Goal: Transaction & Acquisition: Purchase product/service

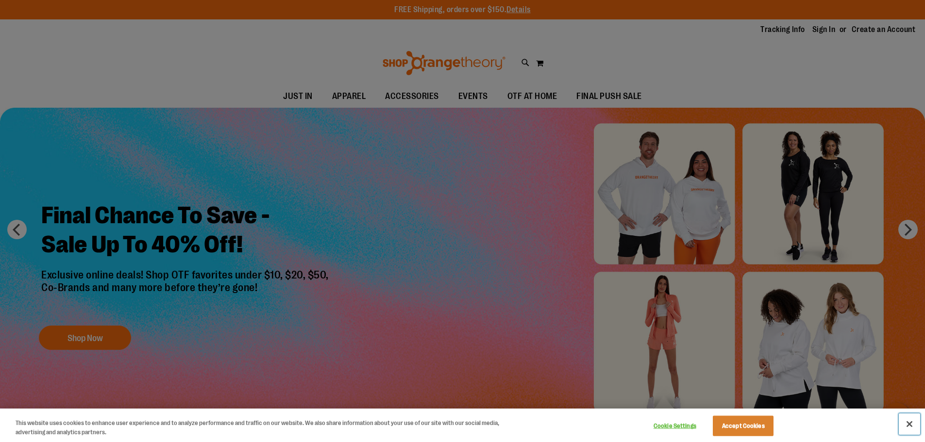
click at [908, 421] on button "Close" at bounding box center [909, 424] width 21 height 21
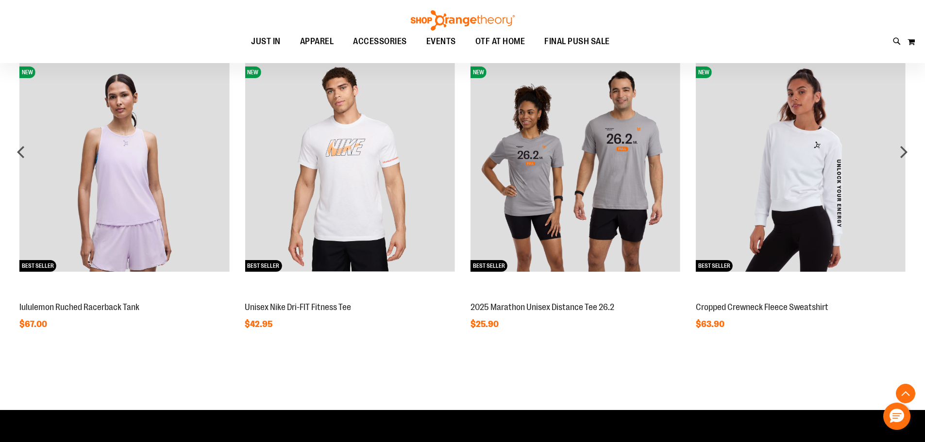
scroll to position [776, 0]
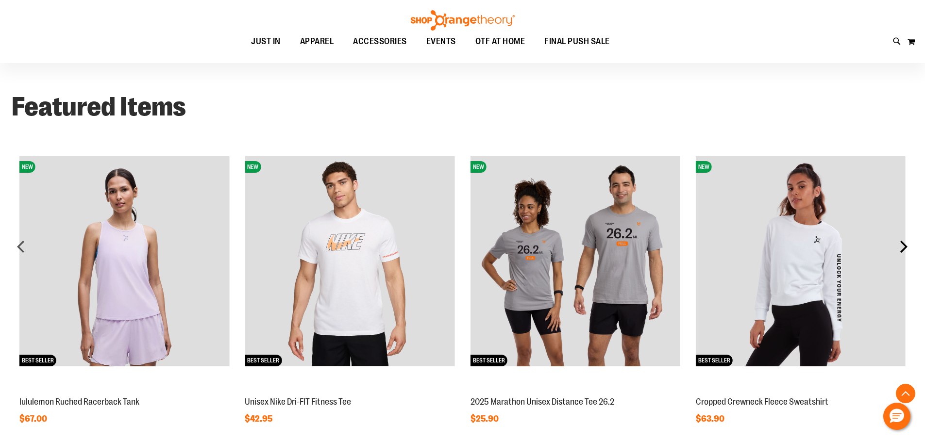
click at [904, 243] on div "next" at bounding box center [903, 246] width 19 height 19
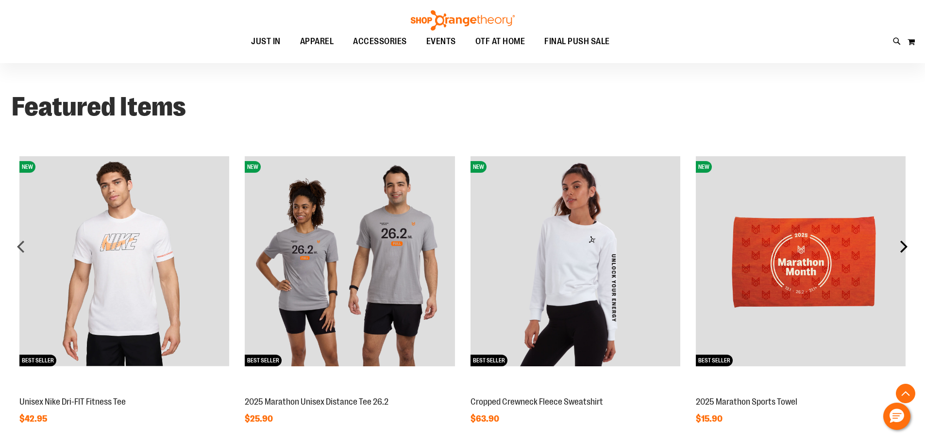
click at [904, 245] on div "next" at bounding box center [903, 246] width 19 height 19
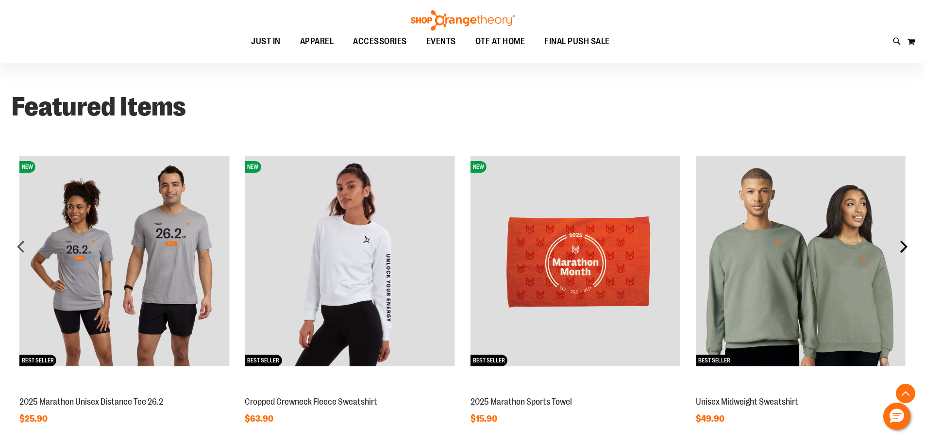
click at [904, 245] on div "next" at bounding box center [903, 246] width 19 height 19
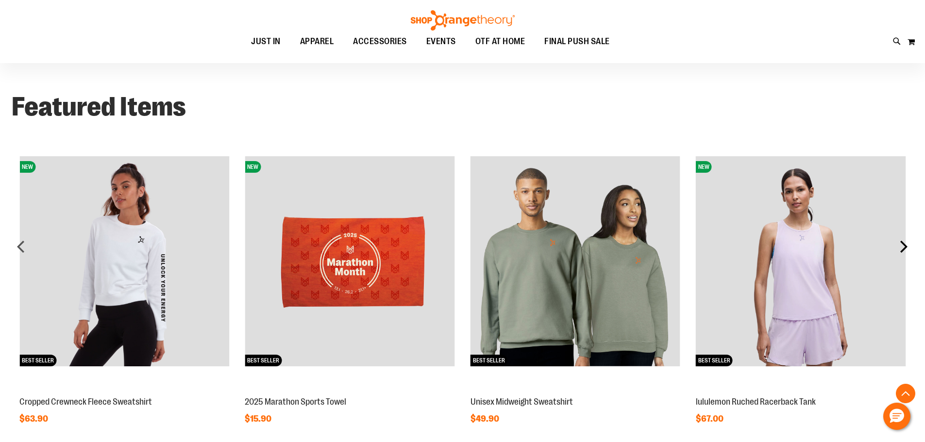
click at [904, 245] on div "next" at bounding box center [903, 246] width 19 height 19
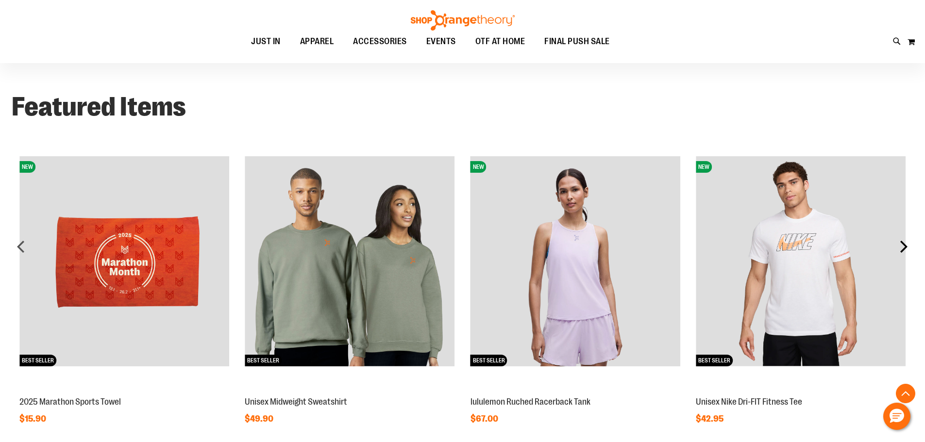
click at [904, 245] on div "next" at bounding box center [903, 246] width 19 height 19
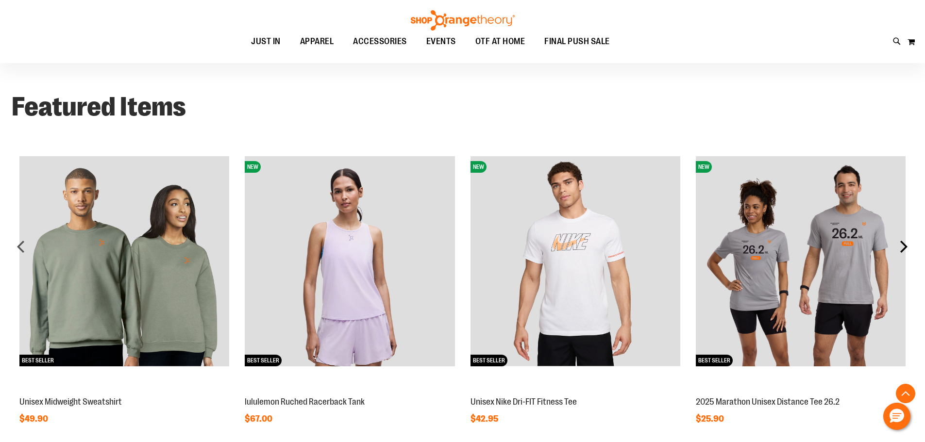
click at [904, 246] on div "next" at bounding box center [903, 246] width 19 height 19
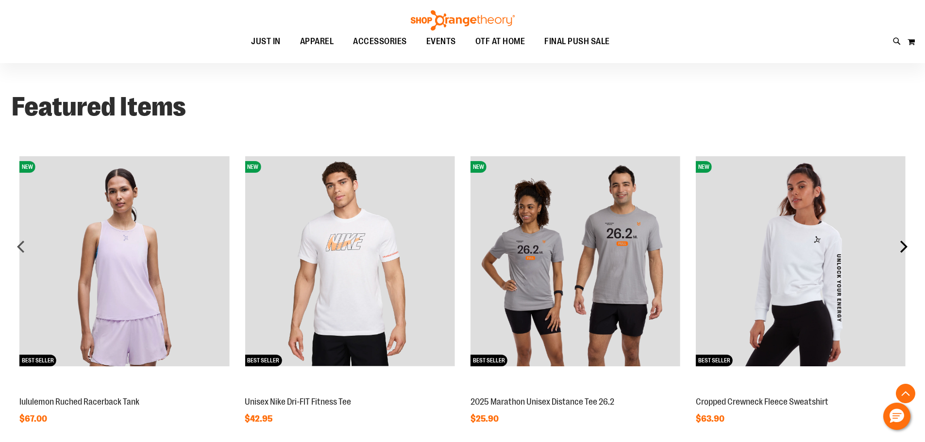
click at [904, 246] on div "next" at bounding box center [903, 246] width 19 height 19
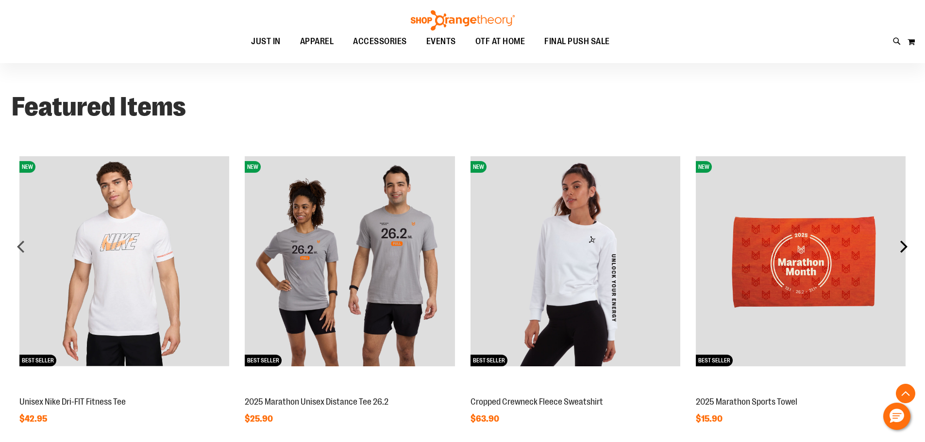
click at [904, 246] on div "next" at bounding box center [903, 246] width 19 height 19
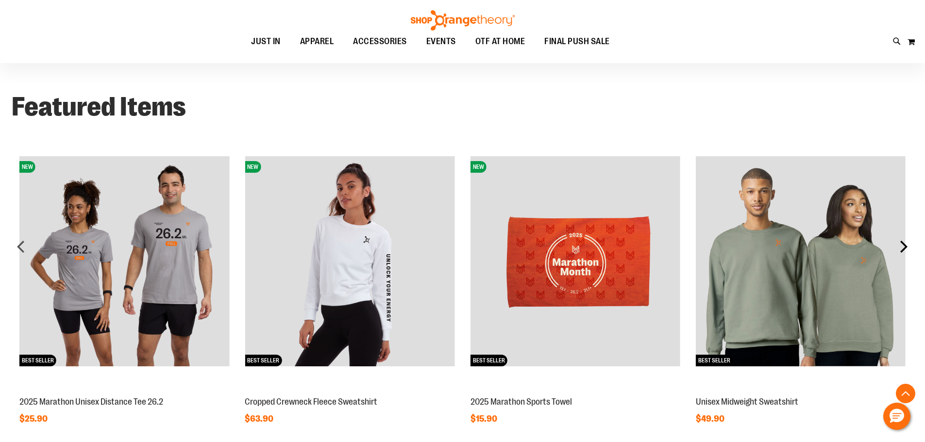
click at [904, 246] on div "next" at bounding box center [903, 246] width 19 height 19
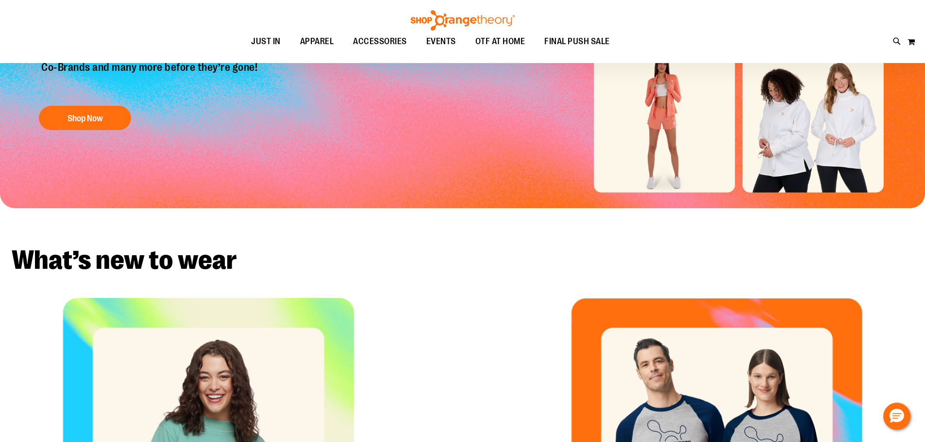
scroll to position [97, 0]
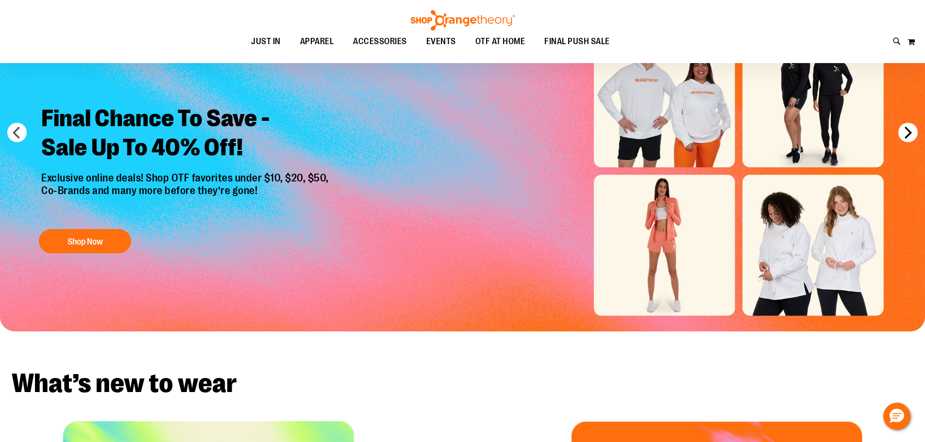
click at [907, 129] on button "next" at bounding box center [907, 132] width 19 height 19
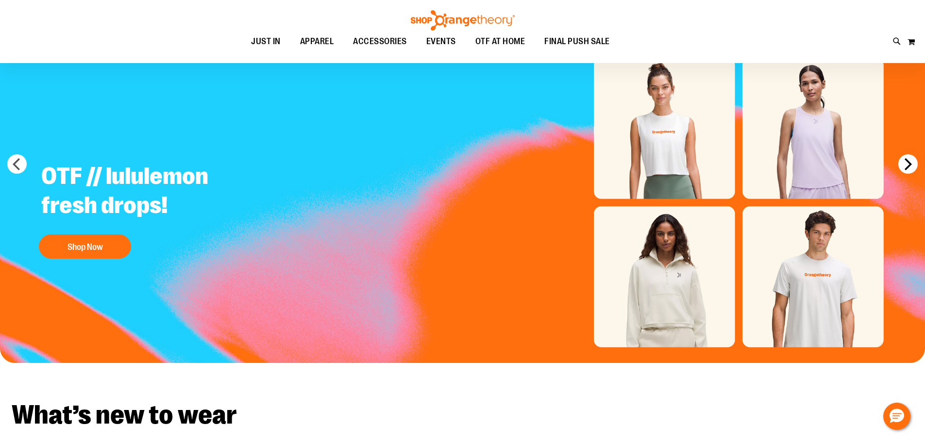
scroll to position [48, 0]
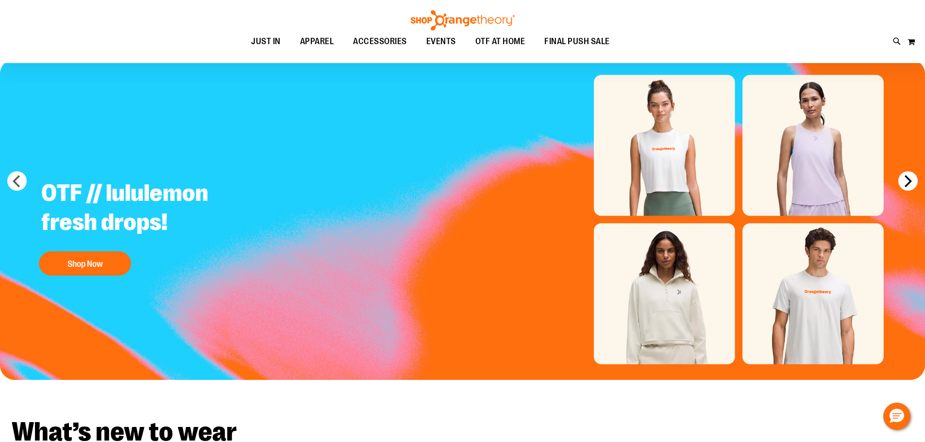
click at [913, 179] on button "next" at bounding box center [907, 180] width 19 height 19
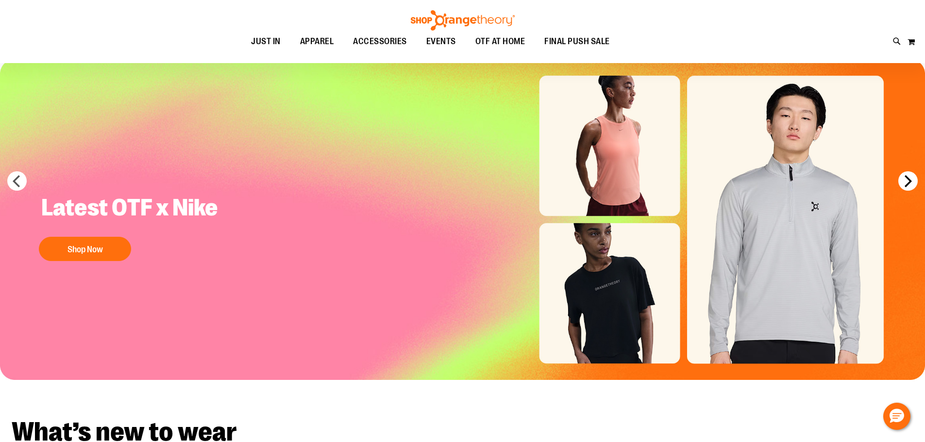
click at [913, 179] on button "next" at bounding box center [907, 180] width 19 height 19
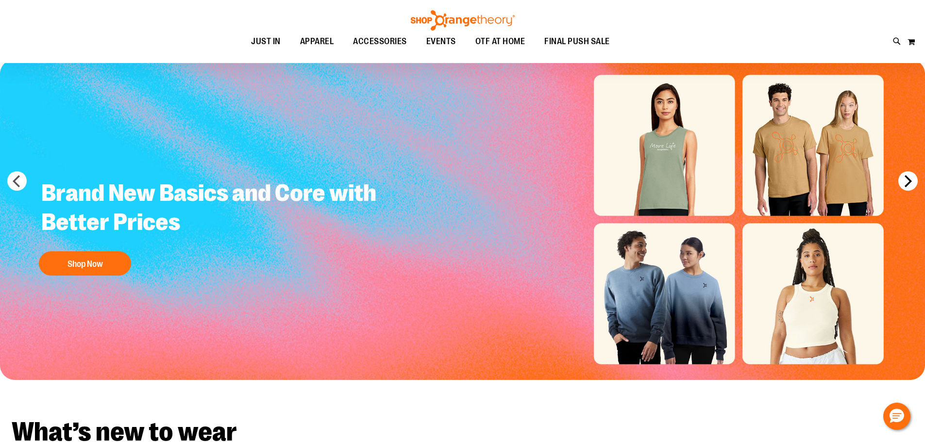
click at [913, 179] on button "next" at bounding box center [907, 180] width 19 height 19
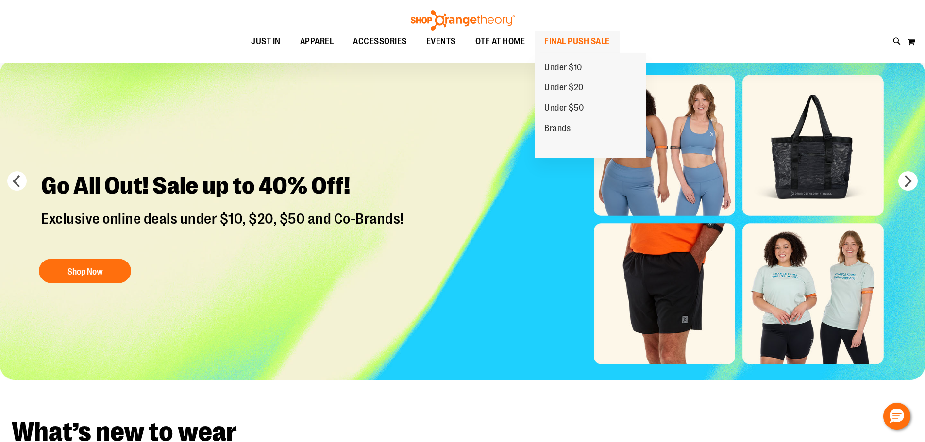
click at [578, 33] on span "FINAL PUSH SALE" at bounding box center [577, 42] width 66 height 22
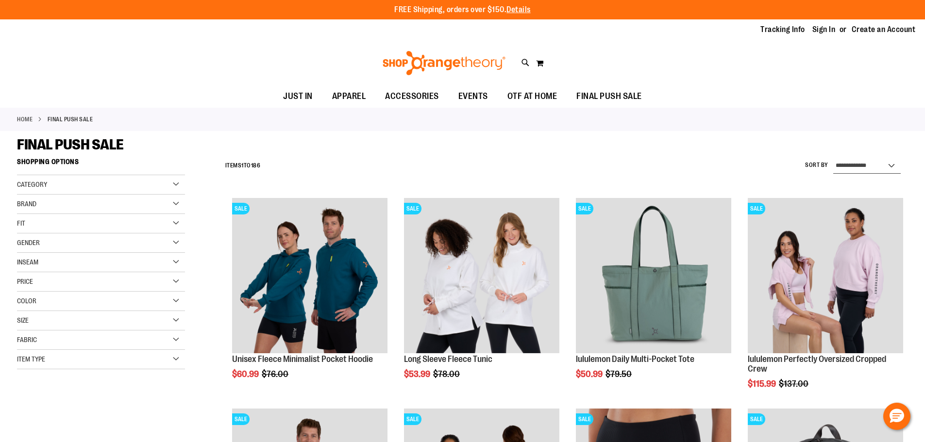
click at [892, 166] on select "**********" at bounding box center [866, 166] width 67 height 16
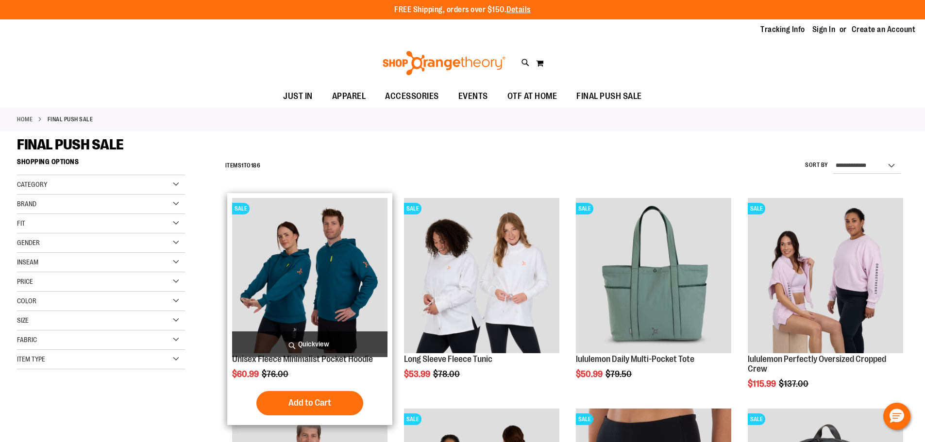
click at [310, 292] on img "product" at bounding box center [309, 275] width 155 height 155
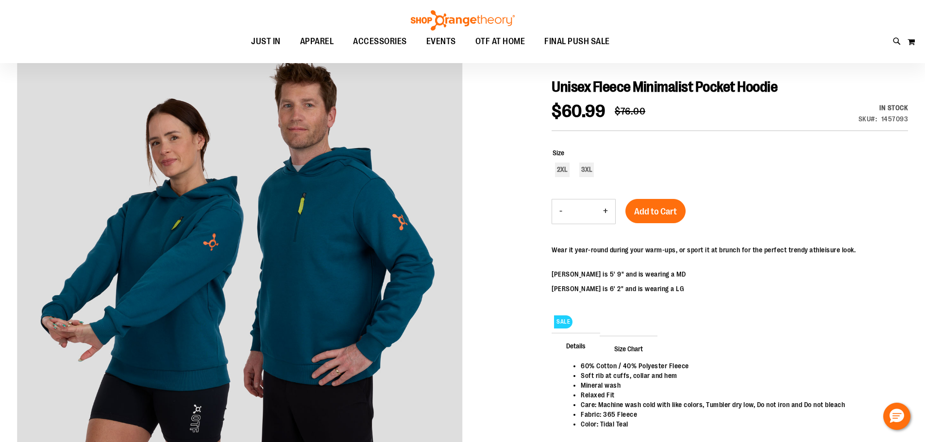
scroll to position [97, 0]
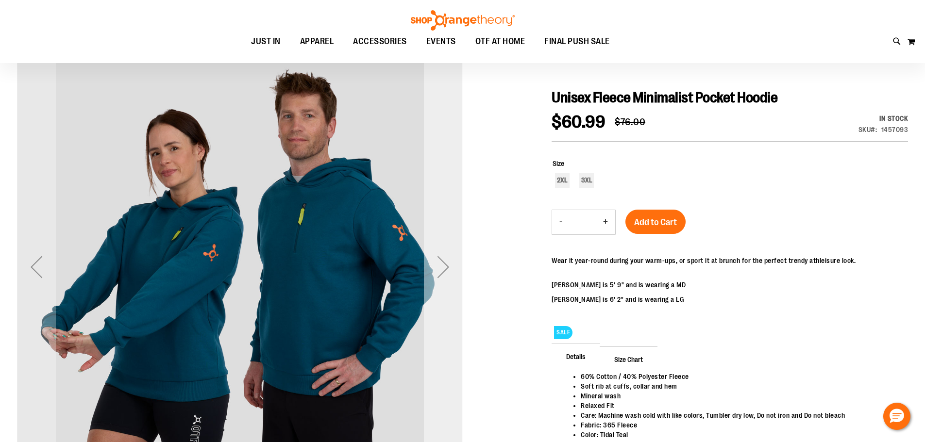
click at [445, 278] on div "Next" at bounding box center [443, 267] width 39 height 39
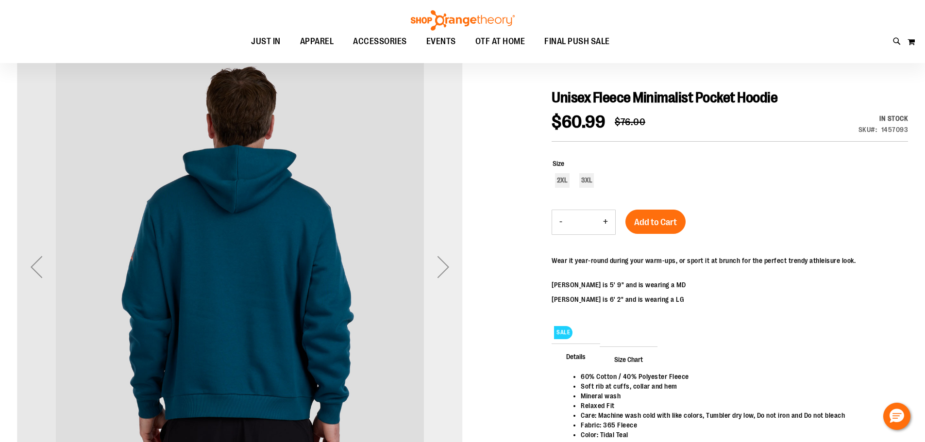
click at [445, 278] on div "Next" at bounding box center [443, 267] width 39 height 39
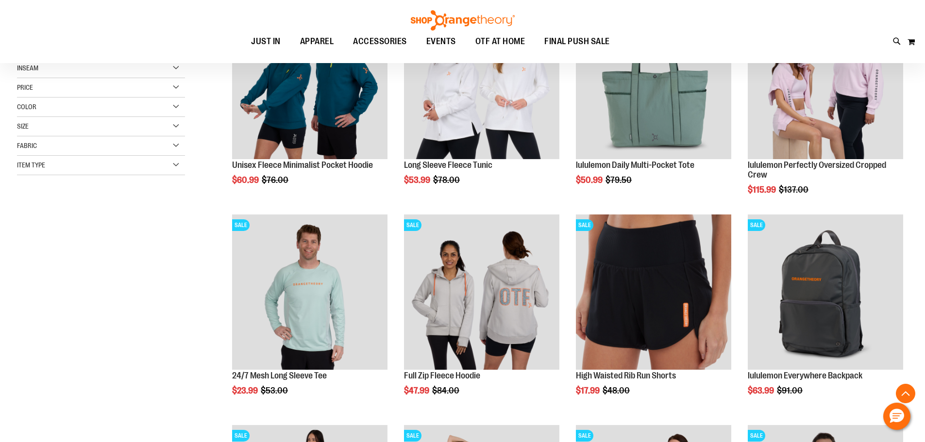
scroll to position [242, 0]
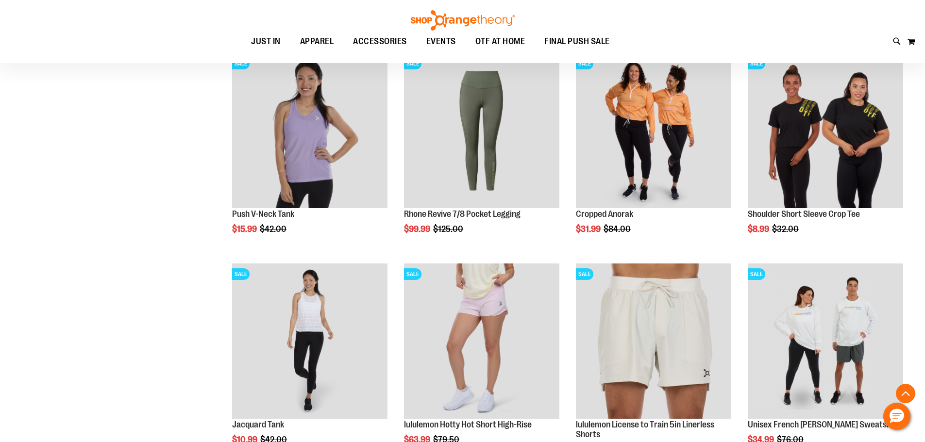
scroll to position [825, 0]
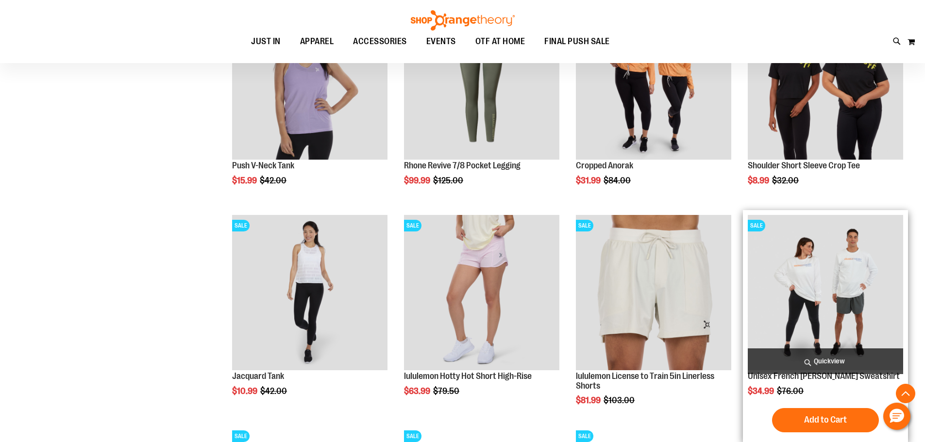
click at [809, 308] on img "product" at bounding box center [825, 292] width 155 height 155
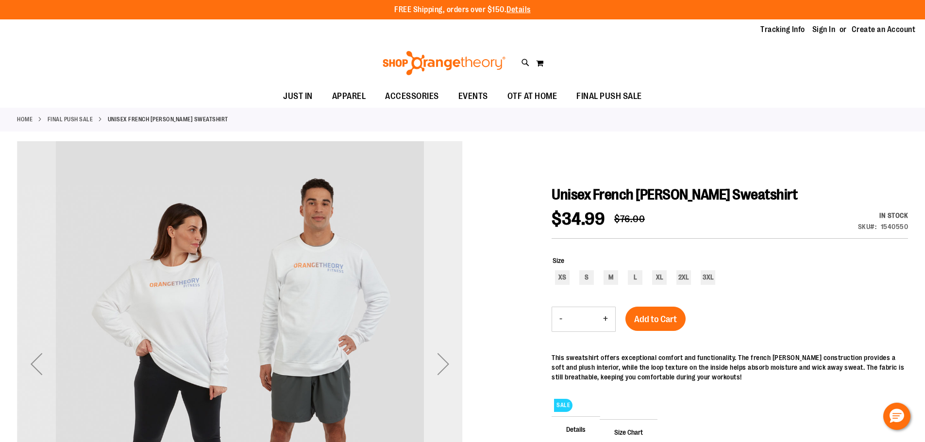
click at [440, 368] on div "Next" at bounding box center [443, 364] width 39 height 39
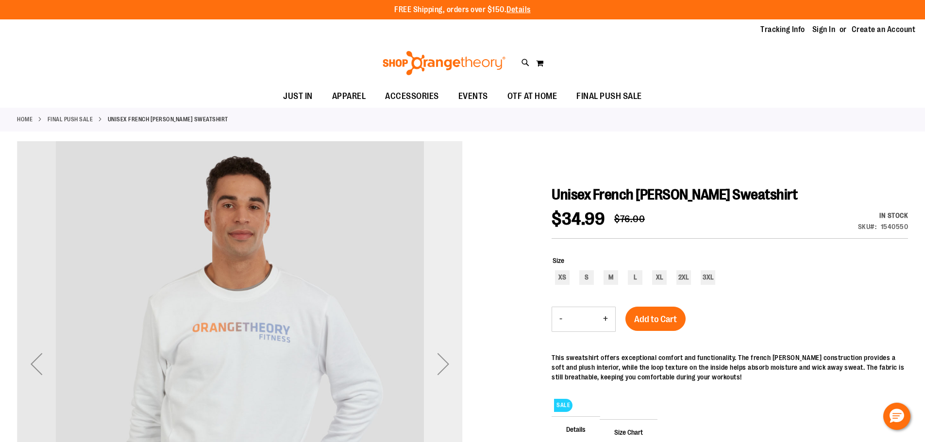
click at [440, 368] on div "Next" at bounding box center [443, 364] width 39 height 39
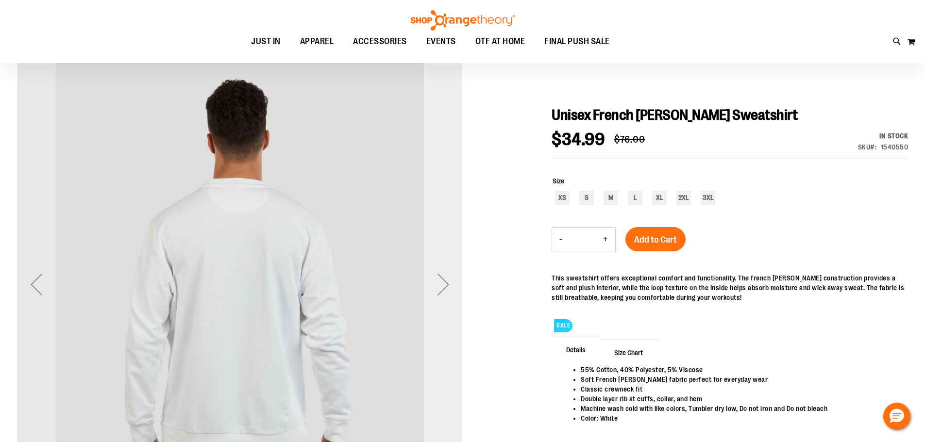
scroll to position [97, 0]
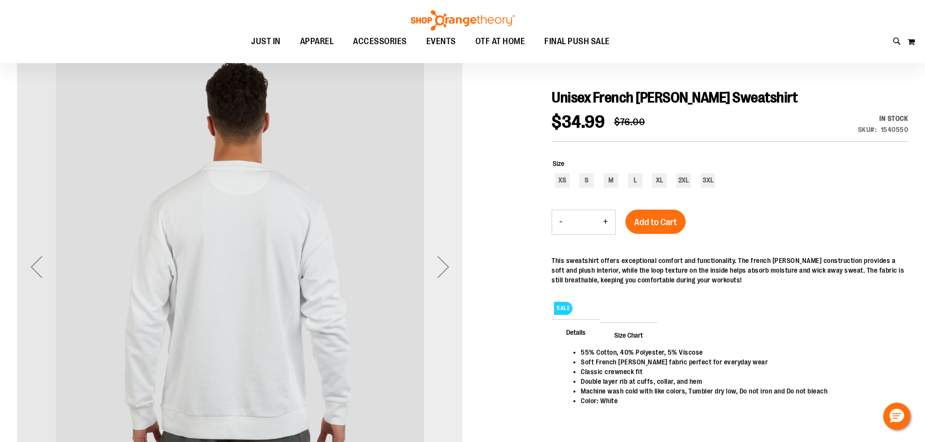
click at [446, 272] on div "Next" at bounding box center [443, 267] width 39 height 39
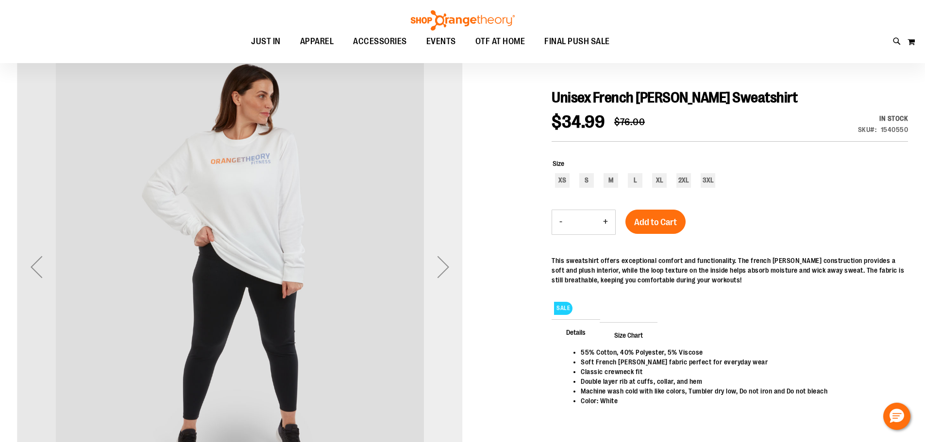
click at [446, 272] on div "Next" at bounding box center [443, 267] width 39 height 39
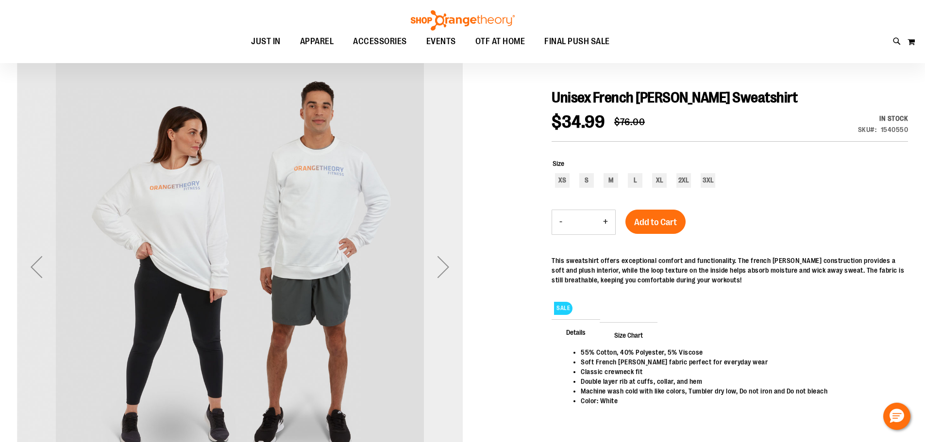
click at [446, 272] on div "Next" at bounding box center [443, 267] width 39 height 39
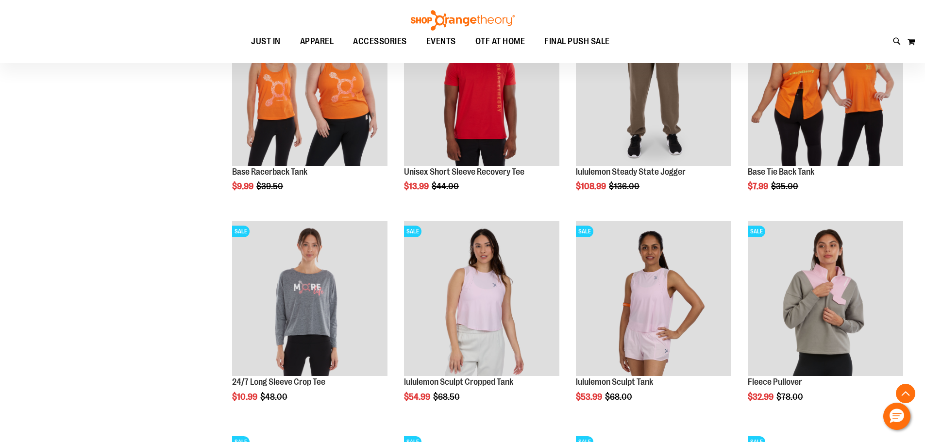
scroll to position [639, 0]
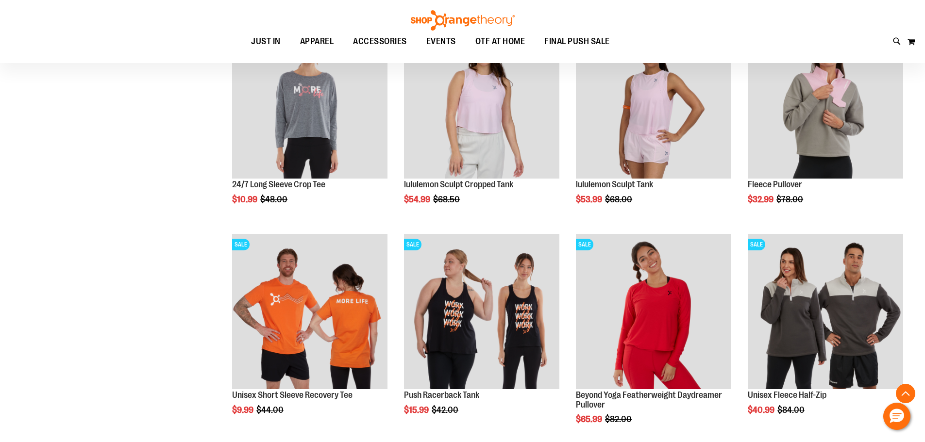
scroll to position [882, 0]
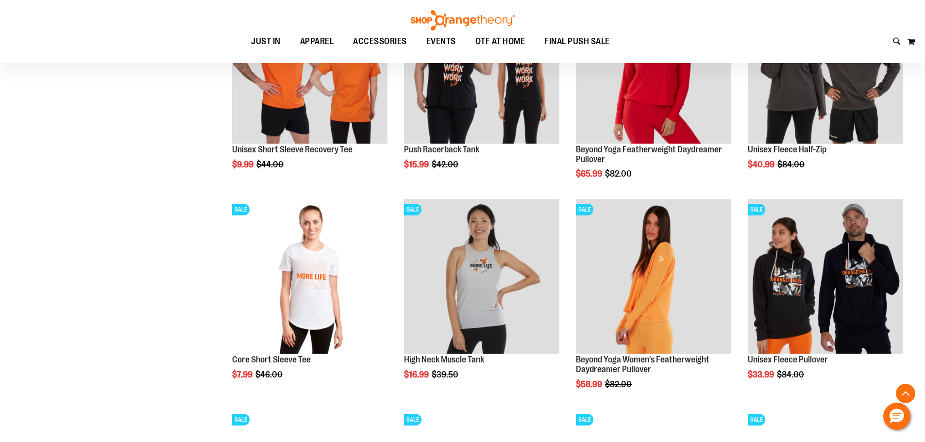
scroll to position [1173, 0]
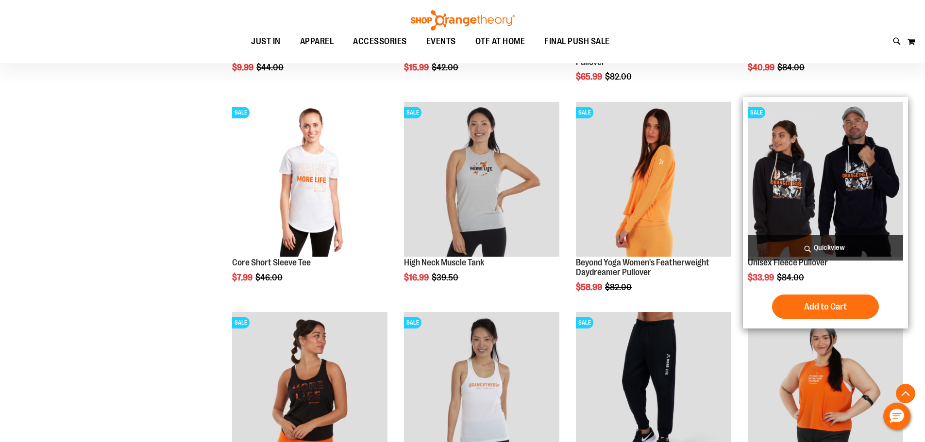
click at [814, 191] on img "product" at bounding box center [825, 179] width 155 height 155
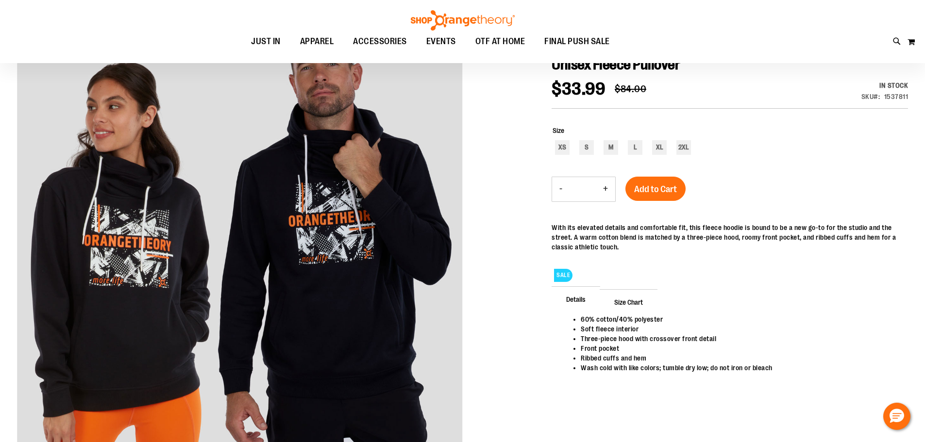
scroll to position [145, 0]
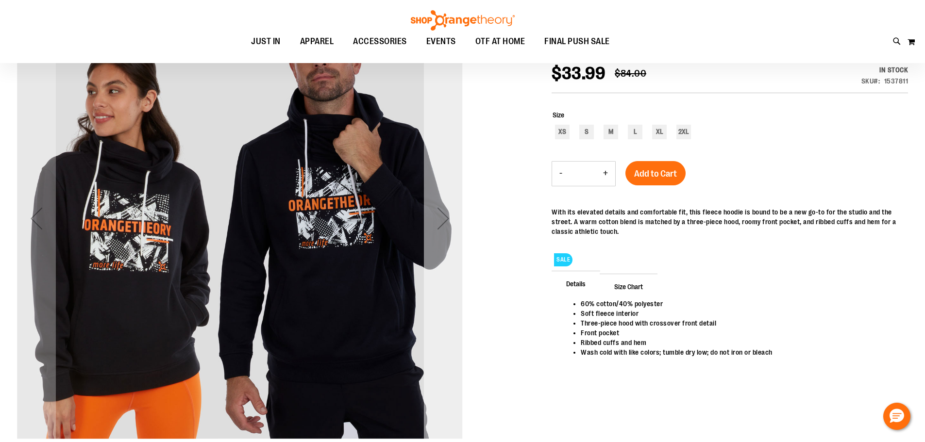
click at [442, 221] on div "Next" at bounding box center [443, 218] width 39 height 39
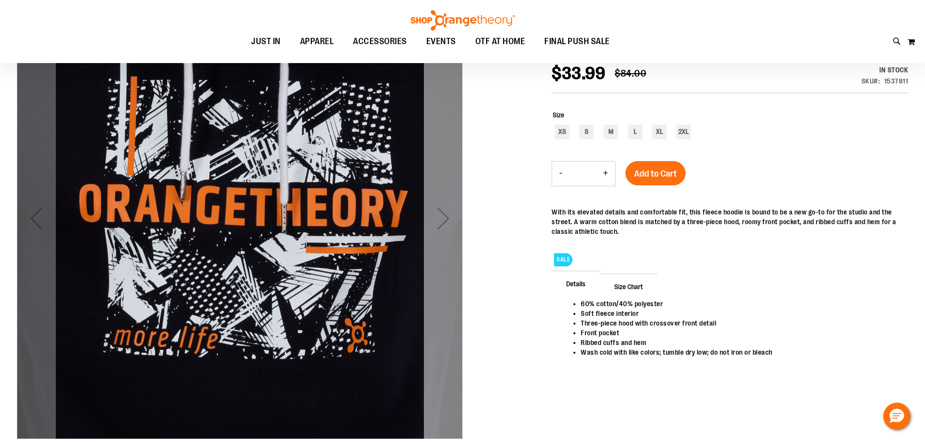
click at [442, 221] on div "Next" at bounding box center [443, 218] width 39 height 39
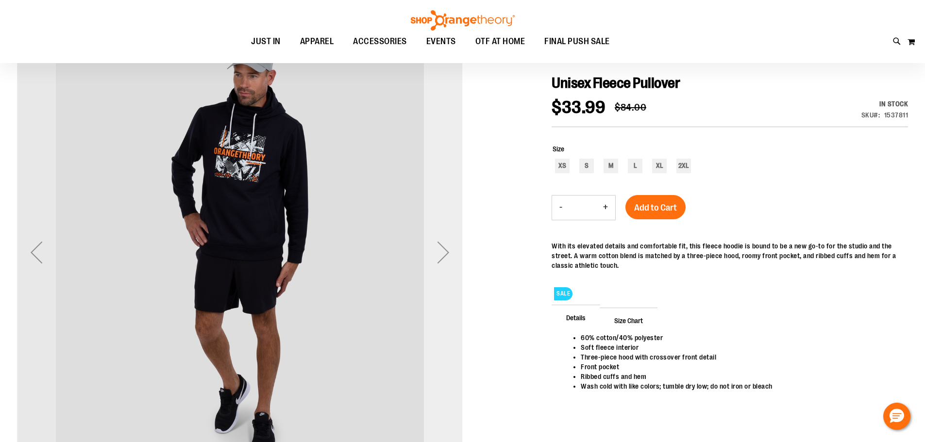
scroll to position [97, 0]
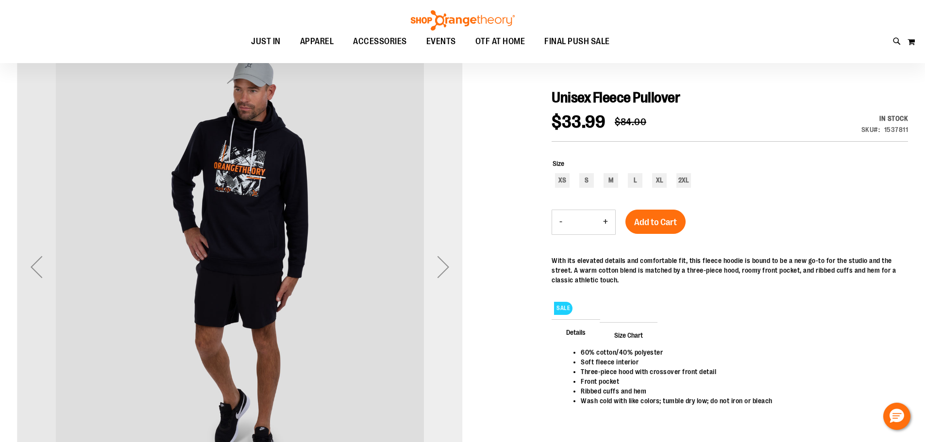
click at [442, 268] on div "Next" at bounding box center [443, 267] width 39 height 39
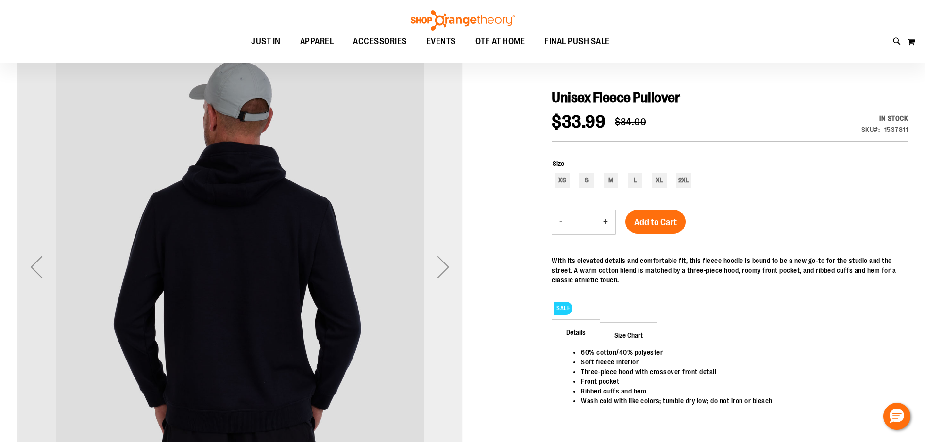
click at [442, 268] on div "Next" at bounding box center [443, 267] width 39 height 39
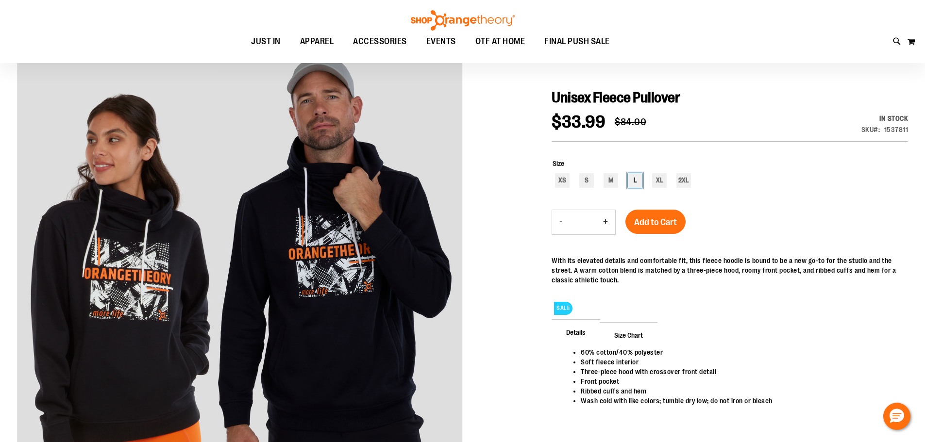
click at [634, 181] on div "L" at bounding box center [635, 180] width 15 height 15
type input "***"
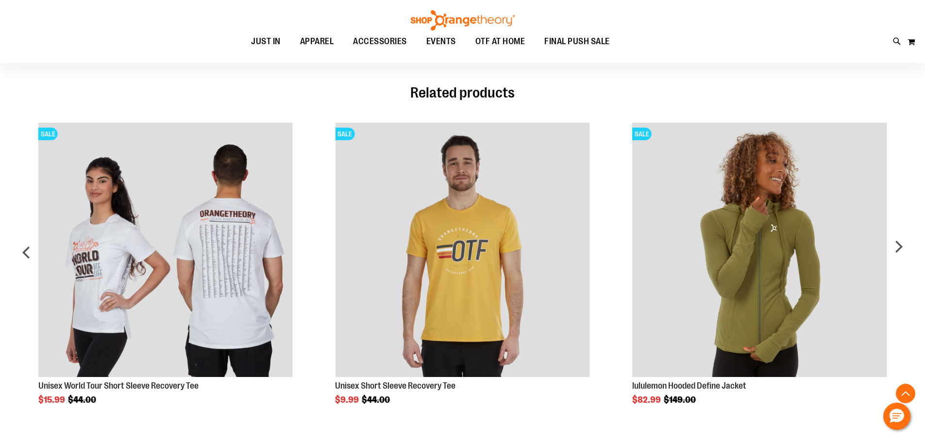
scroll to position [582, 0]
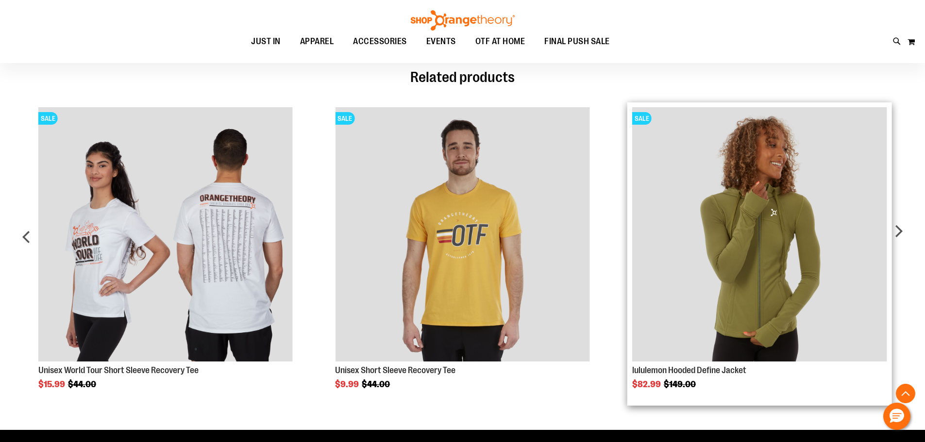
click at [763, 286] on img "Product Page Link" at bounding box center [759, 234] width 254 height 254
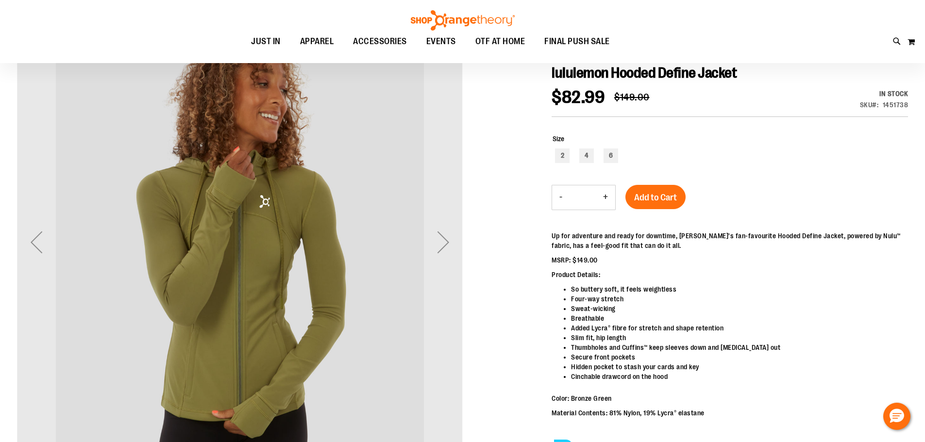
scroll to position [145, 0]
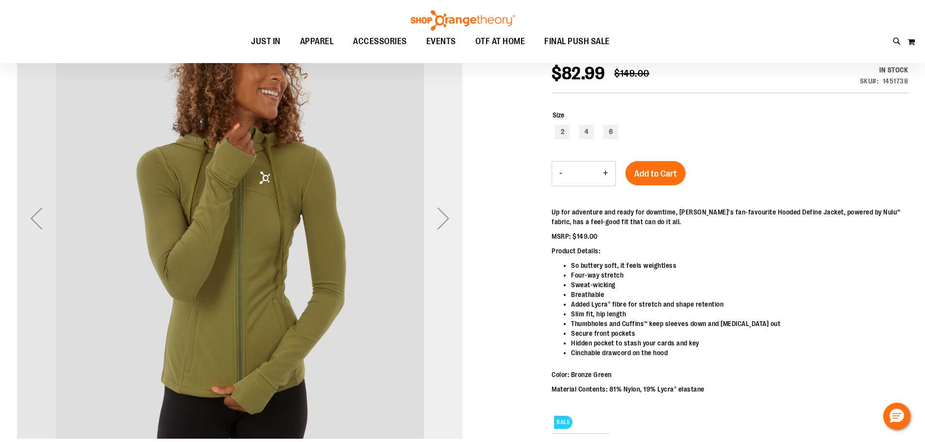
click at [443, 224] on div "Next" at bounding box center [443, 218] width 39 height 39
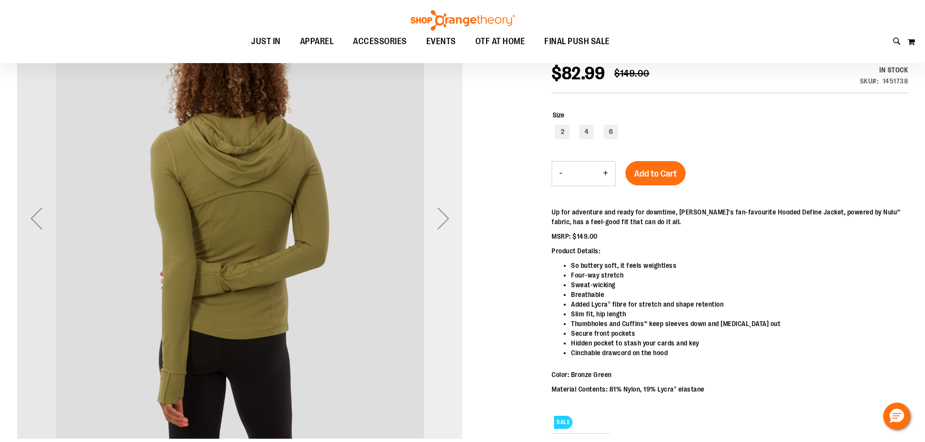
click at [443, 224] on div "Next" at bounding box center [443, 218] width 39 height 39
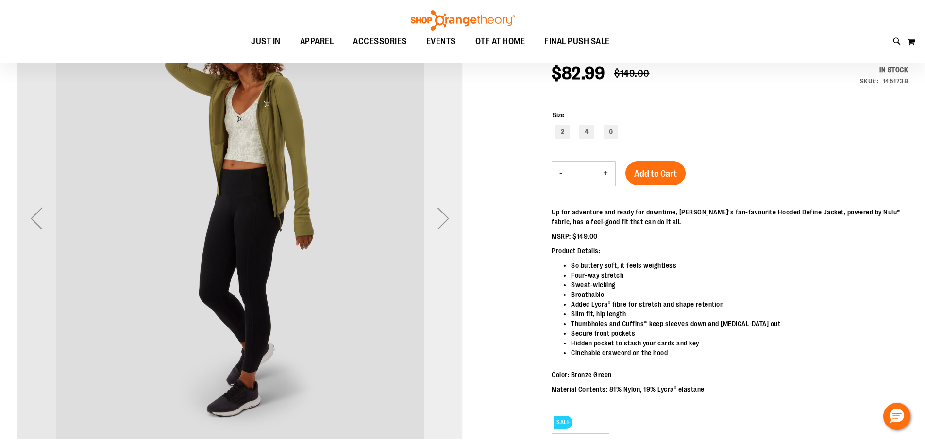
click at [443, 224] on div "Next" at bounding box center [443, 218] width 39 height 39
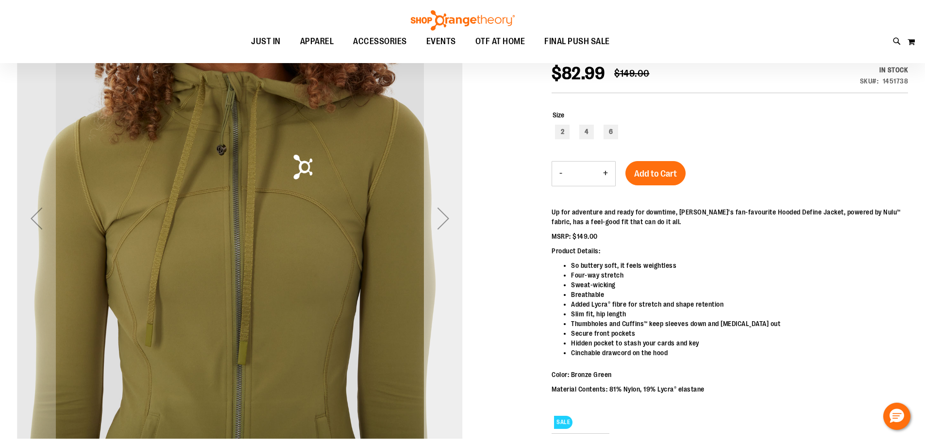
click at [443, 224] on div "Next" at bounding box center [443, 218] width 39 height 39
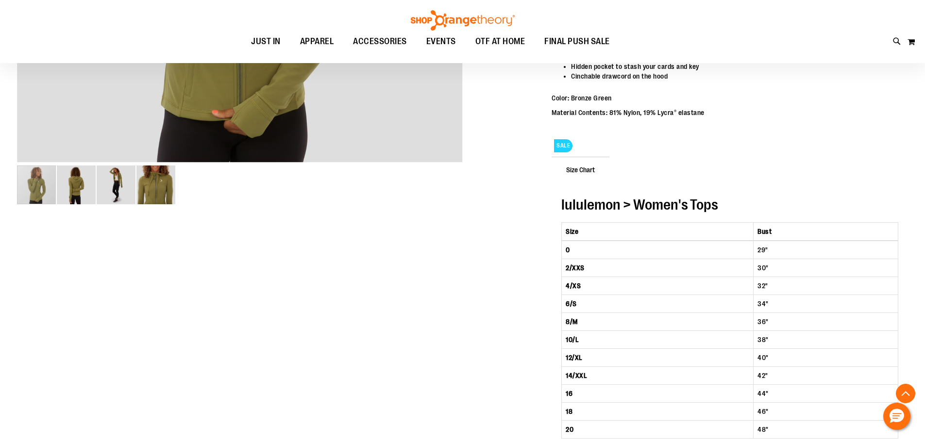
scroll to position [436, 0]
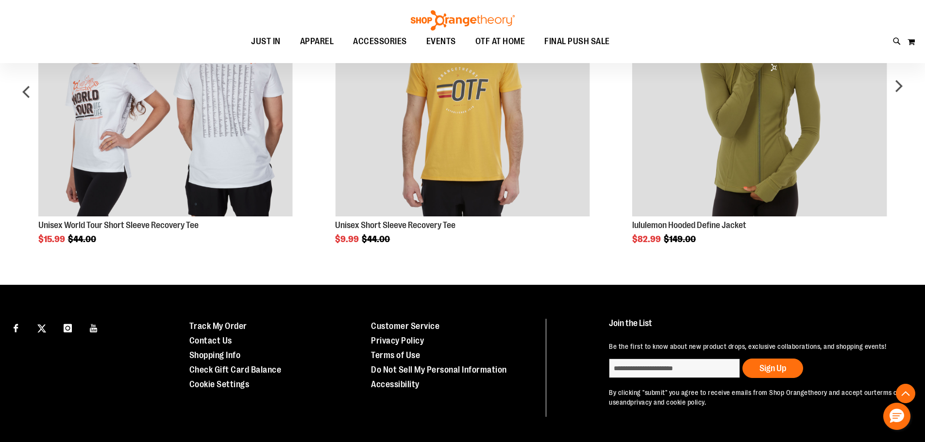
scroll to position [582, 0]
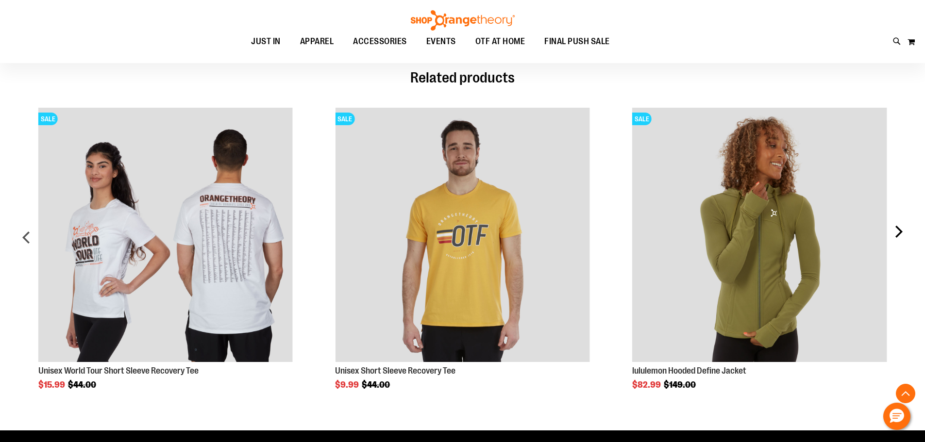
click at [899, 230] on div "next" at bounding box center [897, 241] width 19 height 296
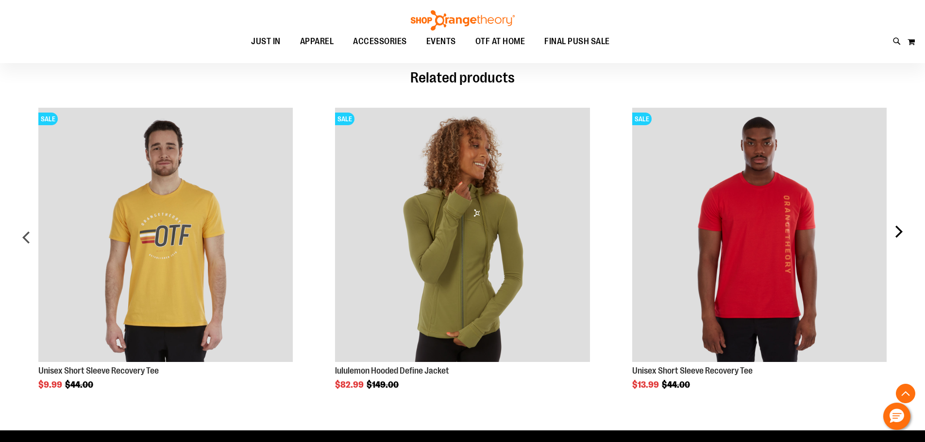
click at [899, 230] on div "next" at bounding box center [897, 241] width 19 height 296
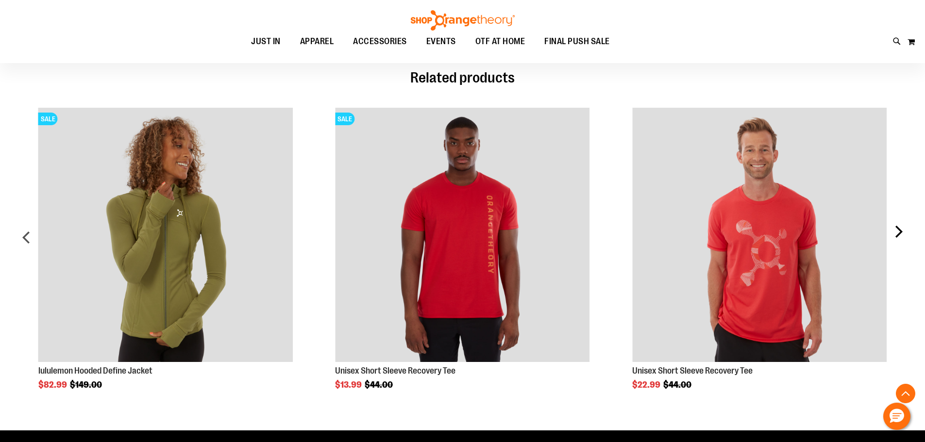
click at [899, 230] on div "next" at bounding box center [897, 241] width 19 height 296
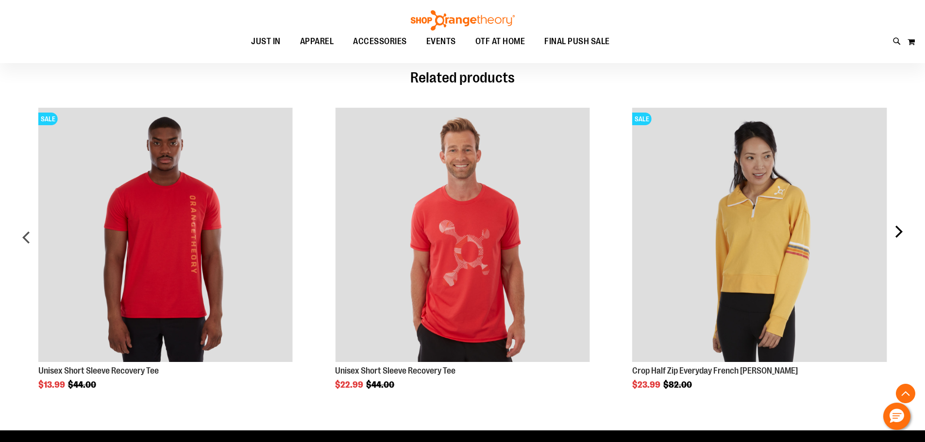
click at [899, 230] on div "next" at bounding box center [897, 241] width 19 height 296
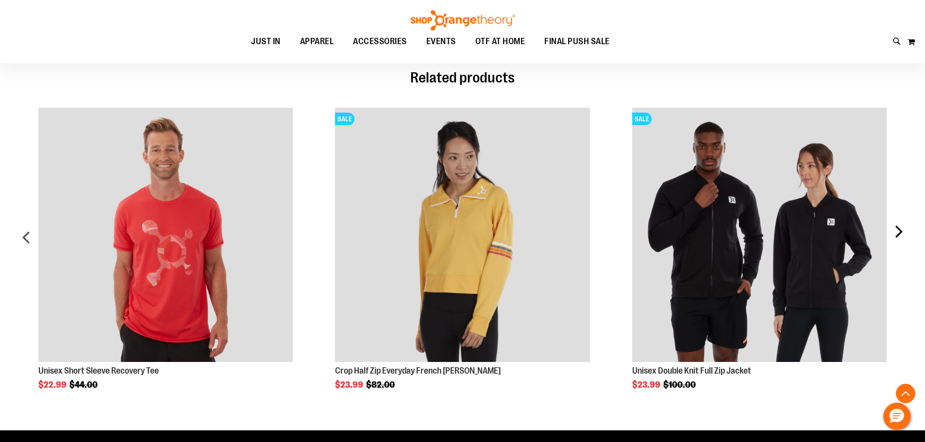
click at [899, 230] on div "next" at bounding box center [897, 241] width 19 height 296
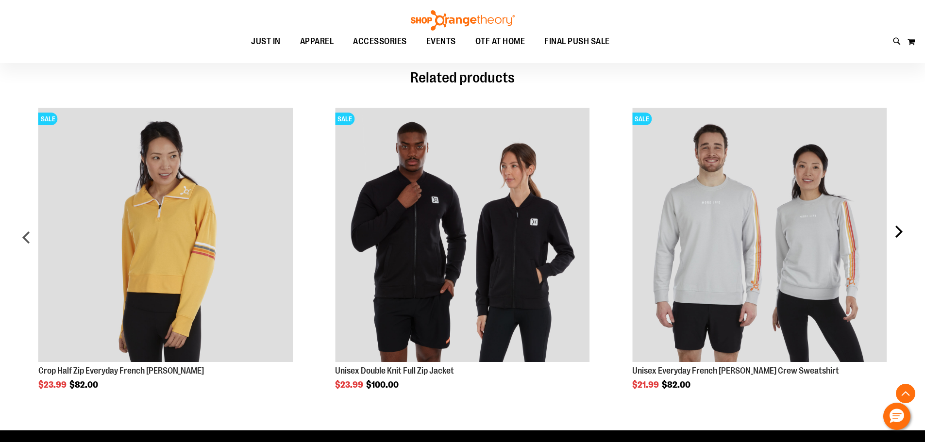
click at [899, 230] on div "next" at bounding box center [897, 241] width 19 height 296
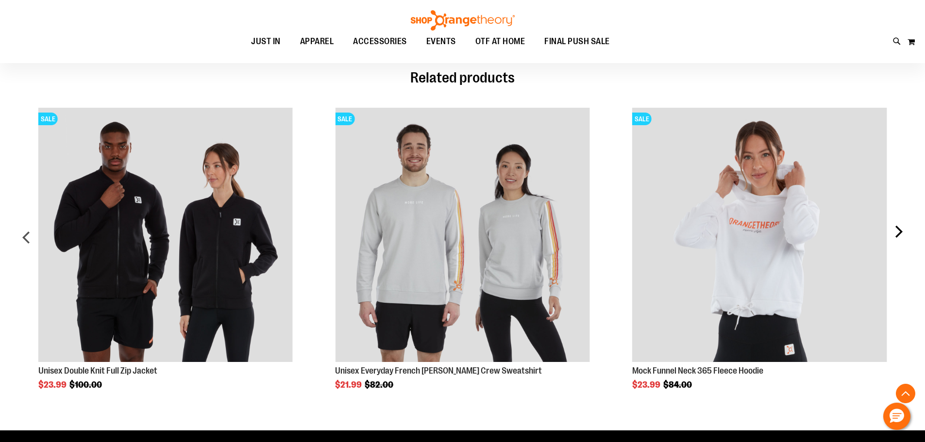
click at [899, 230] on div "next" at bounding box center [897, 241] width 19 height 296
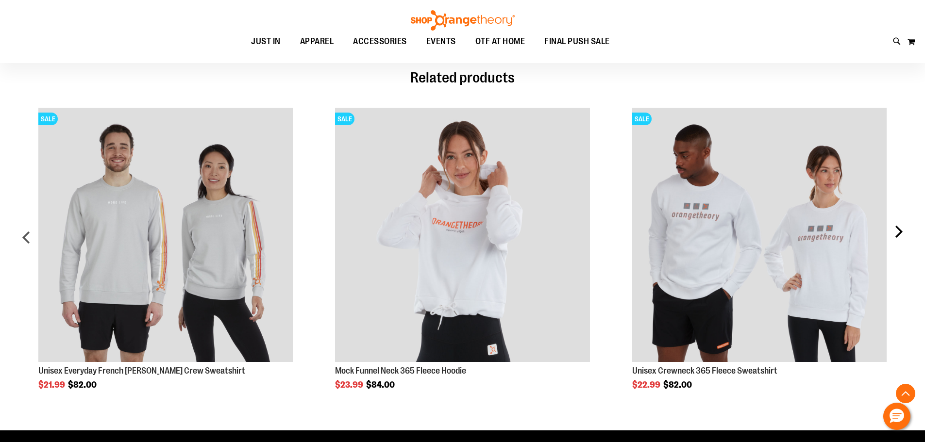
click at [899, 230] on div "next" at bounding box center [897, 241] width 19 height 296
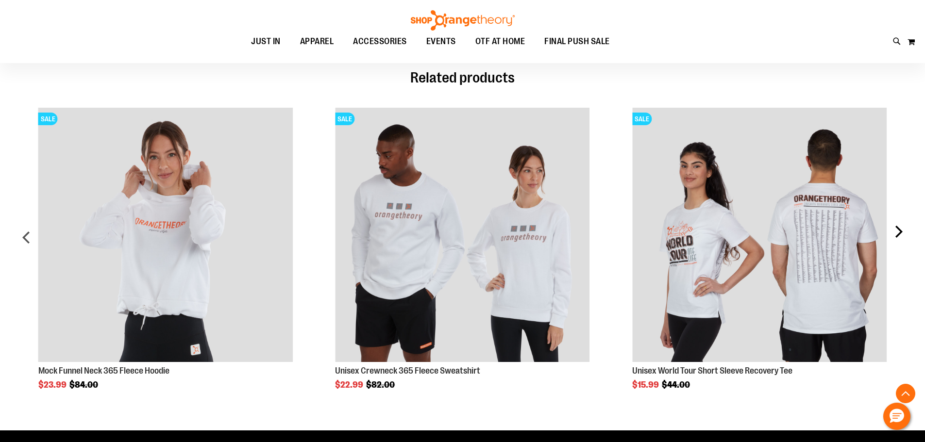
click at [899, 230] on div "next" at bounding box center [897, 241] width 19 height 296
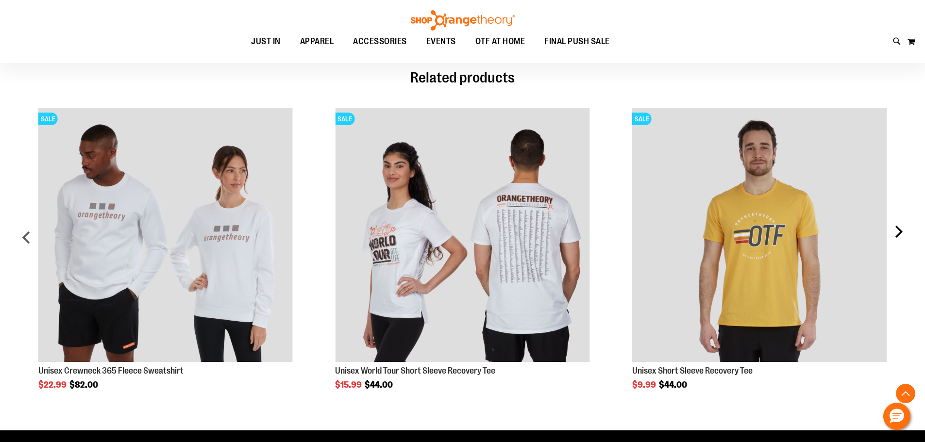
click at [899, 230] on div "next" at bounding box center [897, 241] width 19 height 296
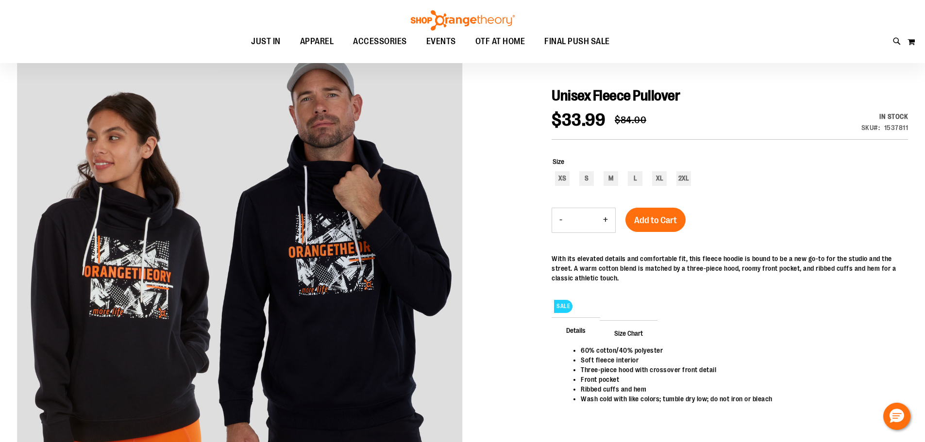
scroll to position [96, 0]
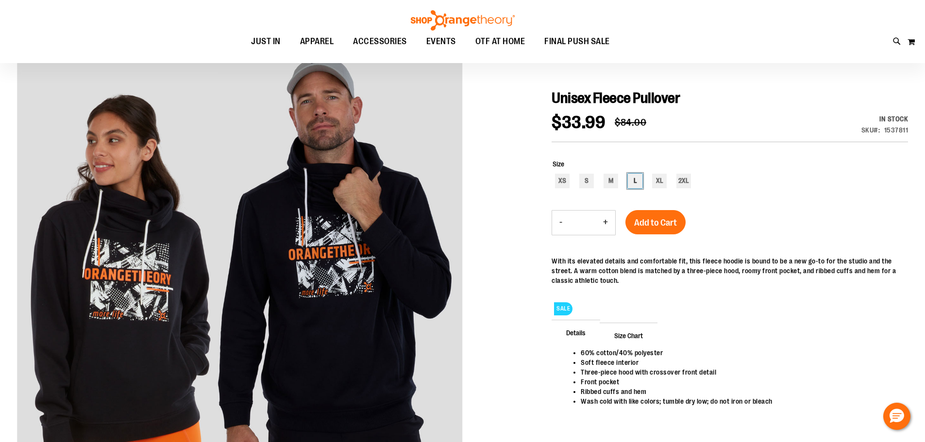
click at [631, 179] on div "L" at bounding box center [635, 181] width 15 height 15
type input "***"
click at [642, 221] on span "Add to Cart" at bounding box center [655, 222] width 43 height 11
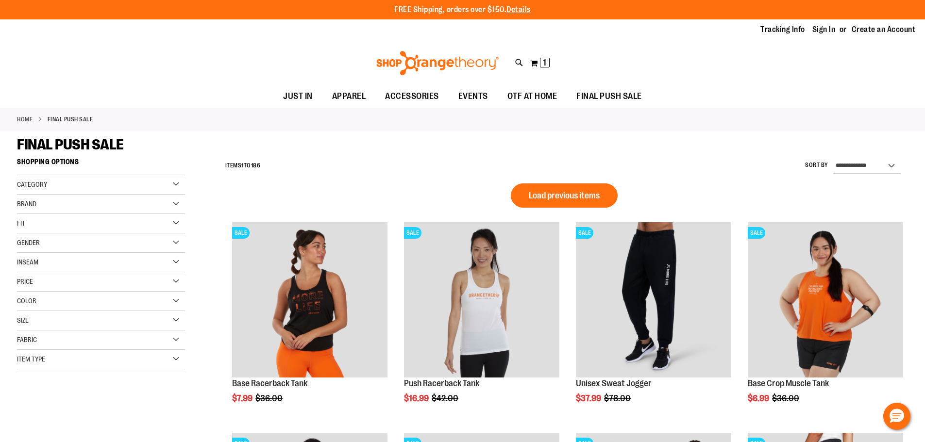
scroll to position [651, 0]
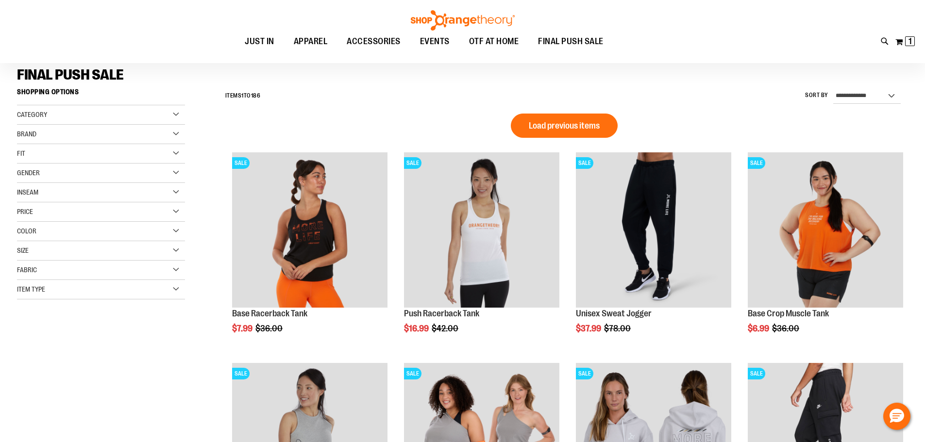
scroll to position [68, 0]
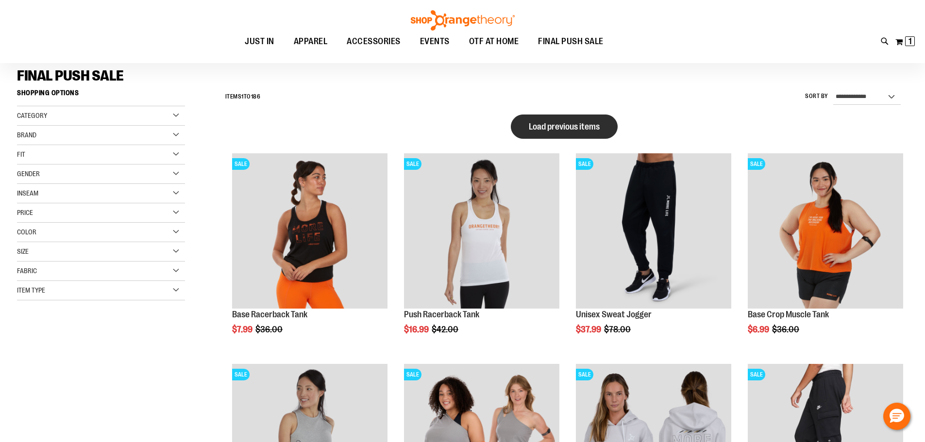
click at [578, 128] on span "Load previous items" at bounding box center [564, 127] width 71 height 10
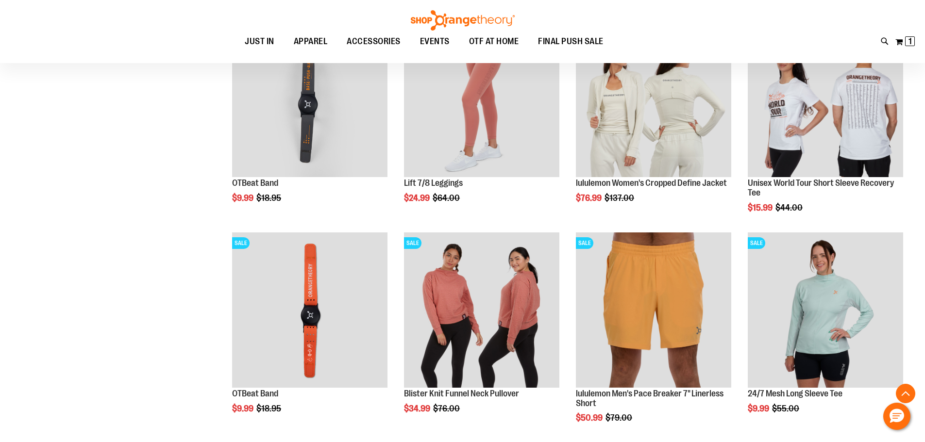
scroll to position [1476, 0]
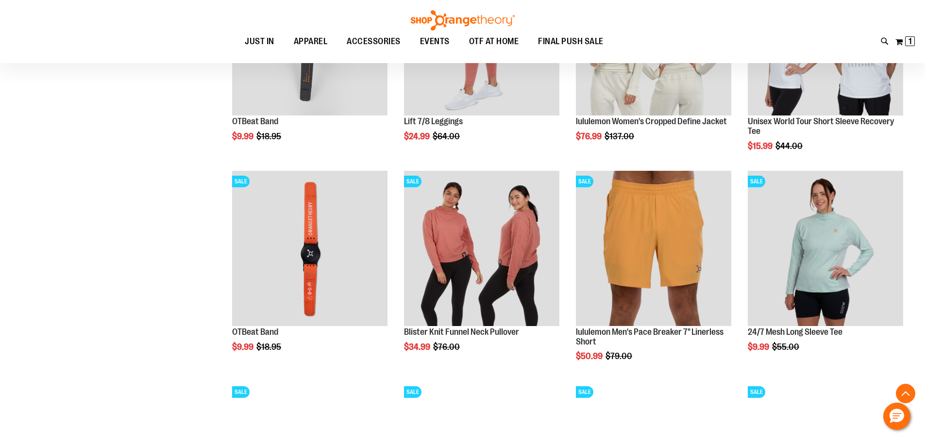
scroll to position [1573, 0]
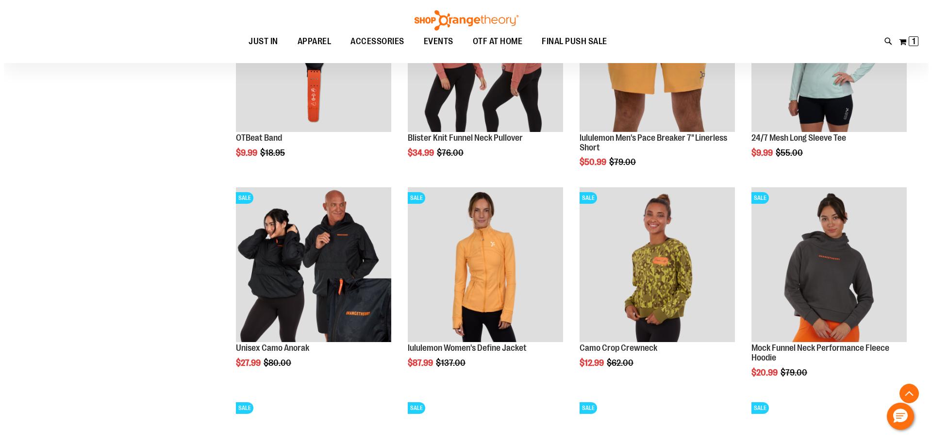
scroll to position [1767, 0]
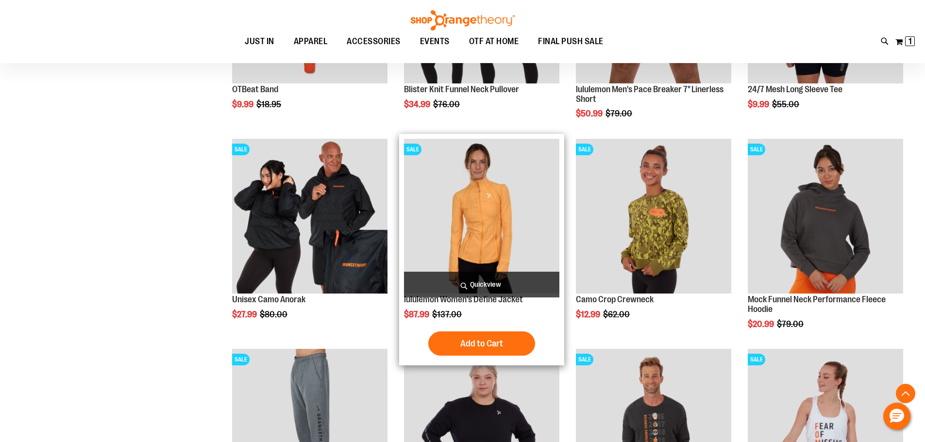
click at [488, 282] on span "Quickview" at bounding box center [481, 285] width 155 height 26
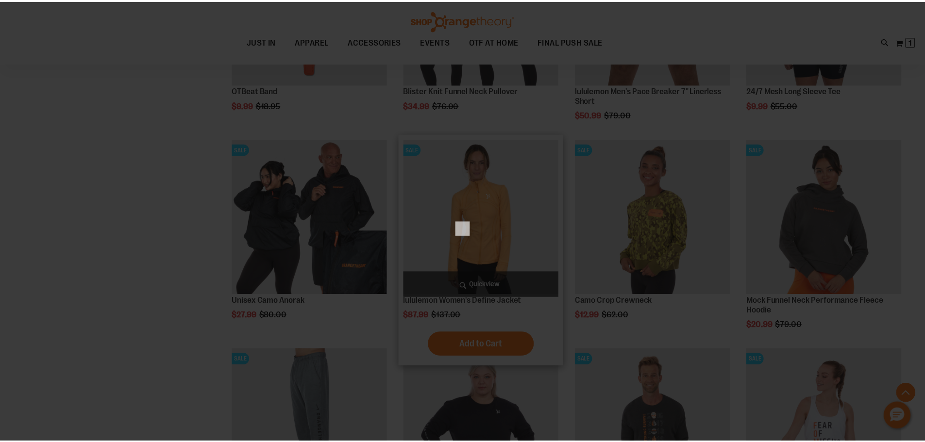
scroll to position [0, 0]
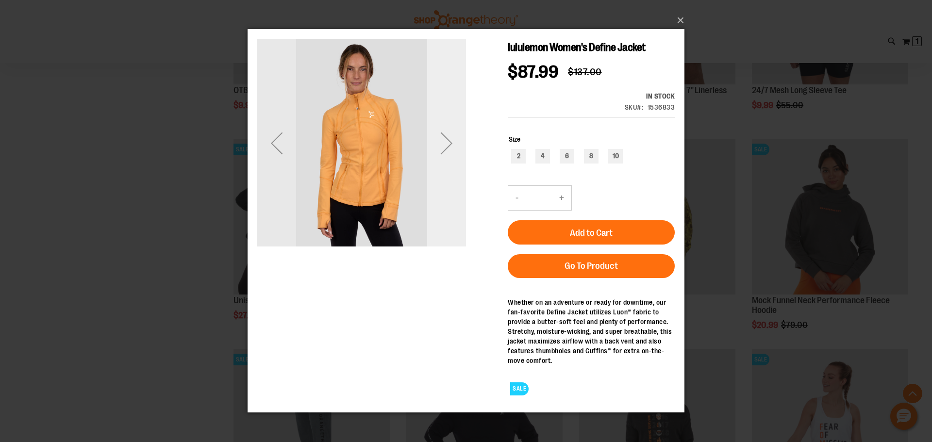
click at [444, 149] on div "Next" at bounding box center [446, 143] width 39 height 39
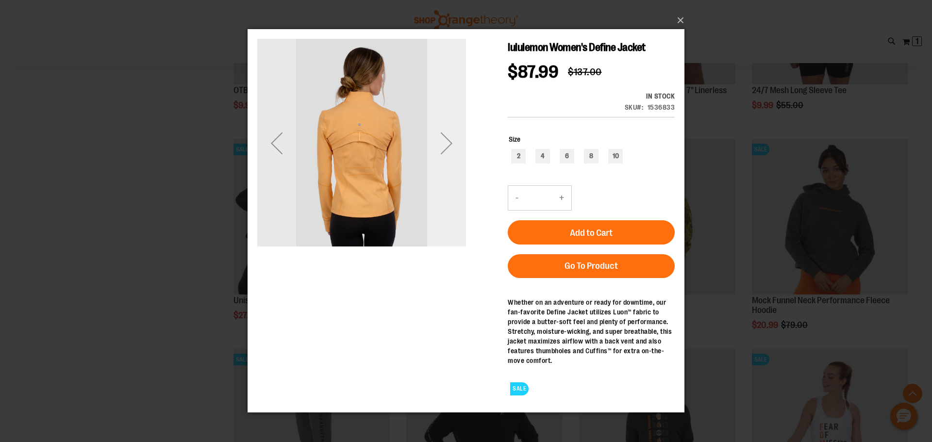
click at [444, 149] on div "Next" at bounding box center [446, 143] width 39 height 39
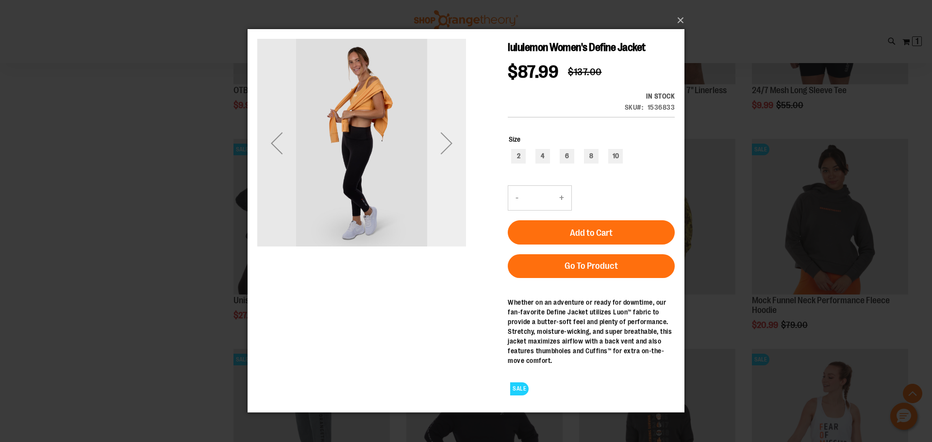
click at [444, 149] on div "Next" at bounding box center [446, 143] width 39 height 39
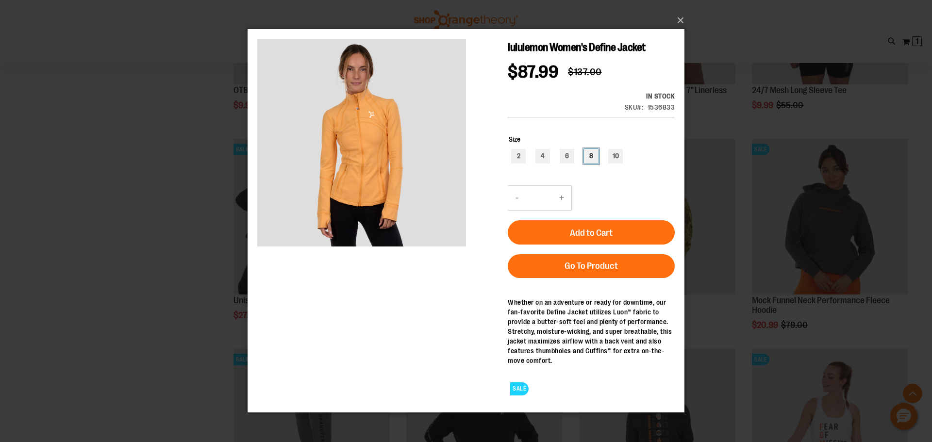
click at [590, 159] on div "8" at bounding box center [591, 156] width 15 height 15
type input "***"
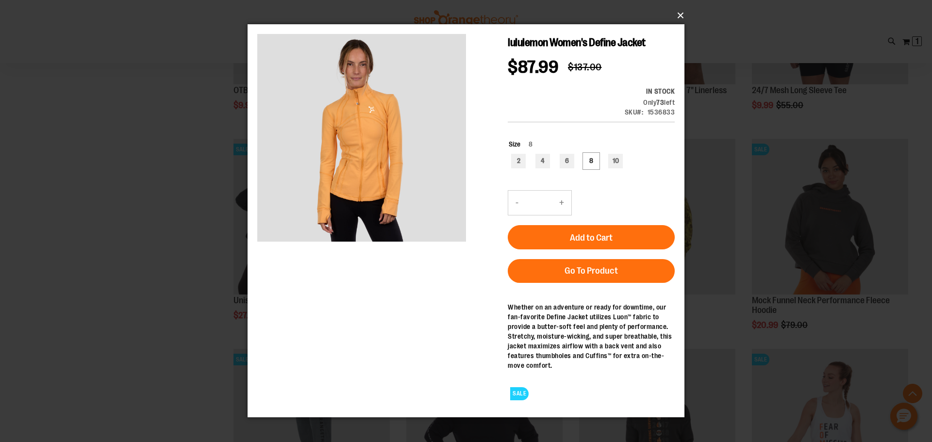
click at [680, 16] on button "×" at bounding box center [468, 15] width 437 height 21
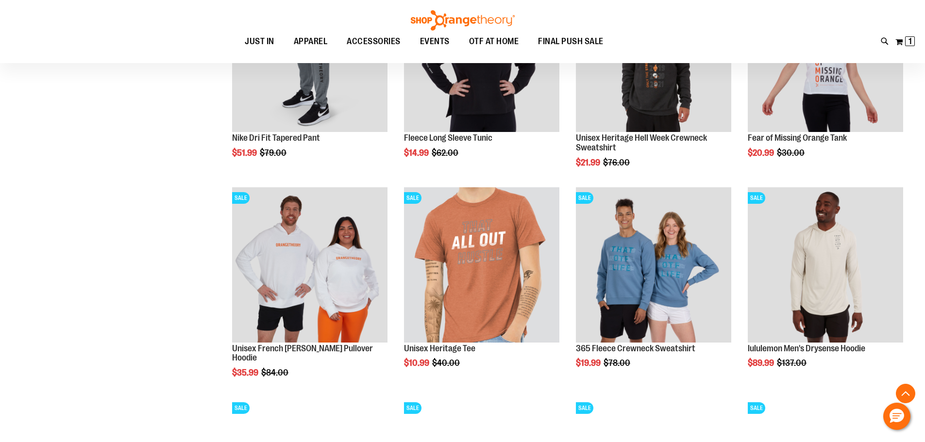
scroll to position [2156, 0]
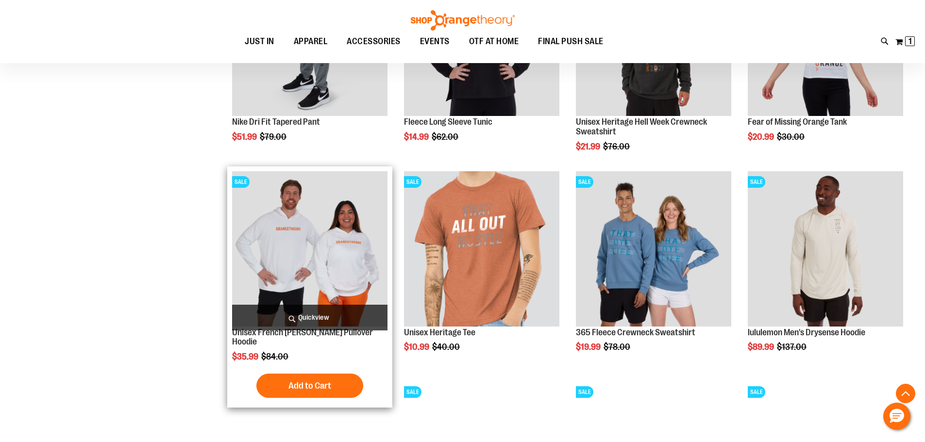
click at [305, 286] on img "product" at bounding box center [309, 248] width 155 height 155
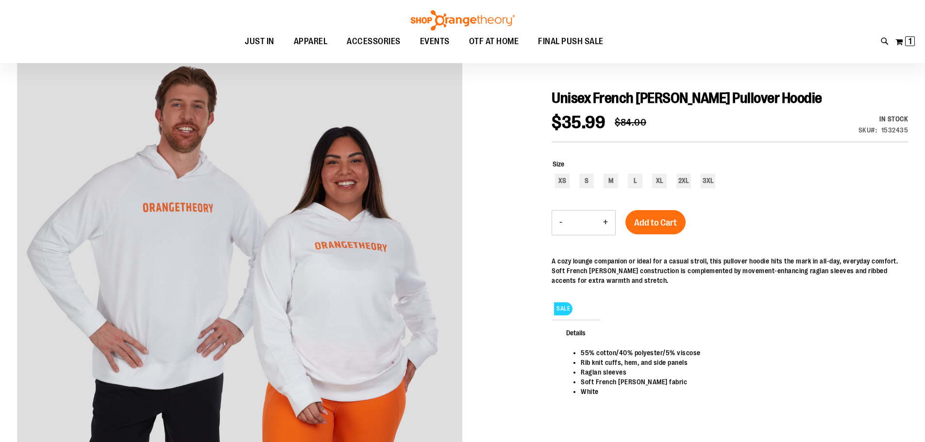
scroll to position [97, 0]
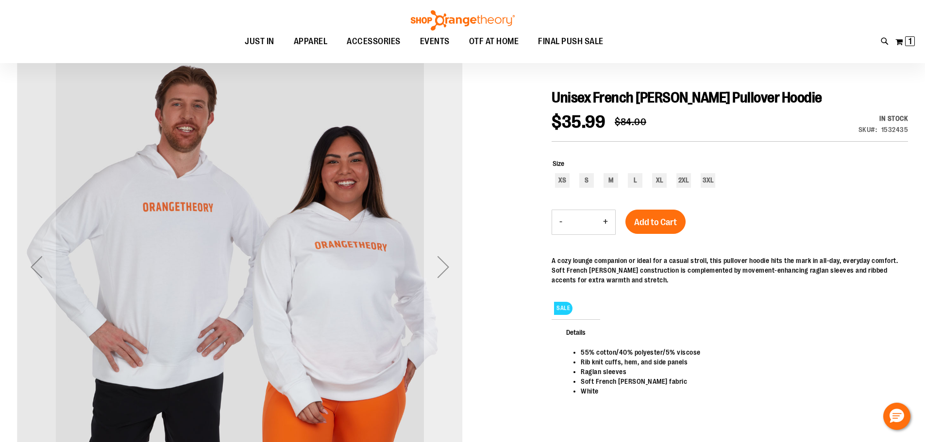
click at [439, 262] on div "Next" at bounding box center [443, 267] width 39 height 39
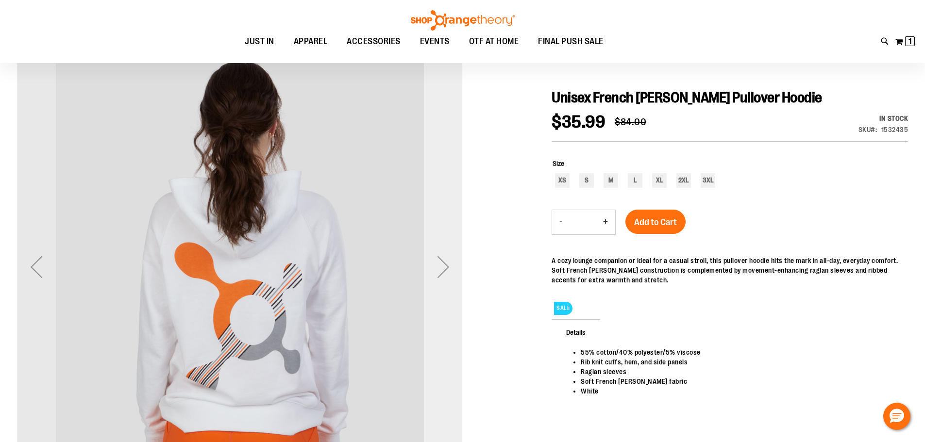
click at [439, 262] on div "Next" at bounding box center [443, 267] width 39 height 39
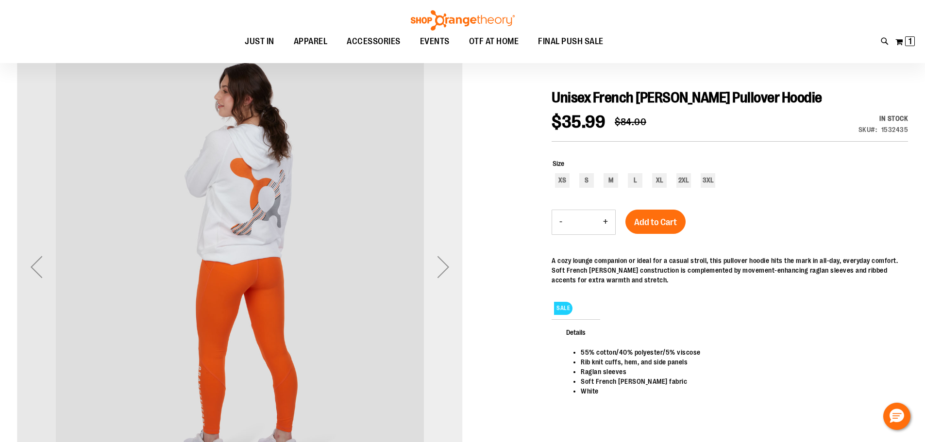
click at [439, 262] on div "Next" at bounding box center [443, 267] width 39 height 39
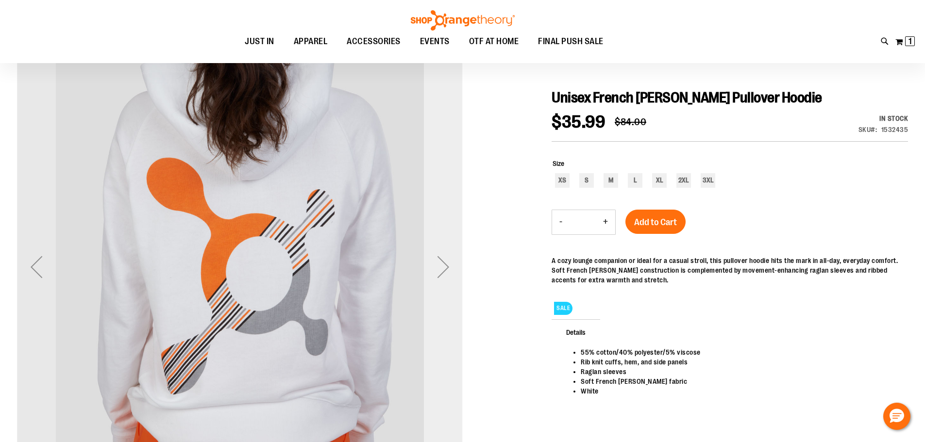
click at [439, 262] on div "Next" at bounding box center [443, 267] width 39 height 39
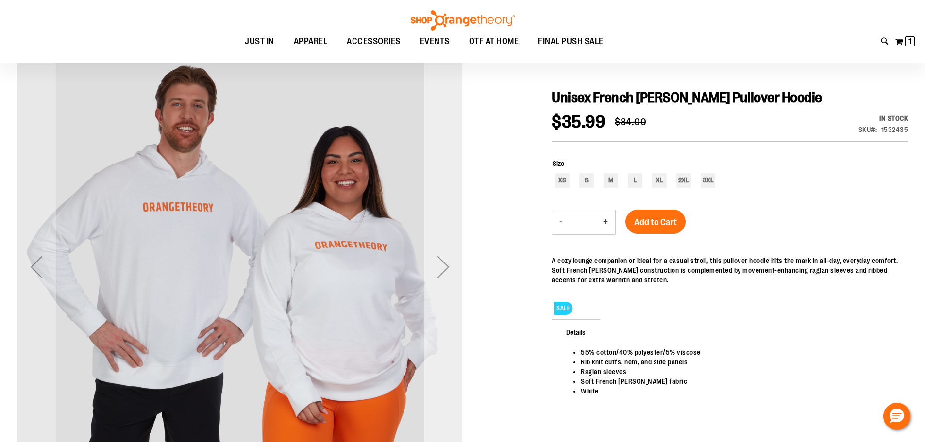
click at [444, 273] on div "Next" at bounding box center [443, 267] width 39 height 39
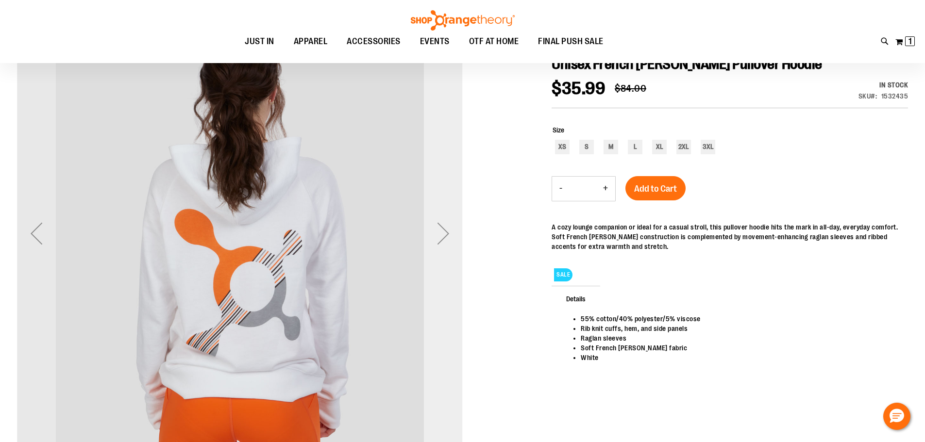
scroll to position [145, 0]
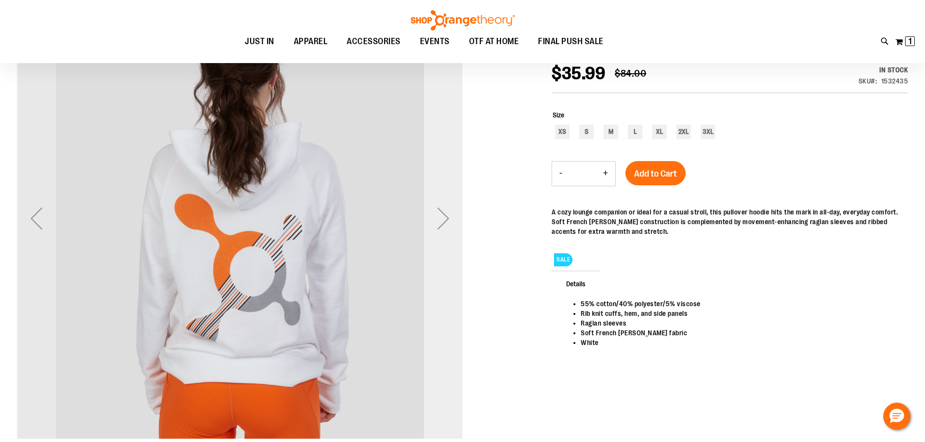
click at [442, 225] on div "Next" at bounding box center [443, 218] width 39 height 39
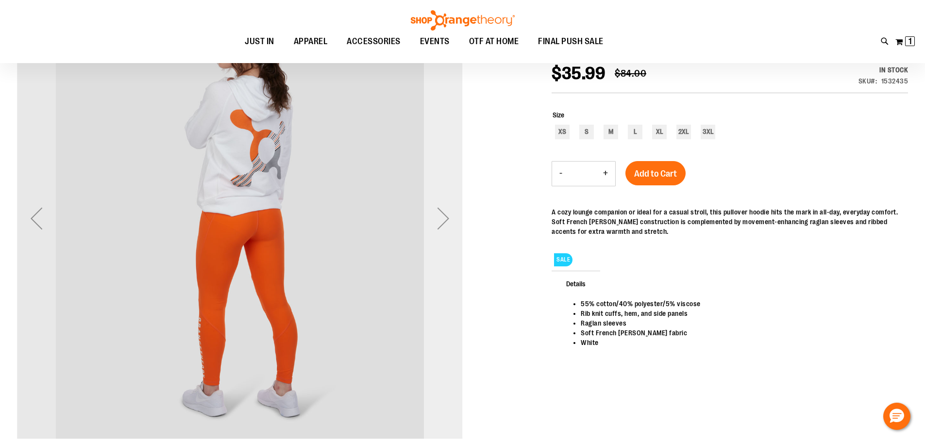
scroll to position [97, 0]
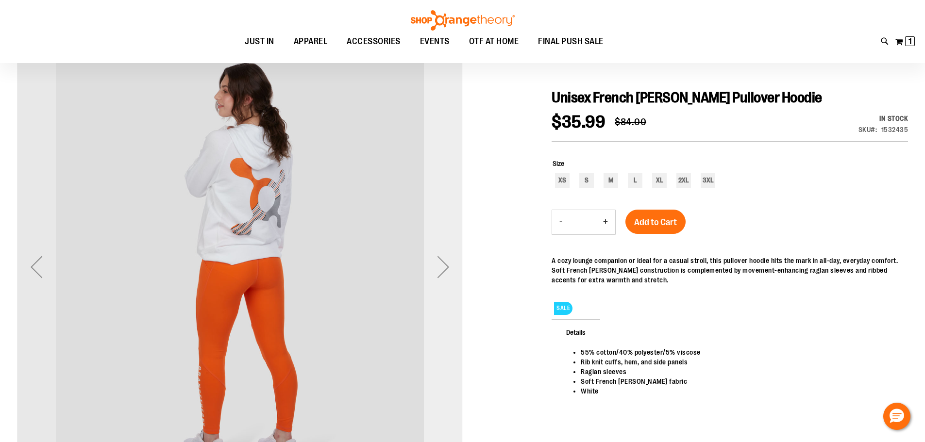
click at [448, 270] on div "Next" at bounding box center [443, 267] width 39 height 39
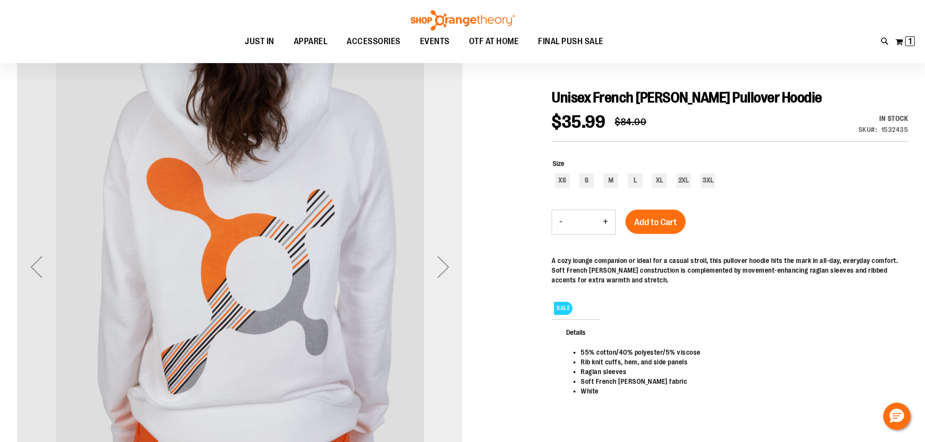
click at [448, 270] on div "Next" at bounding box center [443, 267] width 39 height 39
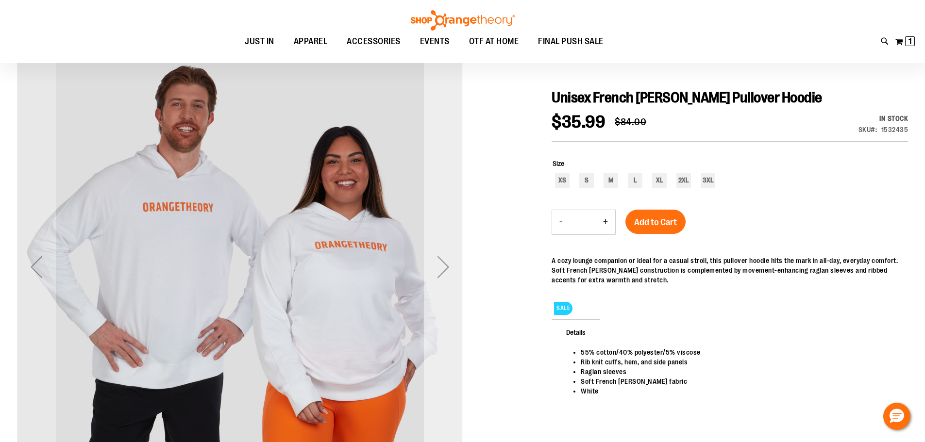
click at [445, 266] on div "Next" at bounding box center [443, 267] width 39 height 39
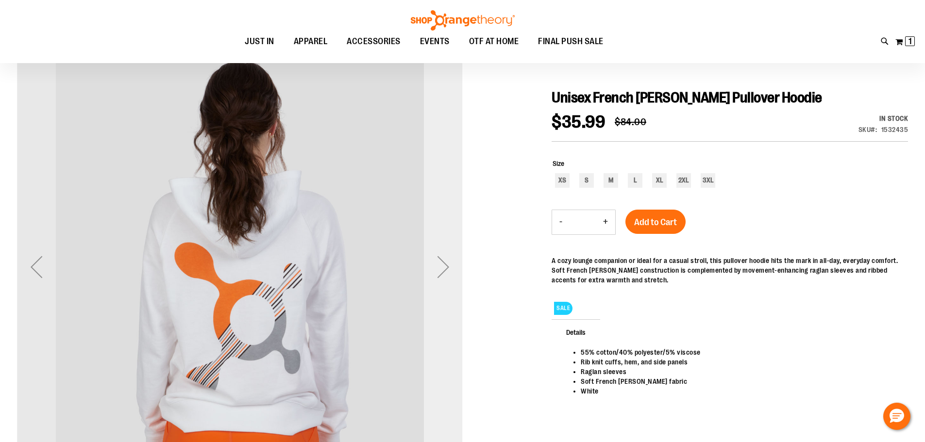
click at [445, 266] on div "Next" at bounding box center [443, 267] width 39 height 39
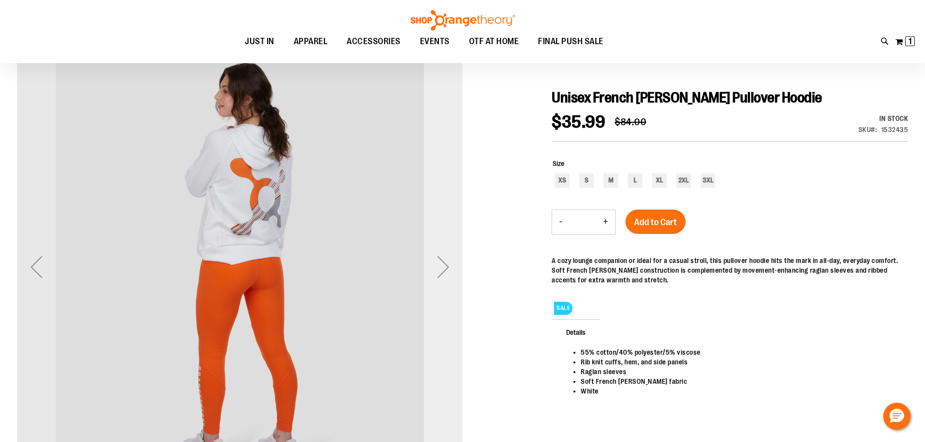
click at [445, 266] on div "Next" at bounding box center [443, 267] width 39 height 39
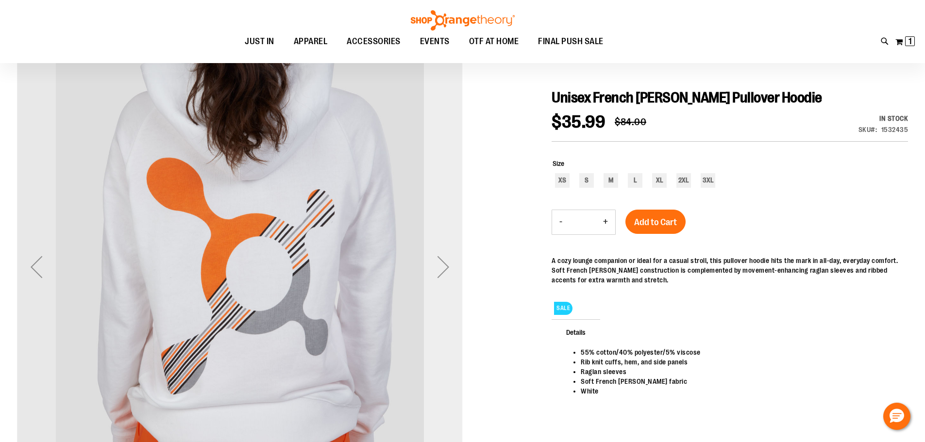
click at [445, 266] on div "Next" at bounding box center [443, 267] width 39 height 39
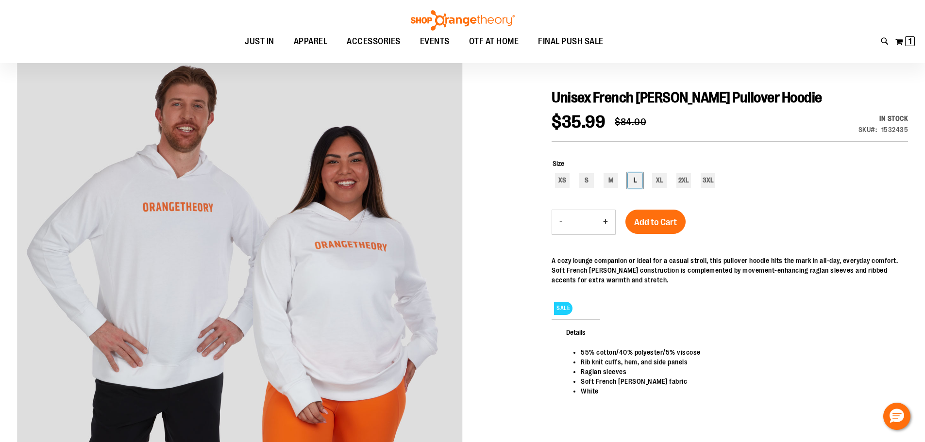
click at [632, 179] on div "L" at bounding box center [635, 180] width 15 height 15
type input "***"
click at [635, 219] on span "Add to Cart" at bounding box center [655, 222] width 43 height 11
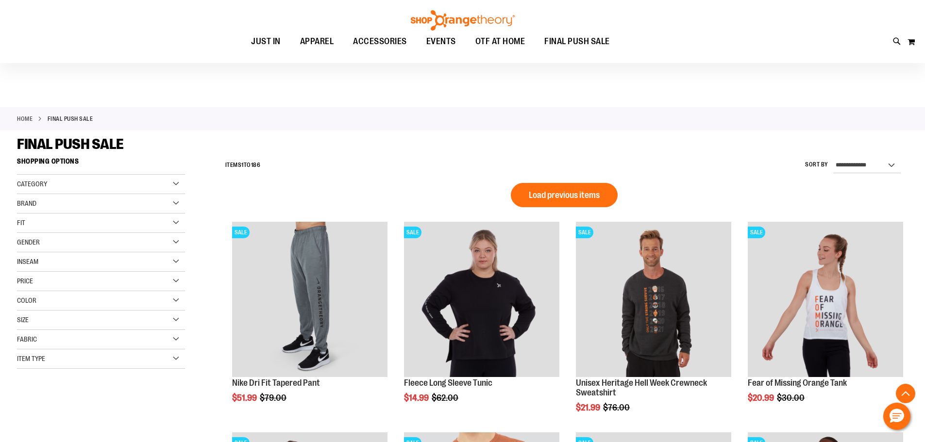
scroll to position [651, 0]
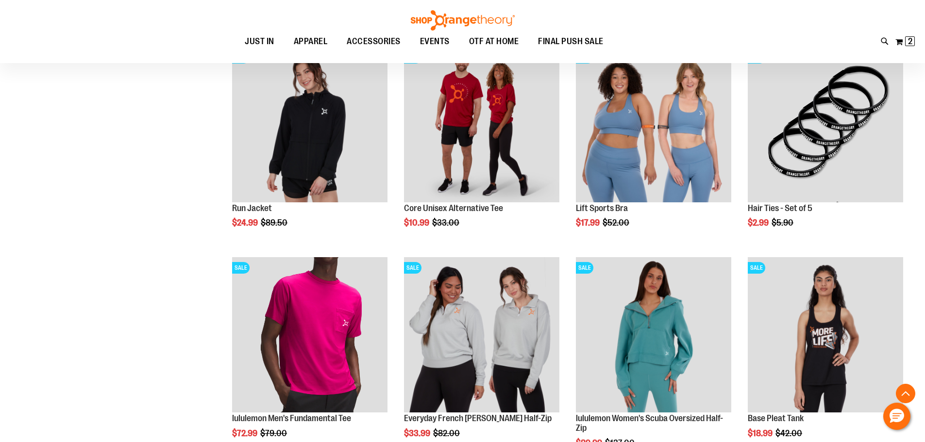
scroll to position [651, 0]
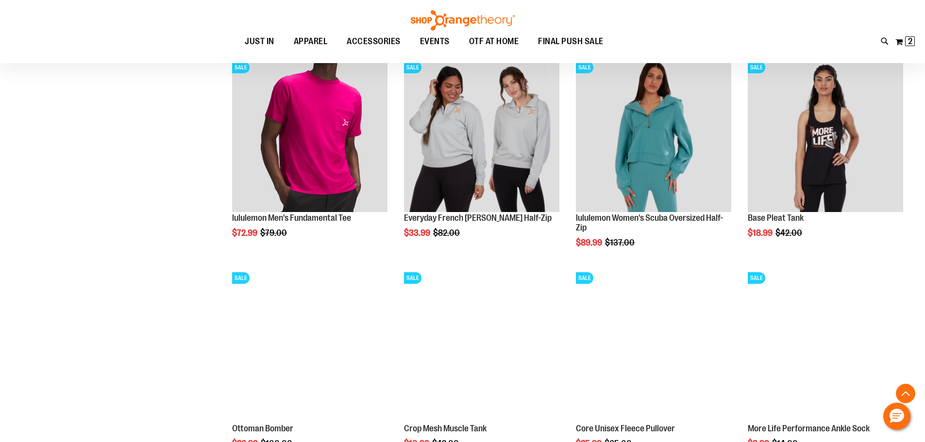
scroll to position [845, 0]
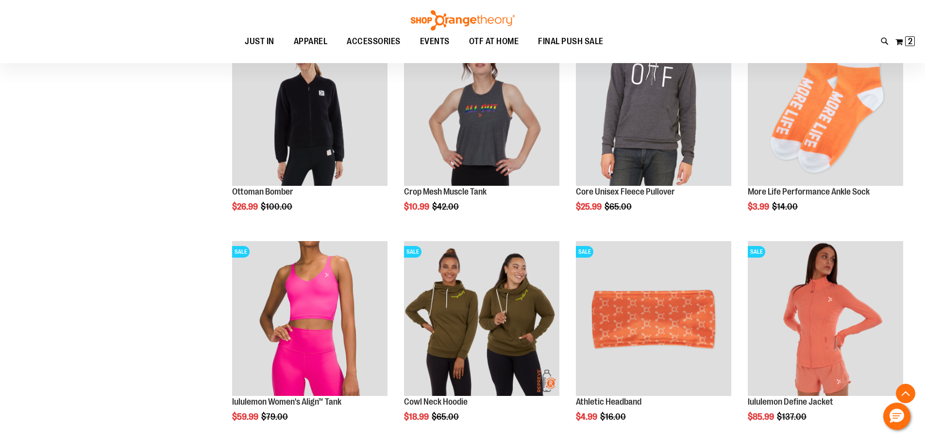
scroll to position [1088, 0]
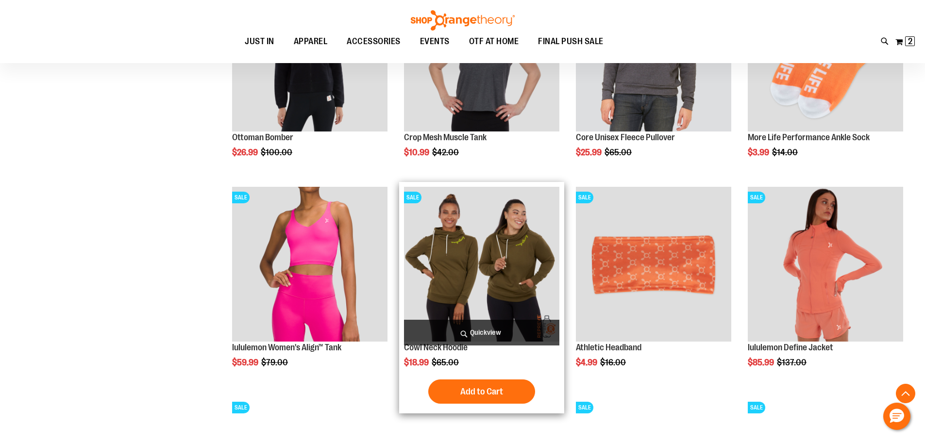
click at [483, 275] on img "product" at bounding box center [481, 264] width 155 height 155
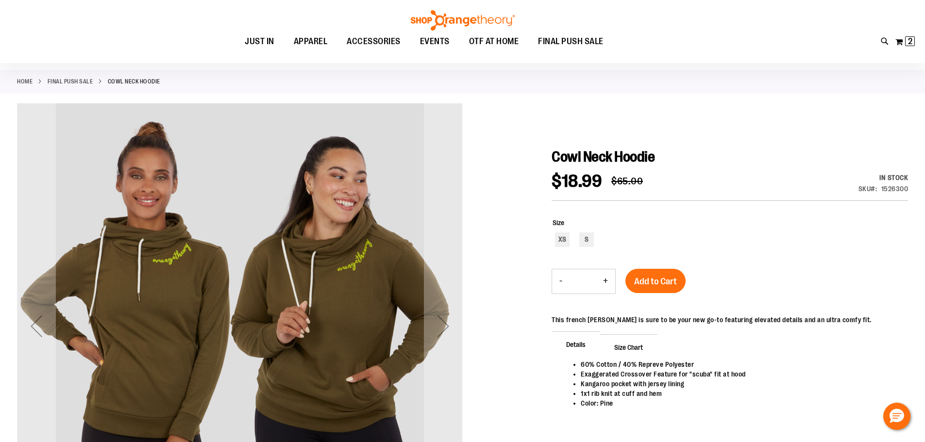
scroll to position [97, 0]
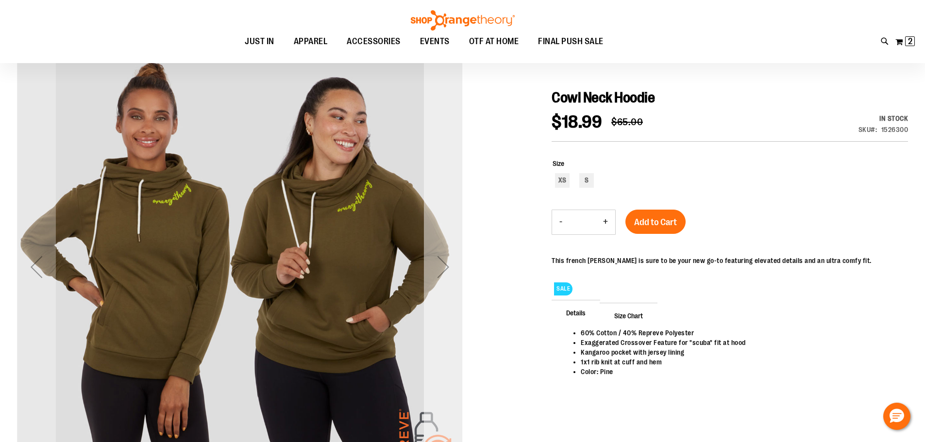
click at [441, 280] on div "Next" at bounding box center [443, 267] width 39 height 39
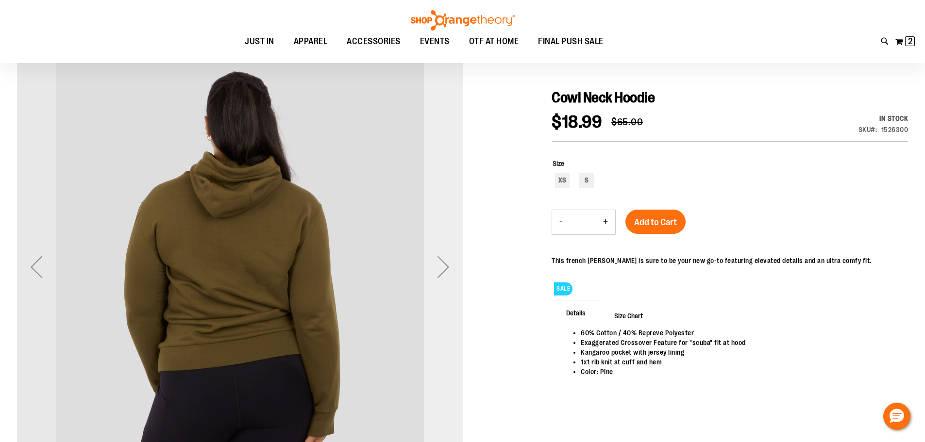
click at [441, 280] on div "Next" at bounding box center [443, 267] width 39 height 39
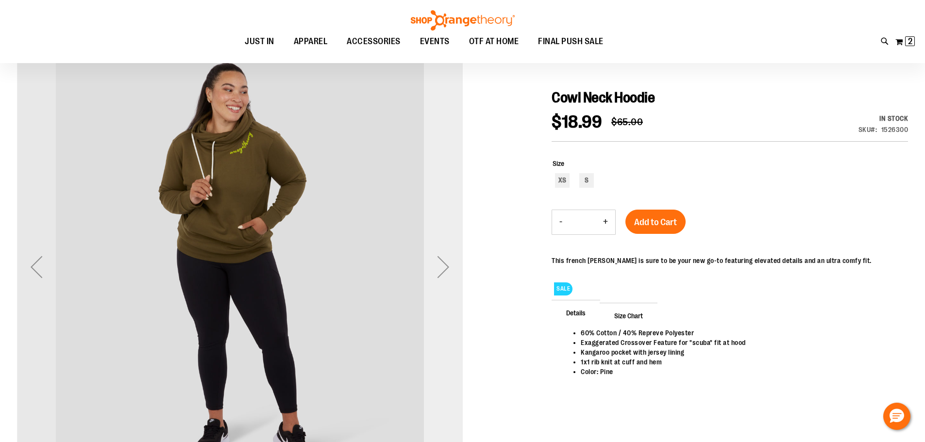
click at [441, 280] on div "Next" at bounding box center [443, 267] width 39 height 39
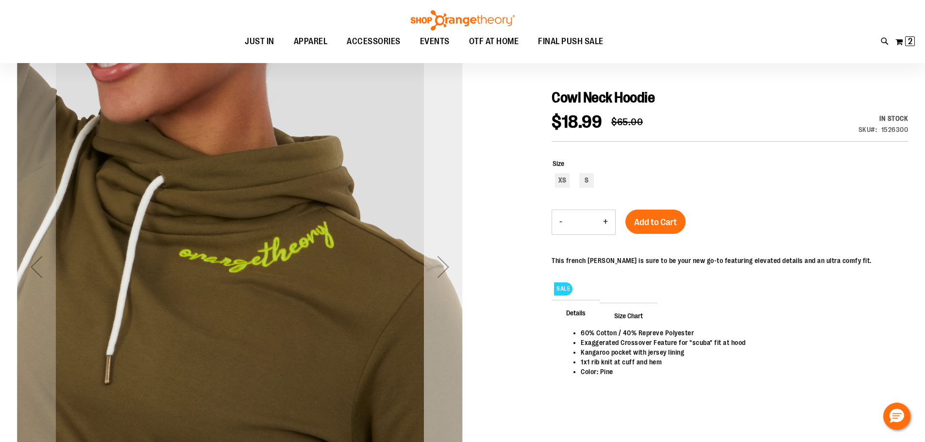
click at [441, 280] on div "Next" at bounding box center [443, 267] width 39 height 39
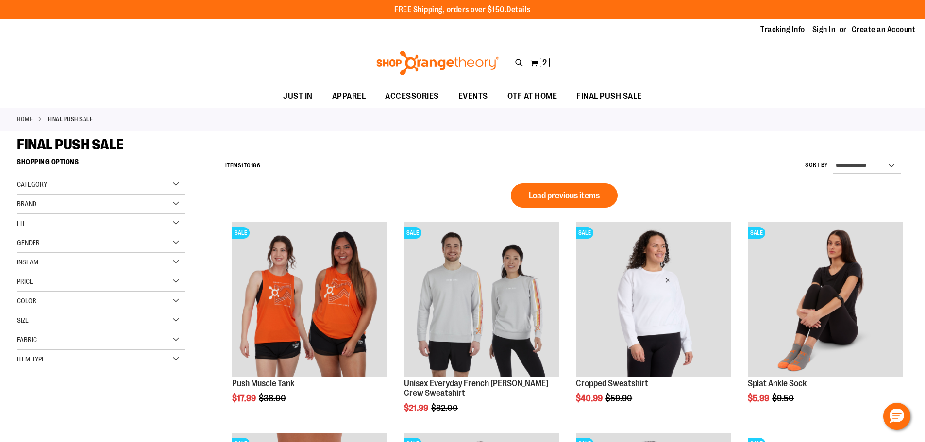
scroll to position [651, 0]
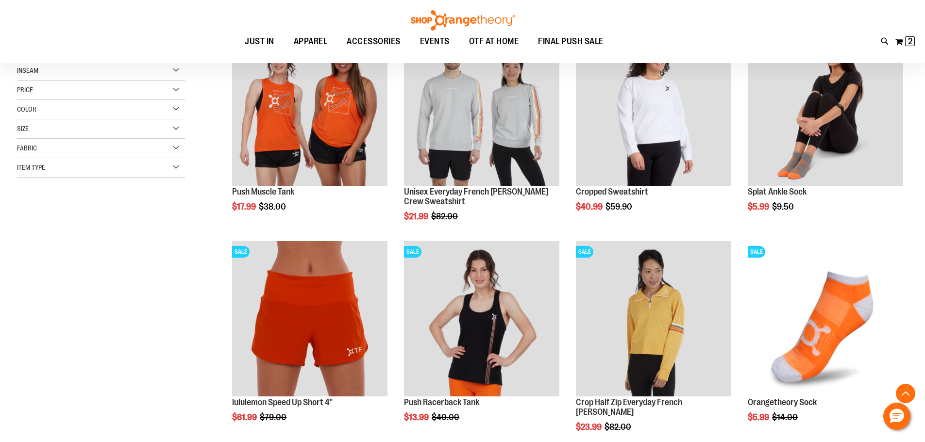
scroll to position [117, 0]
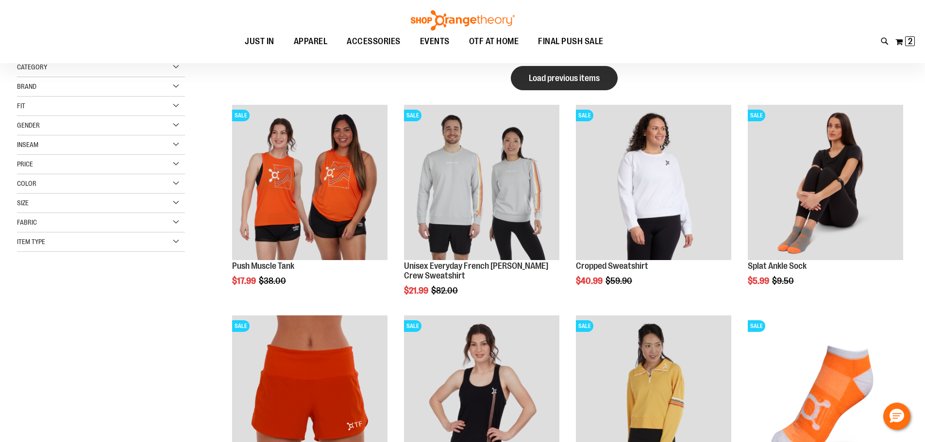
click at [568, 74] on span "Load previous items" at bounding box center [564, 78] width 71 height 10
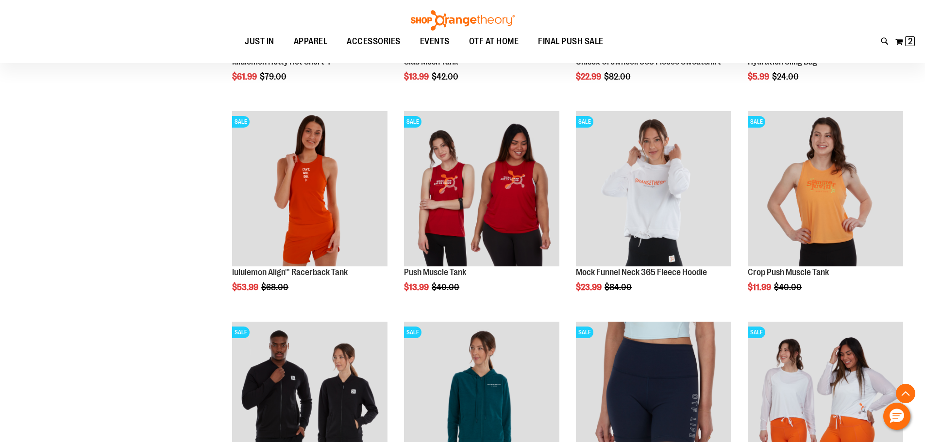
scroll to position [1476, 0]
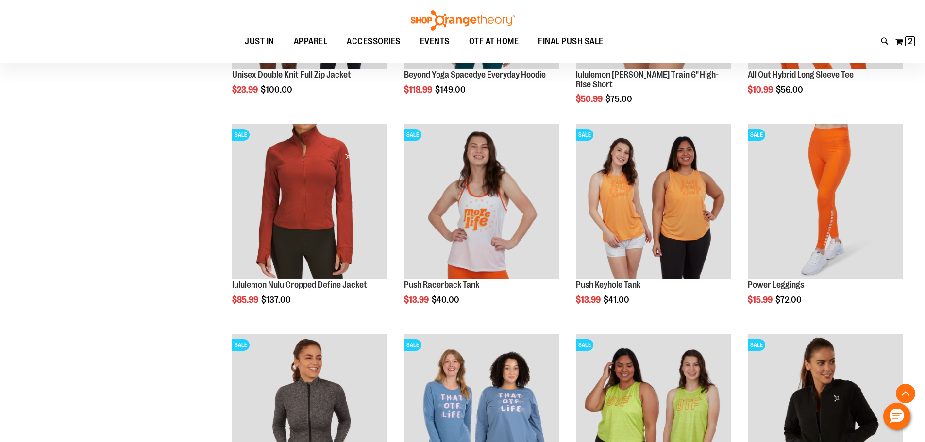
scroll to position [1767, 0]
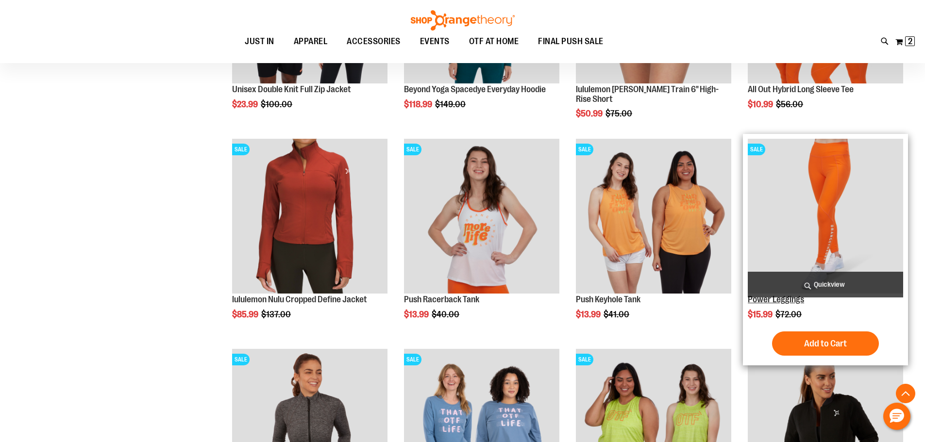
click at [780, 302] on link "Power Leggings" at bounding box center [776, 300] width 56 height 10
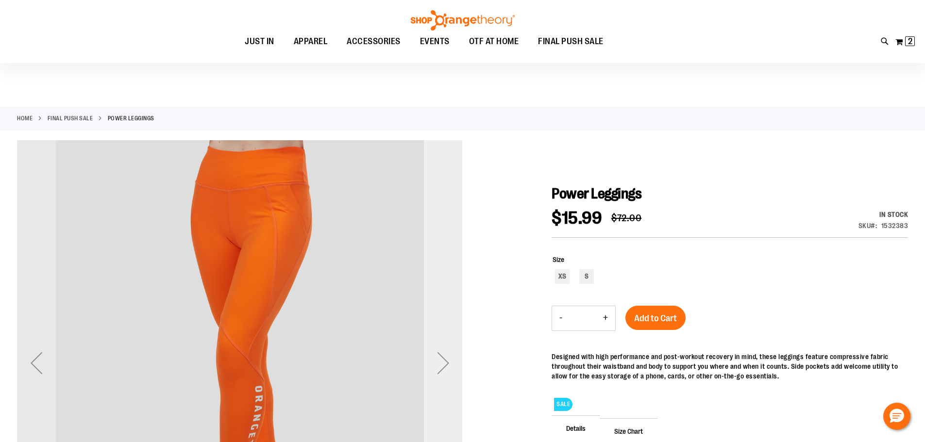
scroll to position [49, 0]
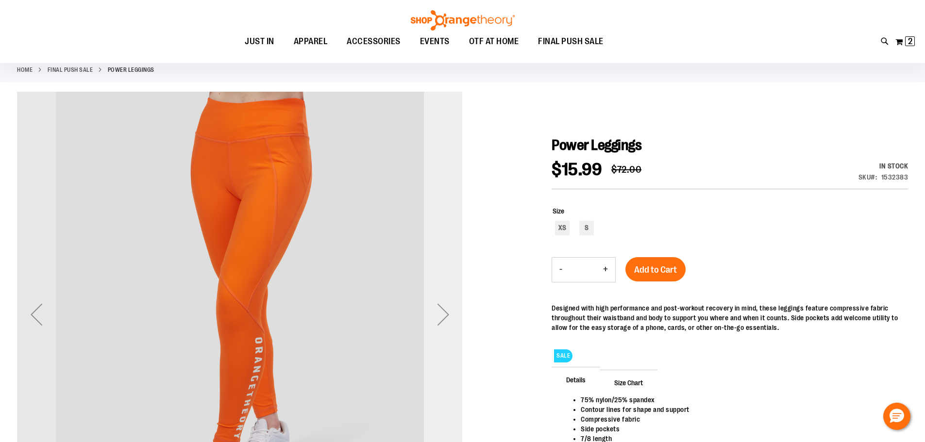
click at [449, 314] on div "Next" at bounding box center [443, 314] width 39 height 39
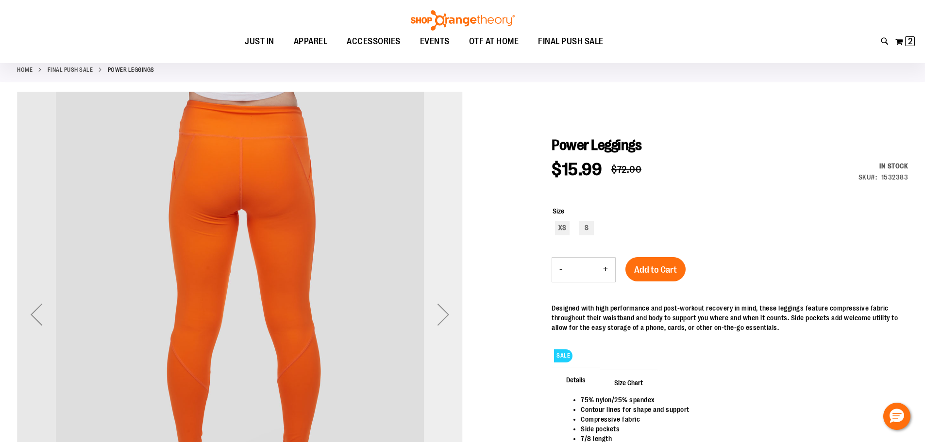
click at [449, 314] on div "Next" at bounding box center [443, 314] width 39 height 39
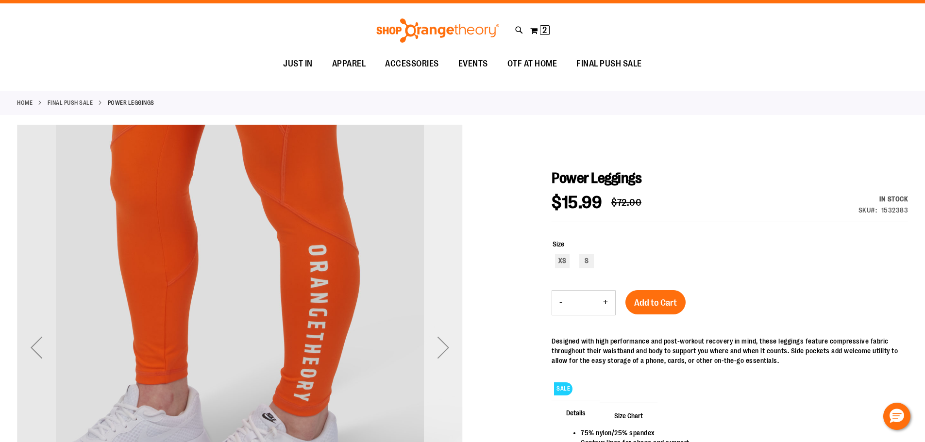
scroll to position [0, 0]
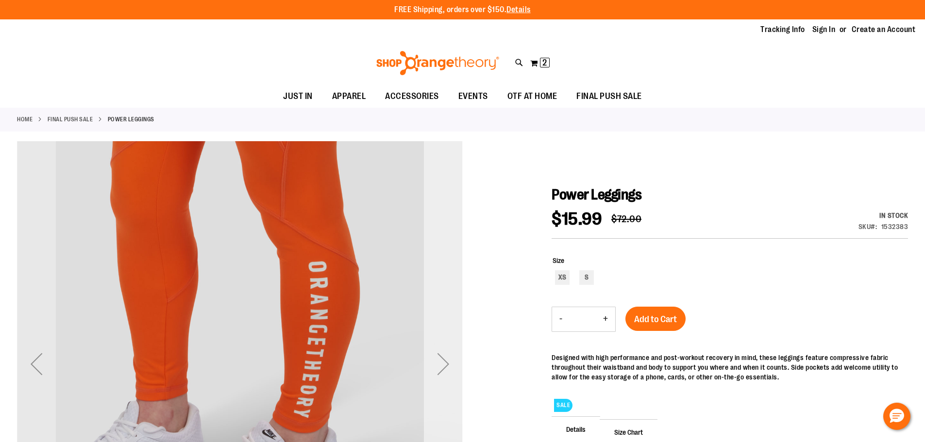
click at [450, 365] on div "Next" at bounding box center [443, 364] width 39 height 39
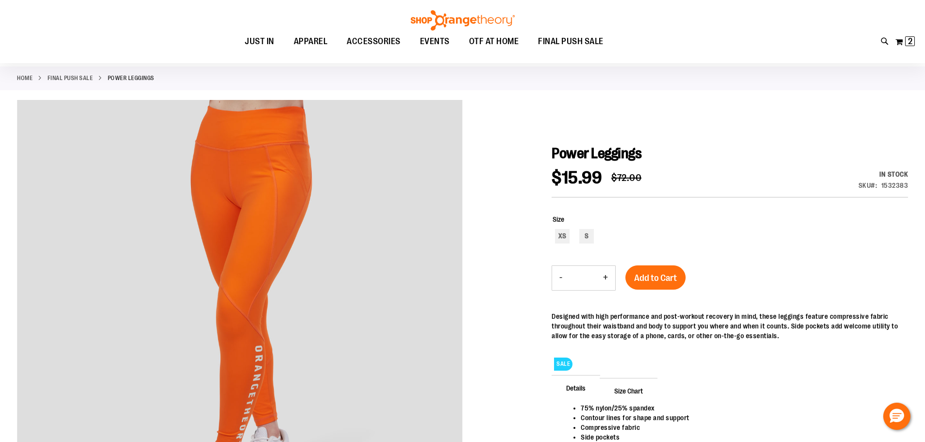
scroll to position [97, 0]
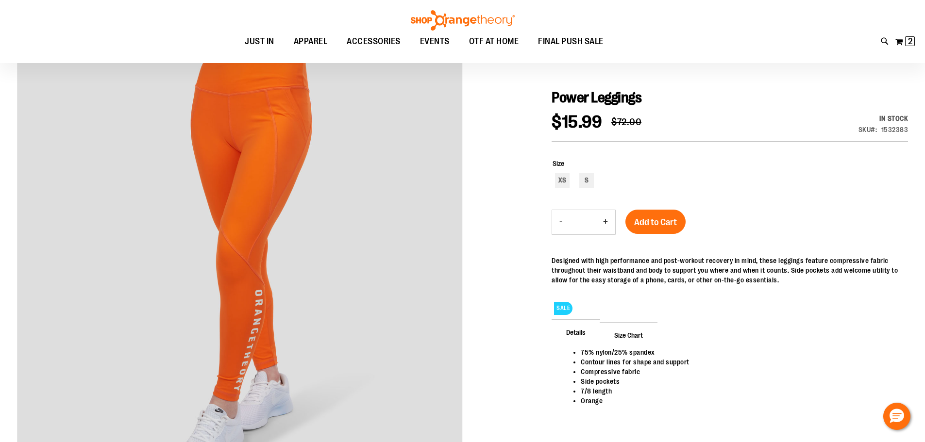
click at [636, 331] on span "Size Chart" at bounding box center [628, 334] width 58 height 25
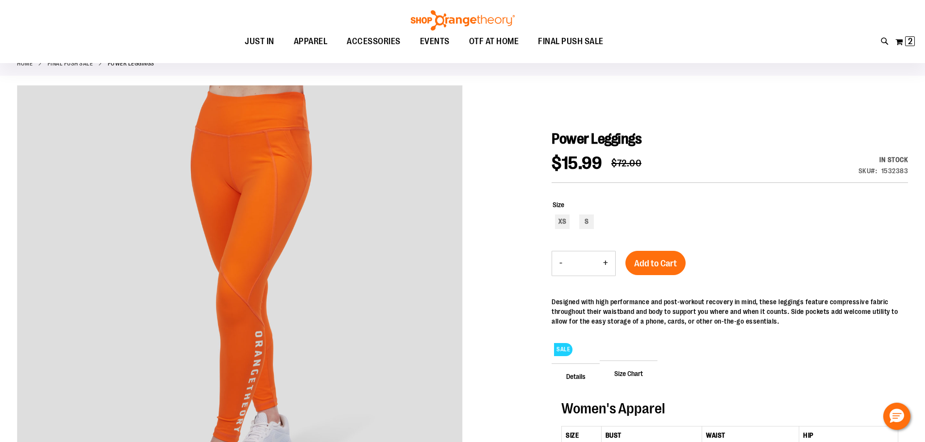
scroll to position [48, 0]
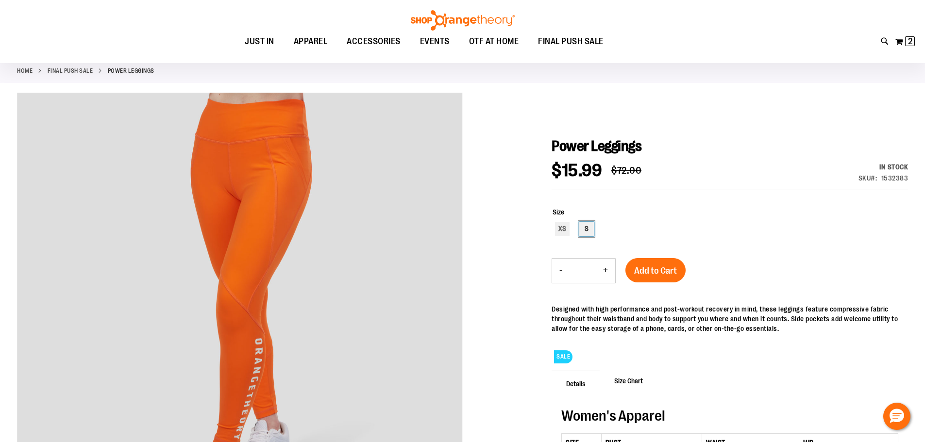
click at [583, 223] on div "S" at bounding box center [586, 229] width 15 height 15
type input "***"
click at [676, 267] on span "Add to Cart" at bounding box center [655, 271] width 43 height 11
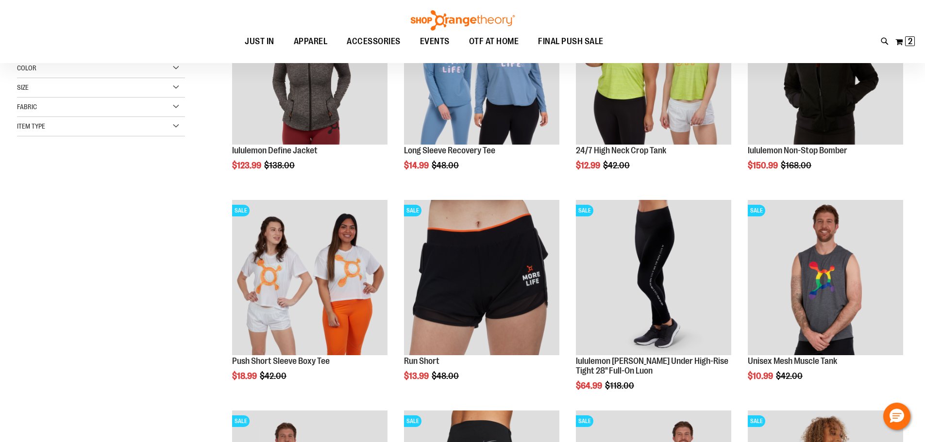
scroll to position [263, 0]
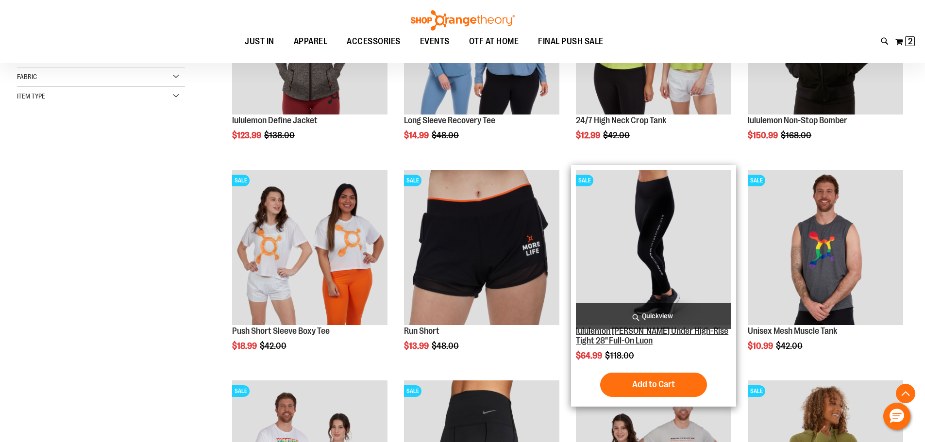
click at [617, 331] on link "lululemon [PERSON_NAME] Under High-Rise Tight 28" Full-On Luon" at bounding box center [652, 335] width 152 height 19
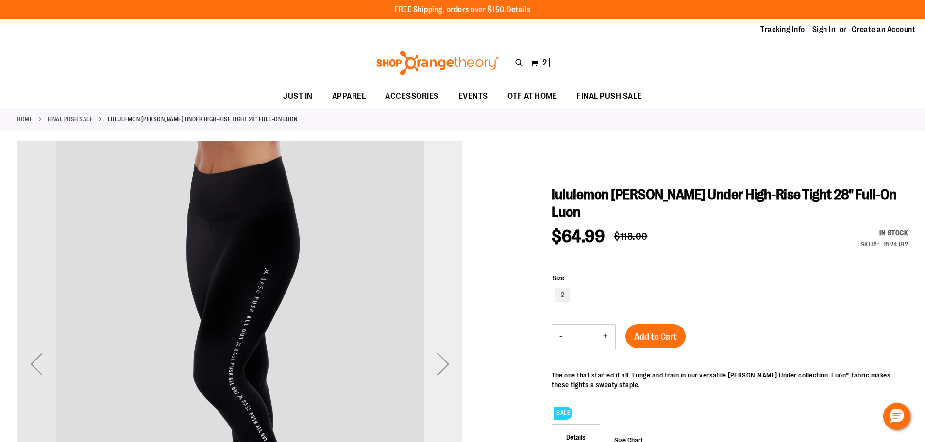
click at [446, 369] on div "Next" at bounding box center [443, 364] width 39 height 39
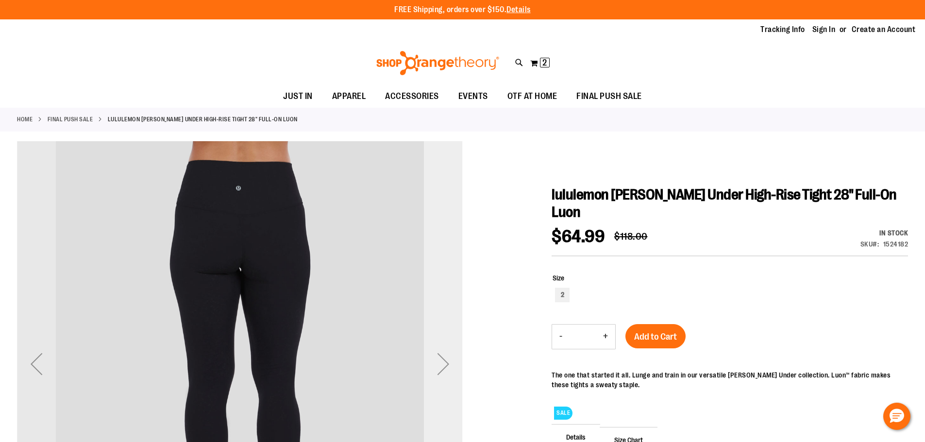
click at [446, 369] on div "Next" at bounding box center [443, 364] width 39 height 39
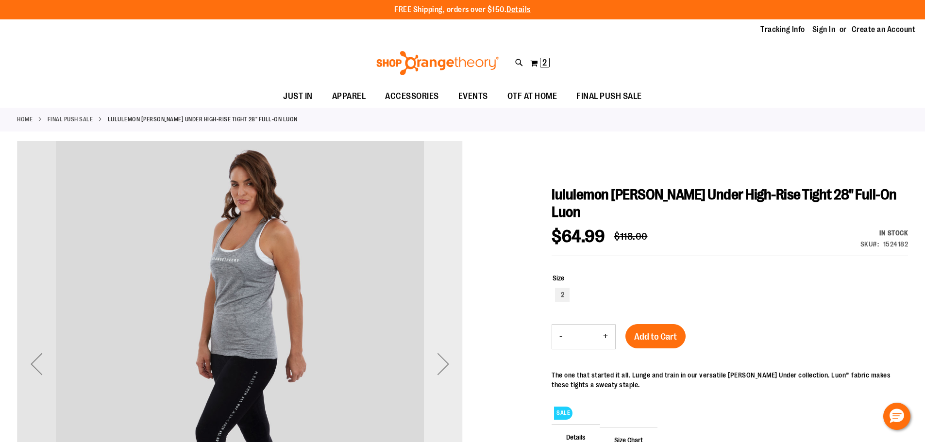
click at [446, 369] on div "Next" at bounding box center [443, 364] width 39 height 39
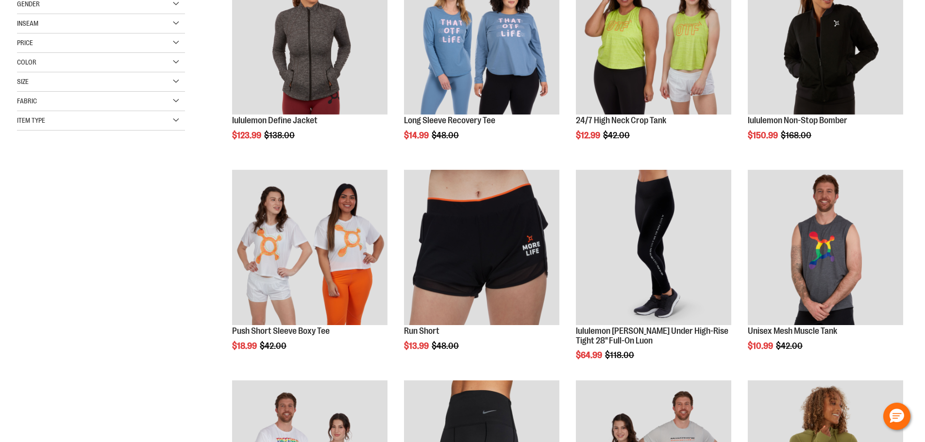
scroll to position [239, 0]
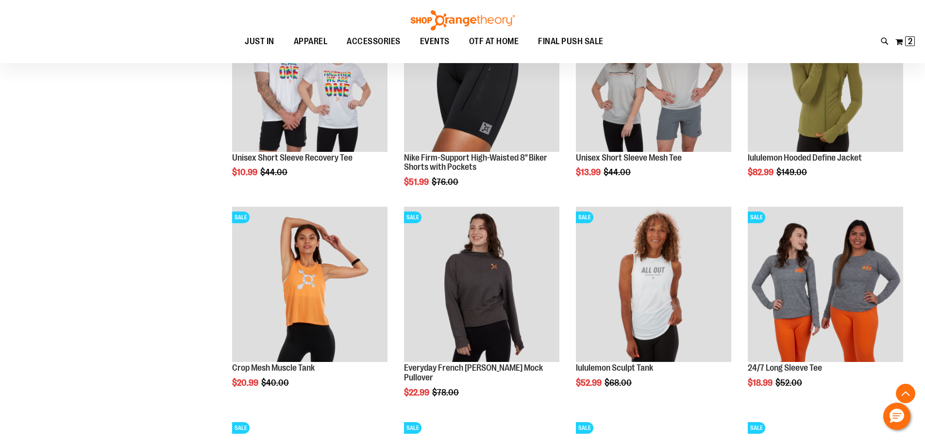
scroll to position [627, 0]
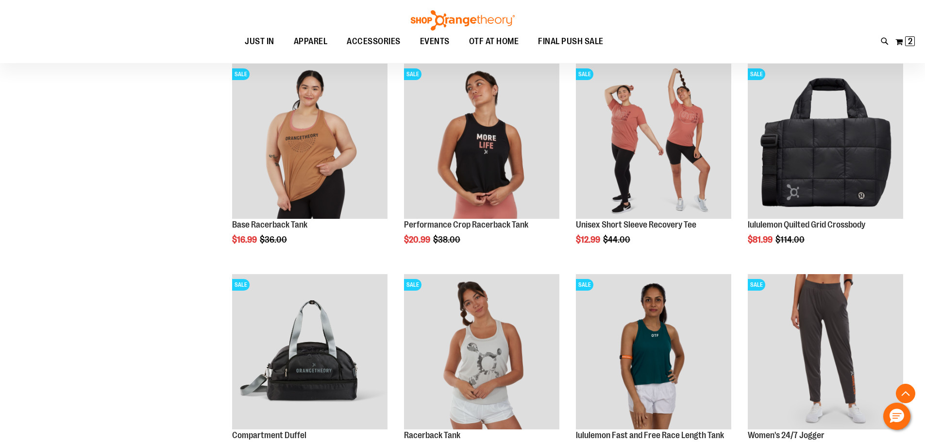
scroll to position [1452, 0]
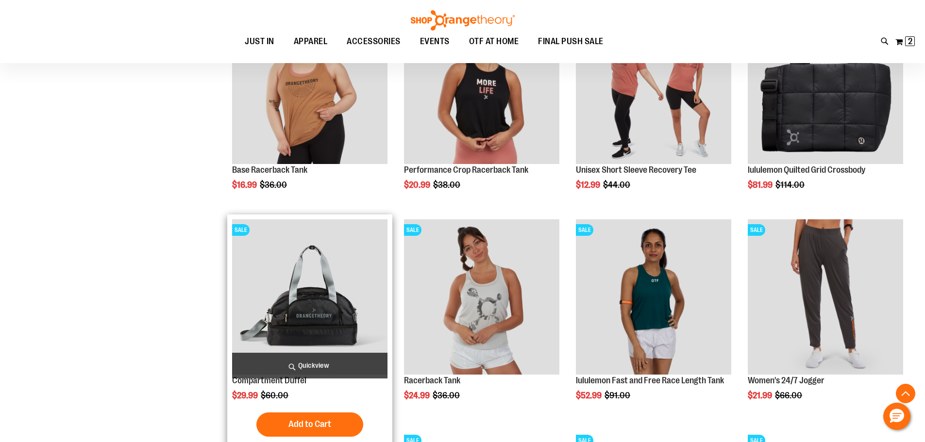
click at [257, 286] on img "product" at bounding box center [309, 296] width 155 height 155
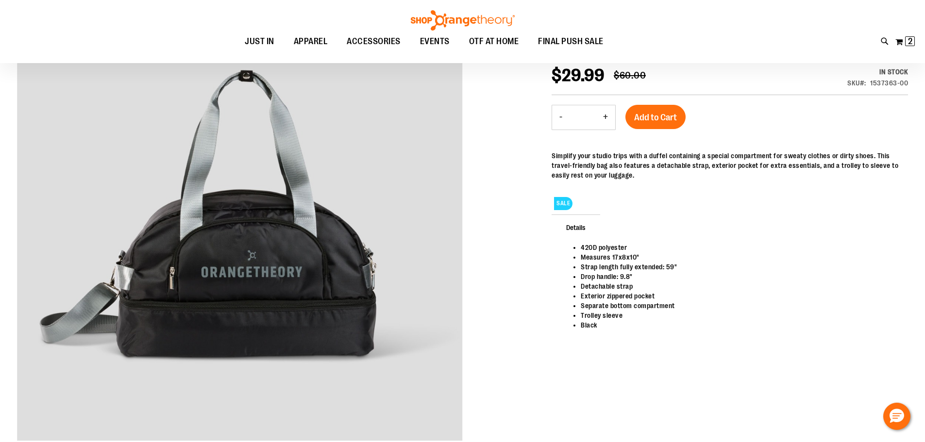
scroll to position [145, 0]
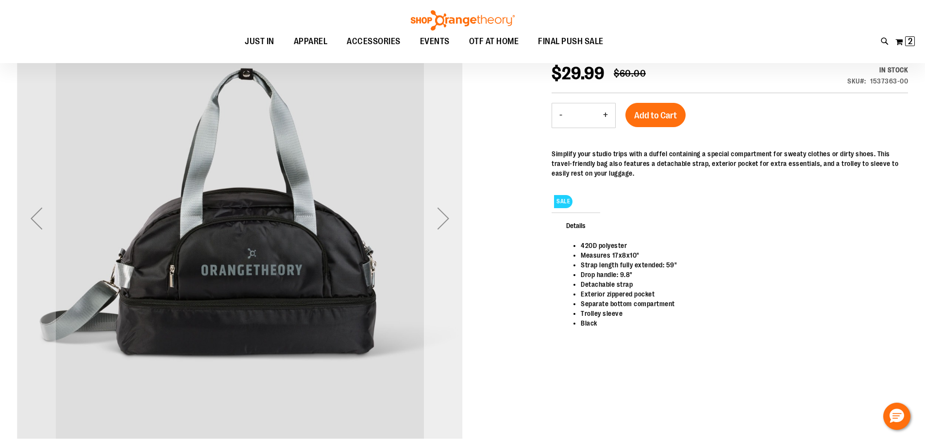
click at [437, 222] on div "Next" at bounding box center [443, 218] width 39 height 39
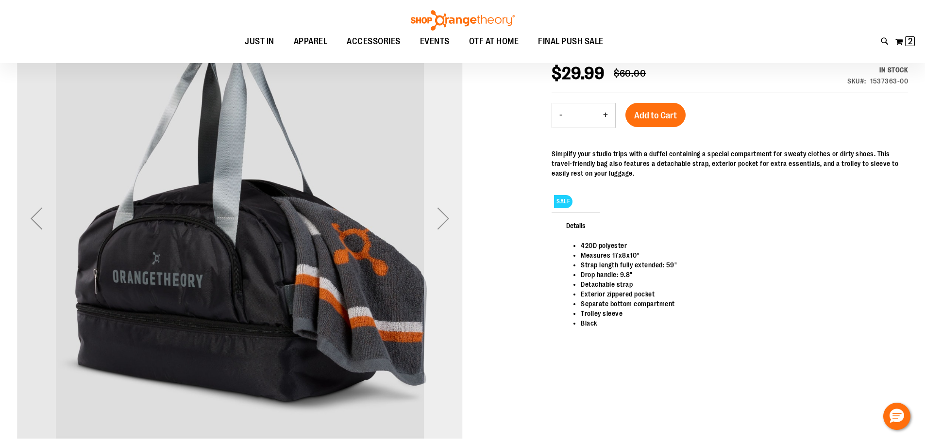
click at [450, 221] on div "Next" at bounding box center [443, 218] width 39 height 39
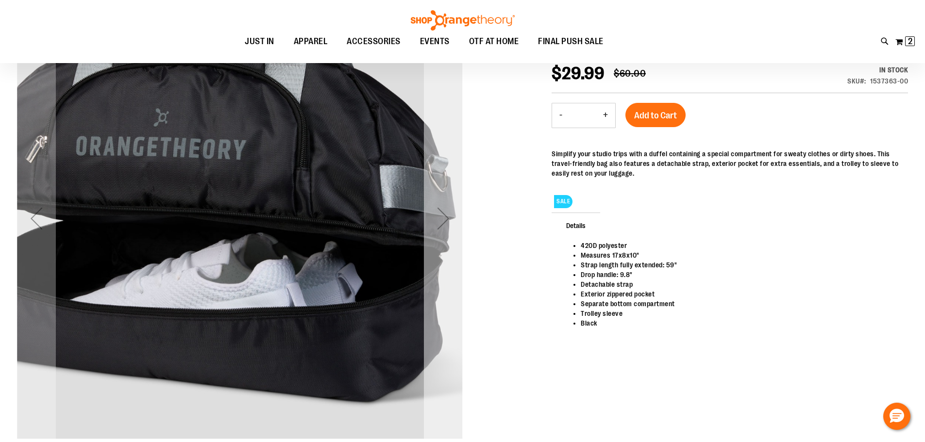
click at [450, 221] on div "Next" at bounding box center [443, 218] width 39 height 39
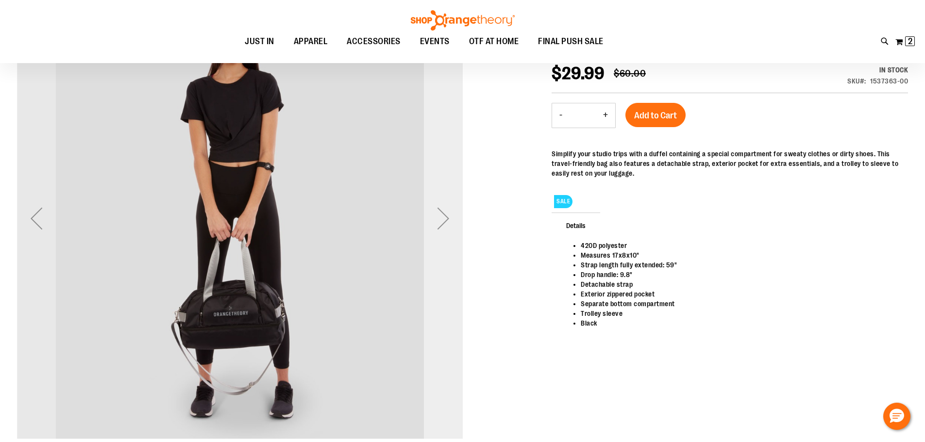
click at [451, 221] on div "Next" at bounding box center [443, 218] width 39 height 39
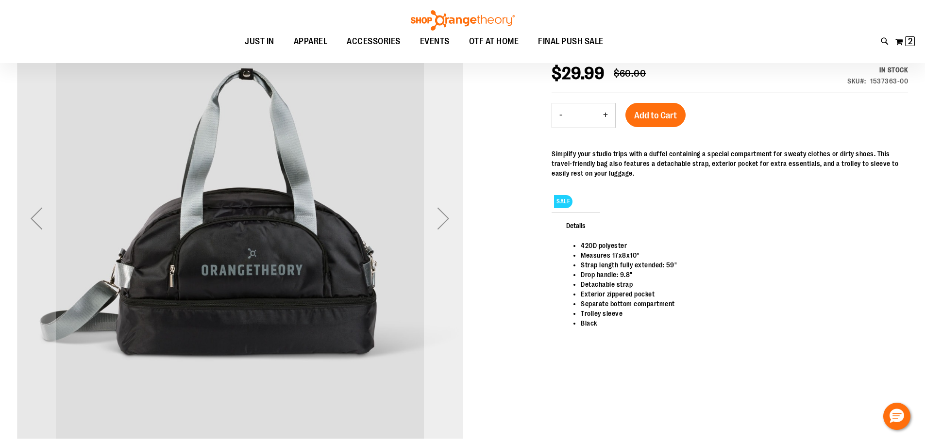
click at [451, 221] on div "Next" at bounding box center [443, 218] width 39 height 39
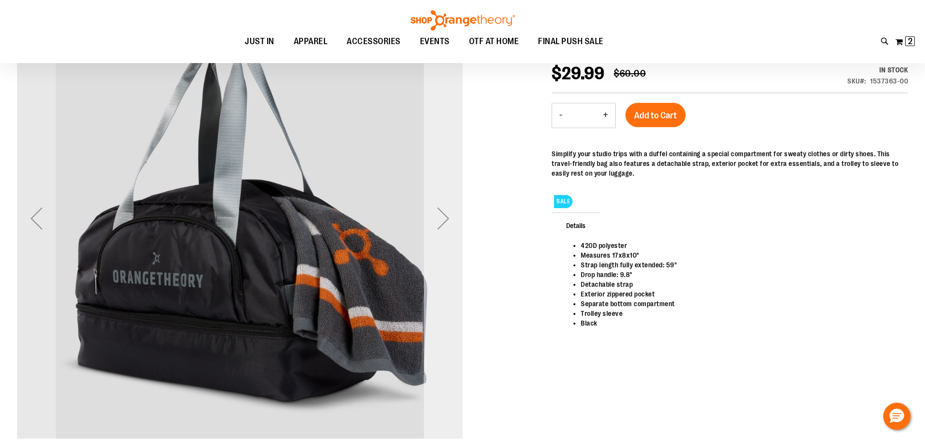
click at [451, 221] on div "Next" at bounding box center [443, 218] width 39 height 39
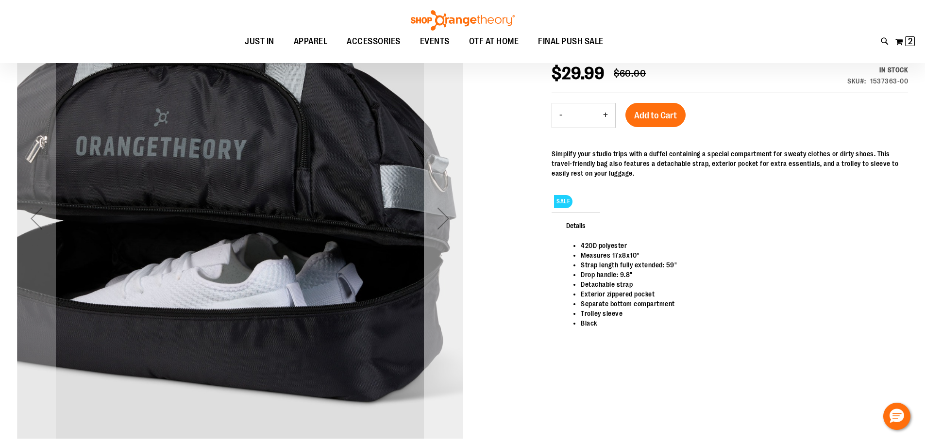
click at [451, 221] on div "Next" at bounding box center [443, 218] width 39 height 39
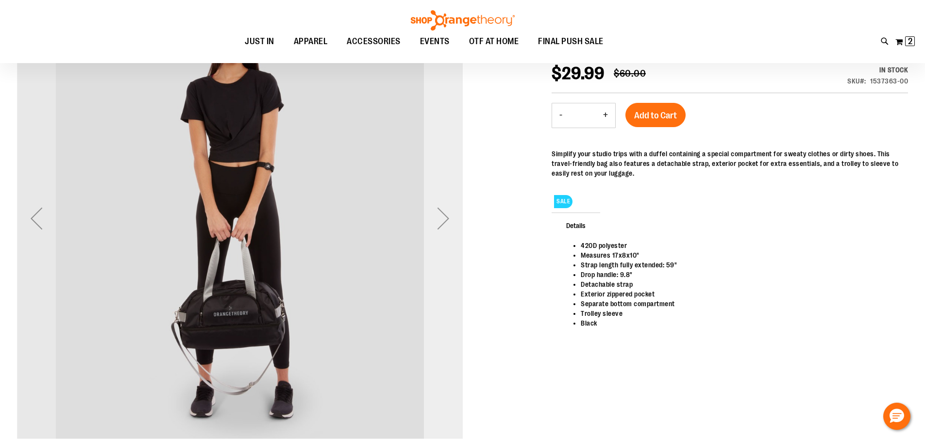
click at [451, 221] on div "Next" at bounding box center [443, 218] width 39 height 39
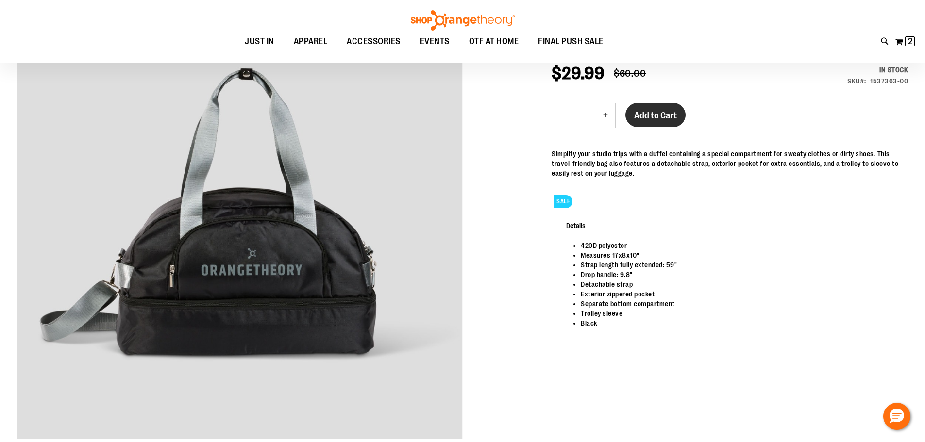
click at [649, 119] on span "Add to Cart" at bounding box center [655, 115] width 43 height 11
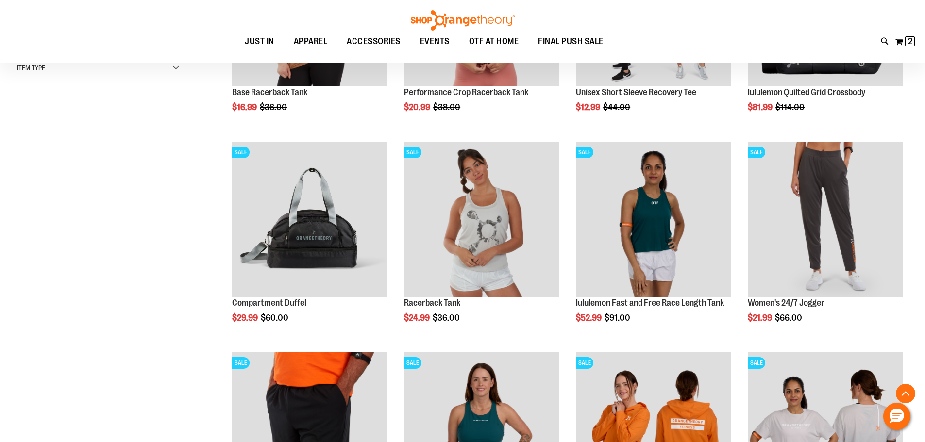
scroll to position [388, 0]
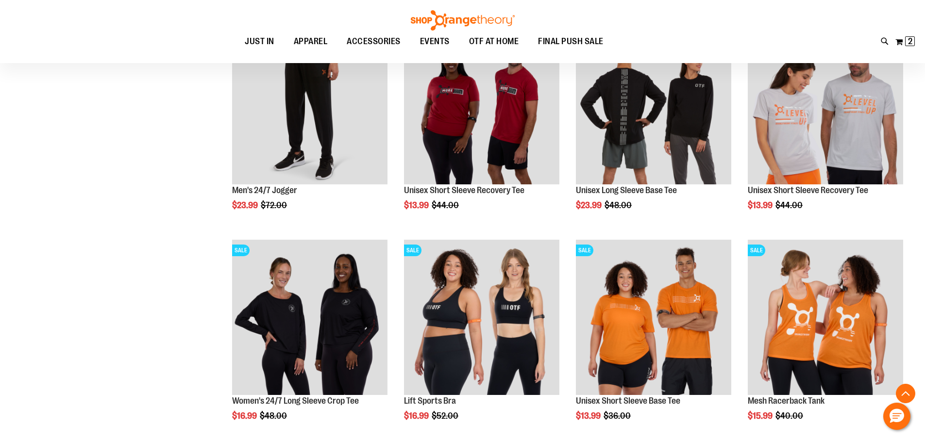
scroll to position [825, 0]
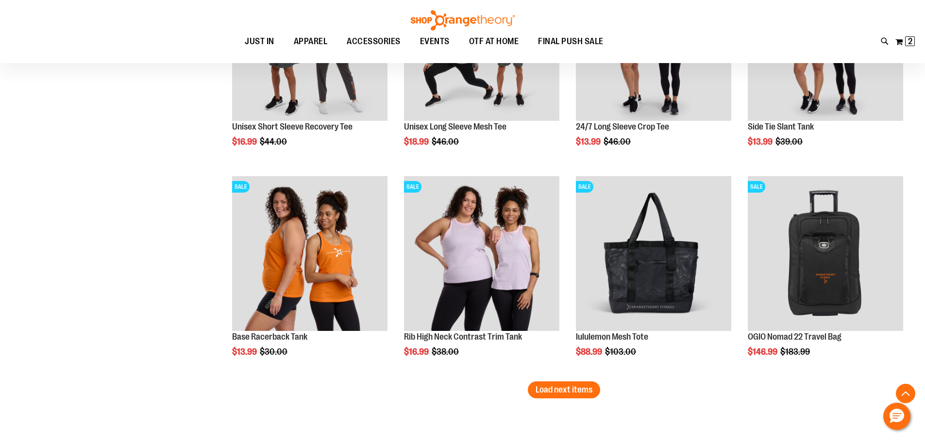
scroll to position [1747, 0]
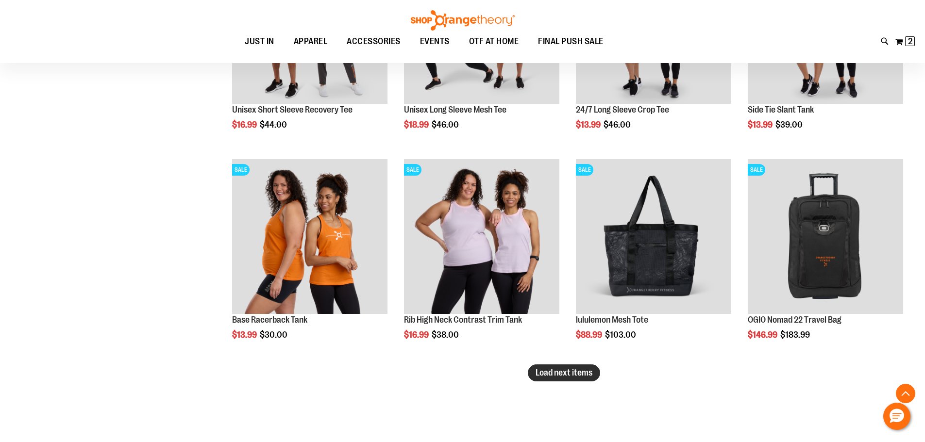
click at [554, 374] on span "Load next items" at bounding box center [563, 373] width 57 height 10
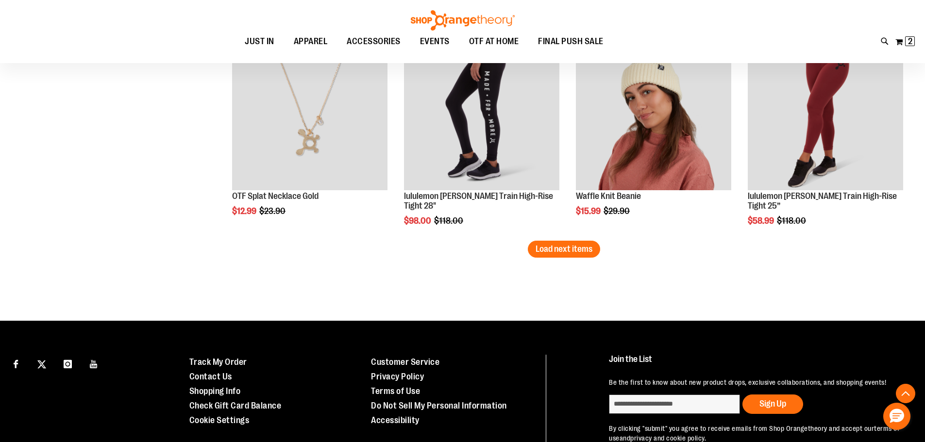
scroll to position [2524, 0]
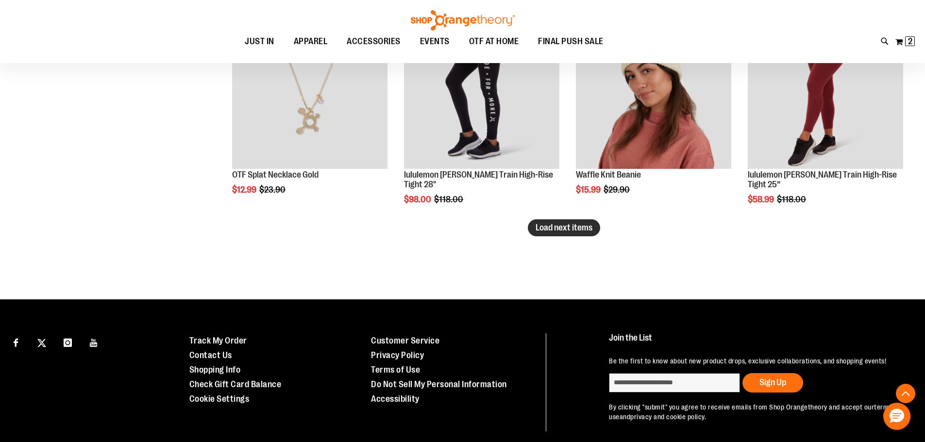
click at [552, 231] on span "Load next items" at bounding box center [563, 228] width 57 height 10
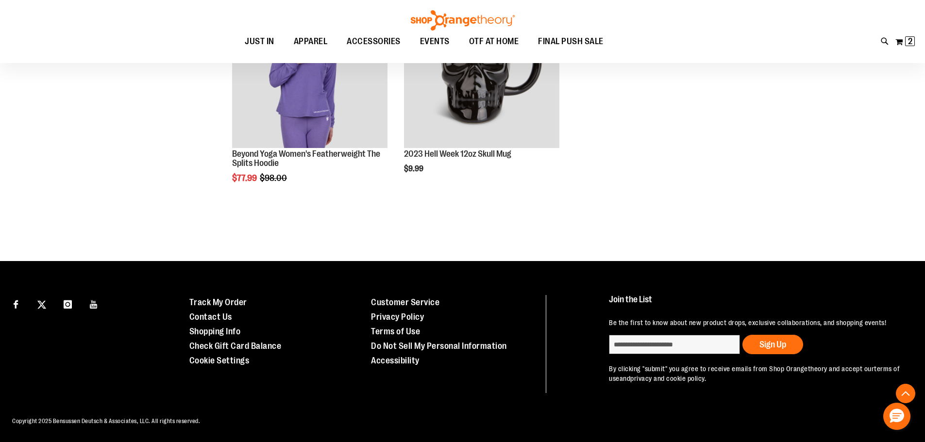
scroll to position [2966, 0]
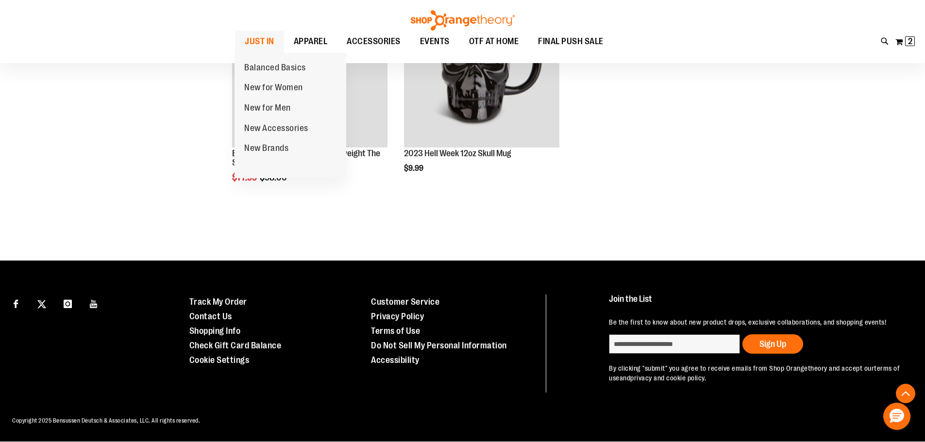
click at [271, 44] on span "JUST IN" at bounding box center [260, 42] width 30 height 22
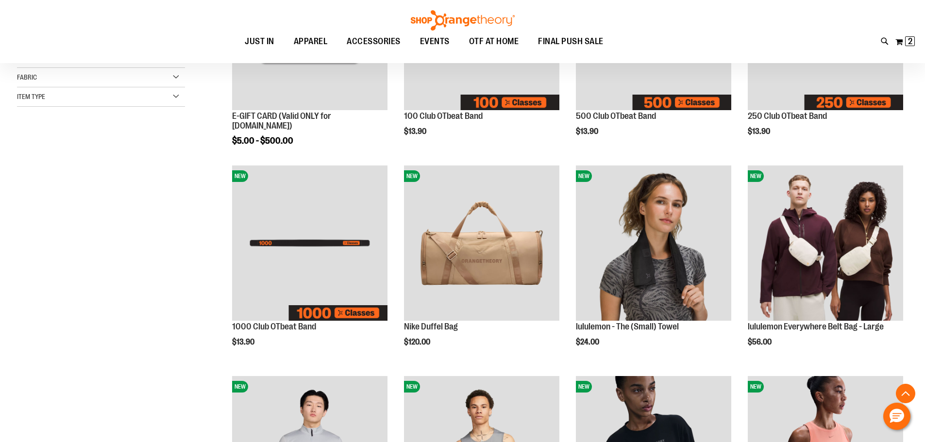
scroll to position [388, 0]
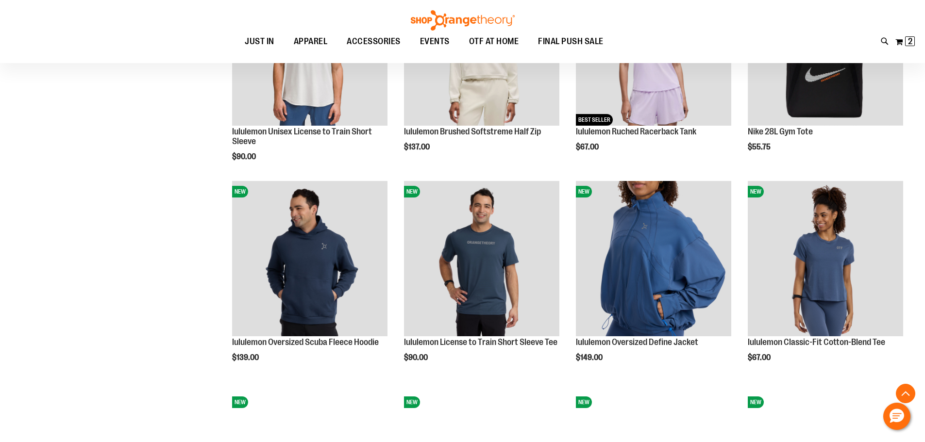
scroll to position [874, 0]
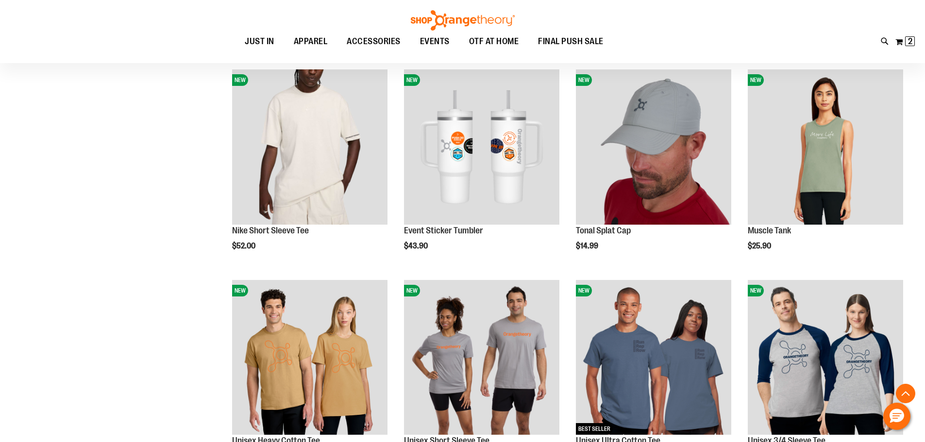
scroll to position [1553, 0]
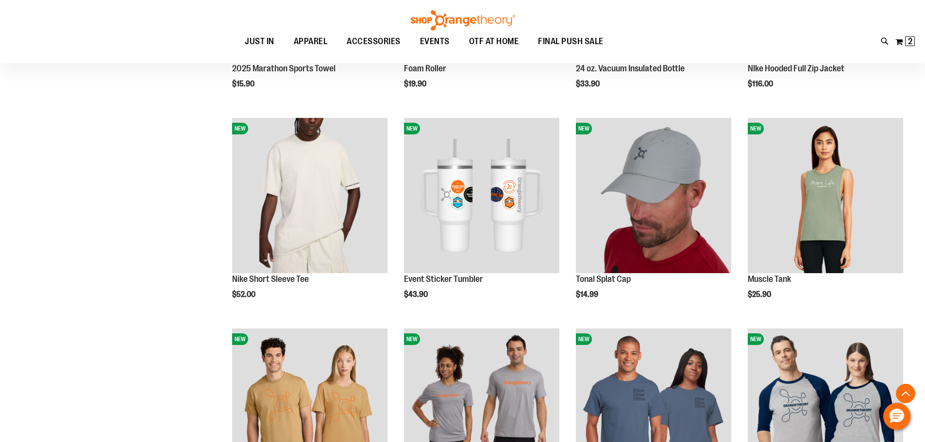
drag, startPoint x: 158, startPoint y: 350, endPoint x: 121, endPoint y: 353, distance: 36.5
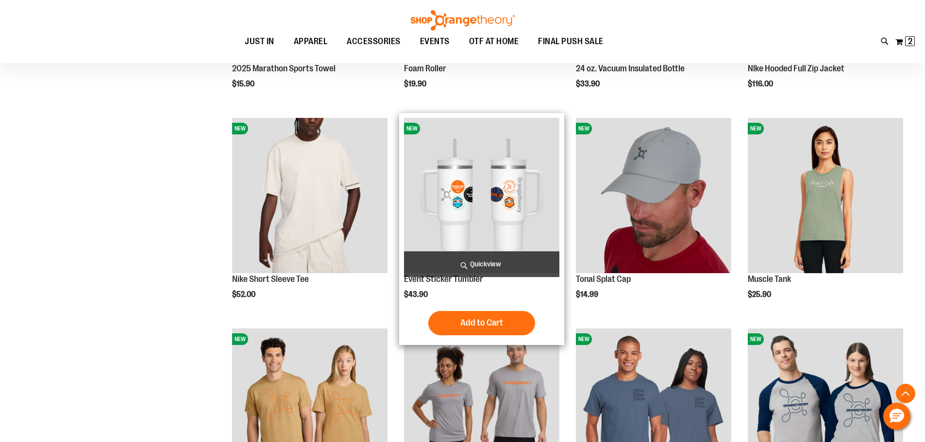
click at [429, 213] on img "product" at bounding box center [481, 195] width 155 height 155
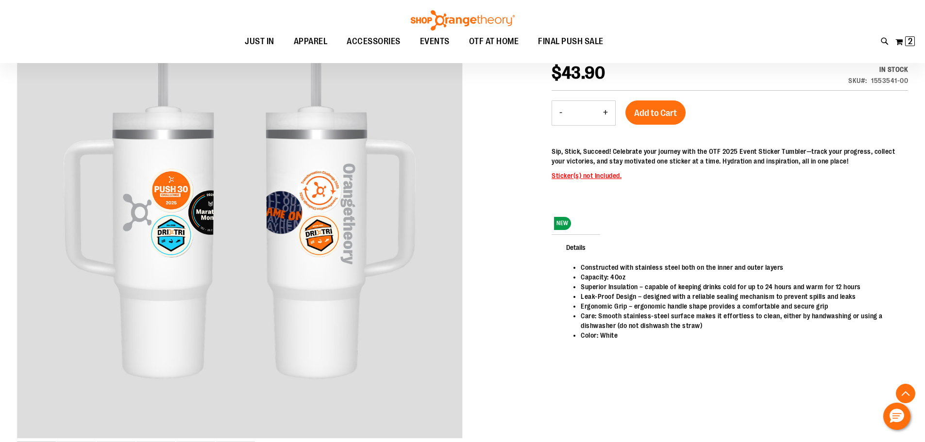
scroll to position [145, 0]
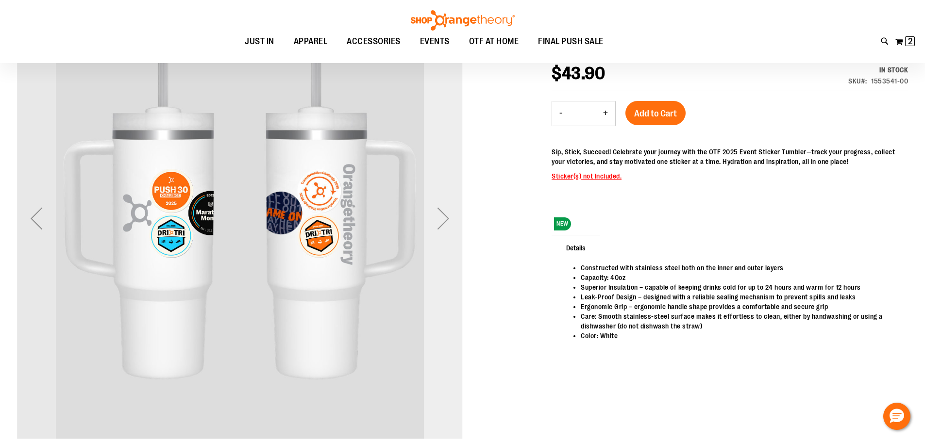
click at [446, 218] on div "Next" at bounding box center [443, 218] width 39 height 39
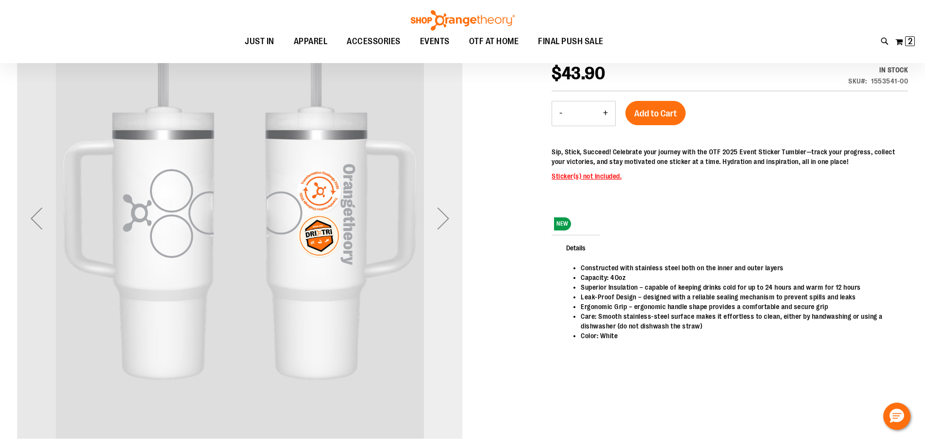
click at [446, 218] on div "Next" at bounding box center [443, 218] width 39 height 39
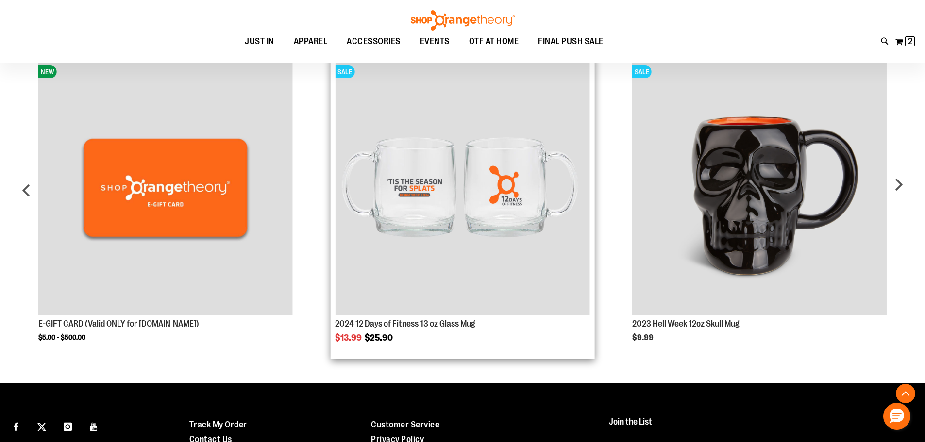
scroll to position [631, 0]
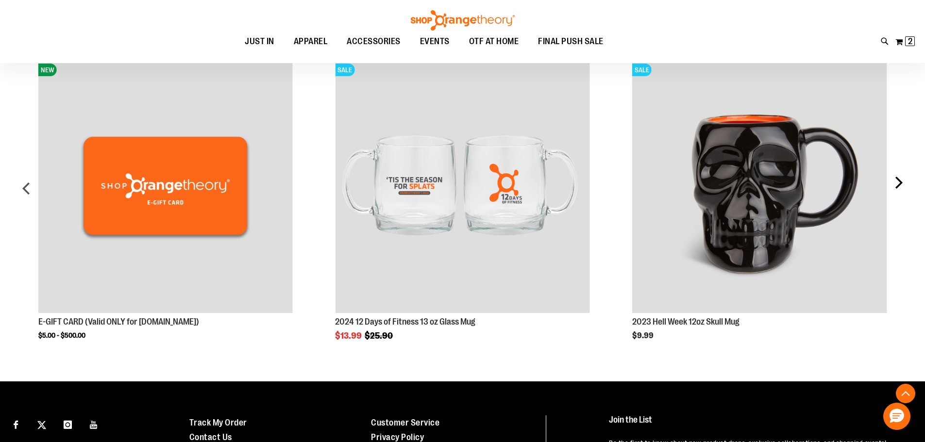
click at [897, 184] on div "next" at bounding box center [897, 192] width 19 height 296
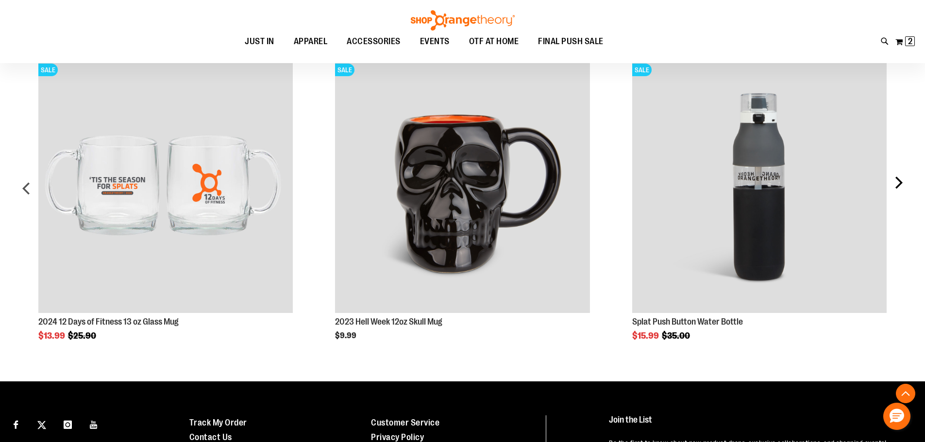
click at [897, 184] on div "next" at bounding box center [897, 192] width 19 height 296
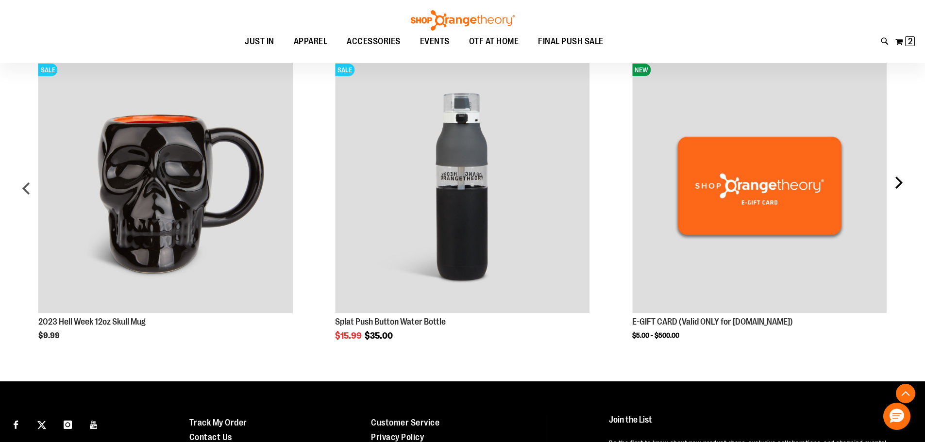
click at [897, 184] on div "next" at bounding box center [897, 192] width 19 height 296
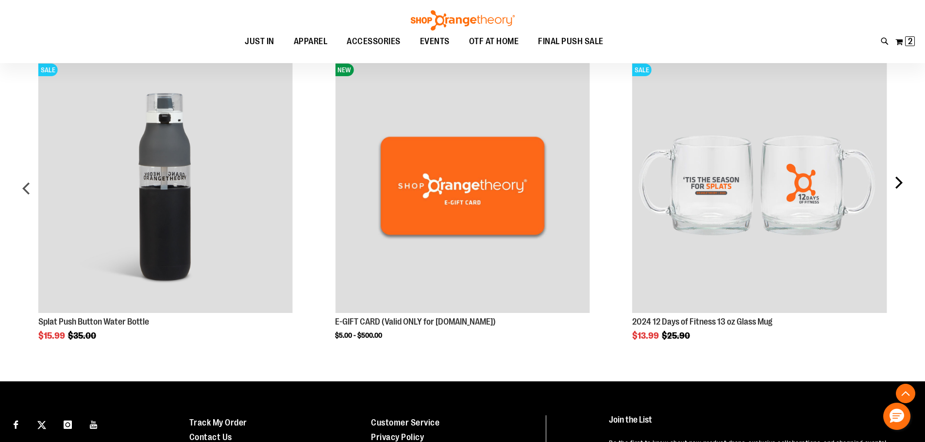
click at [897, 184] on div "next" at bounding box center [897, 192] width 19 height 296
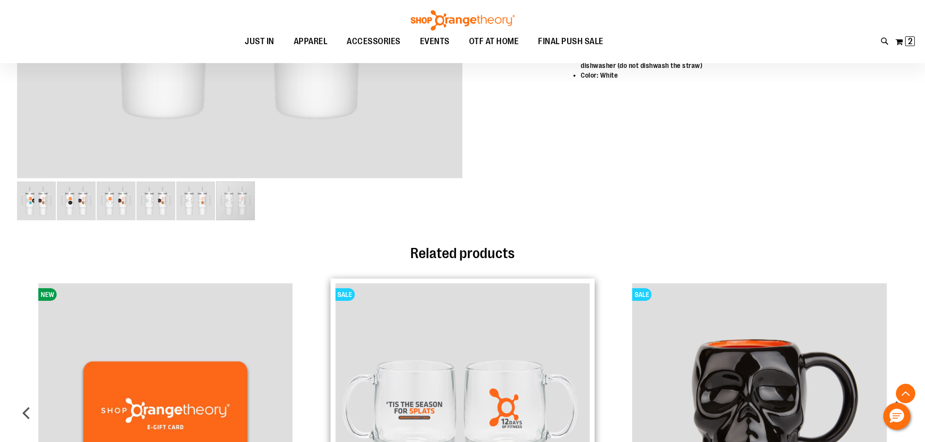
scroll to position [388, 0]
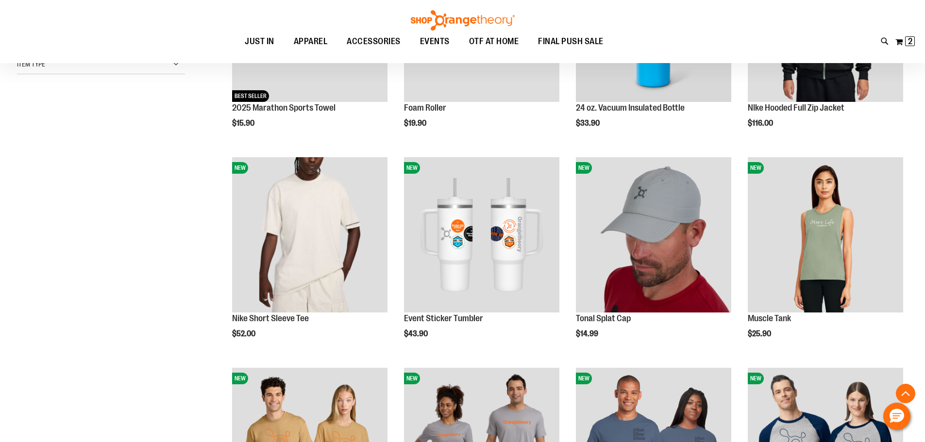
scroll to position [291, 0]
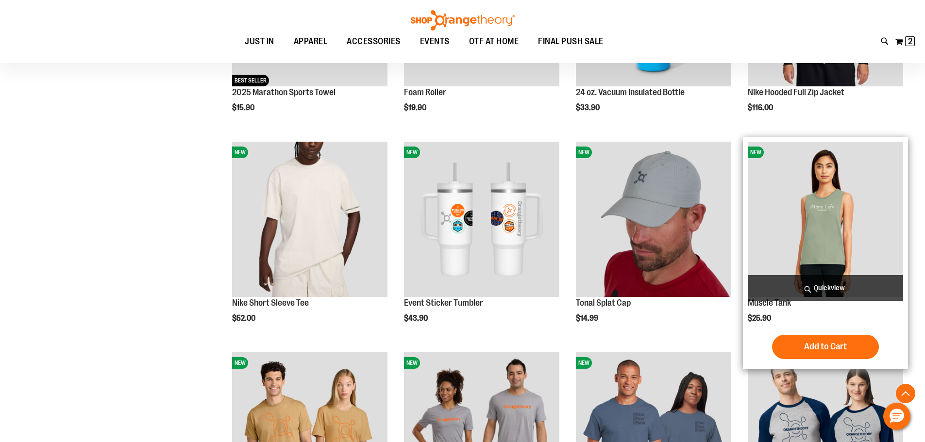
click at [819, 238] on img "product" at bounding box center [825, 219] width 155 height 155
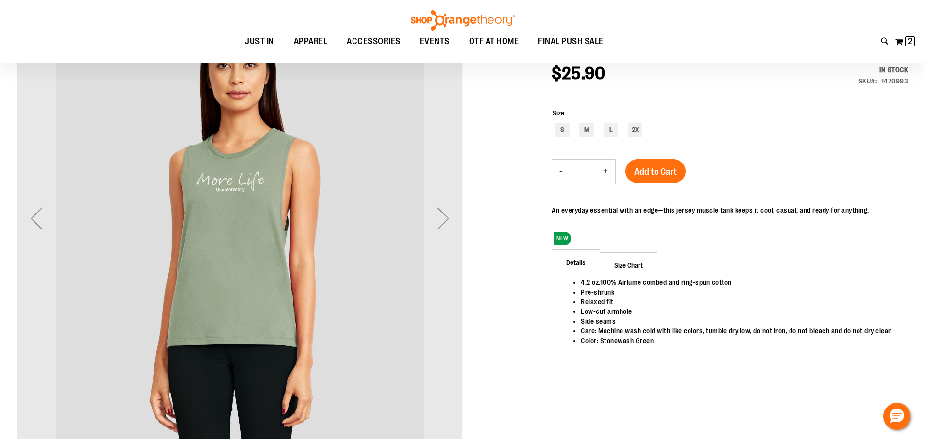
scroll to position [97, 0]
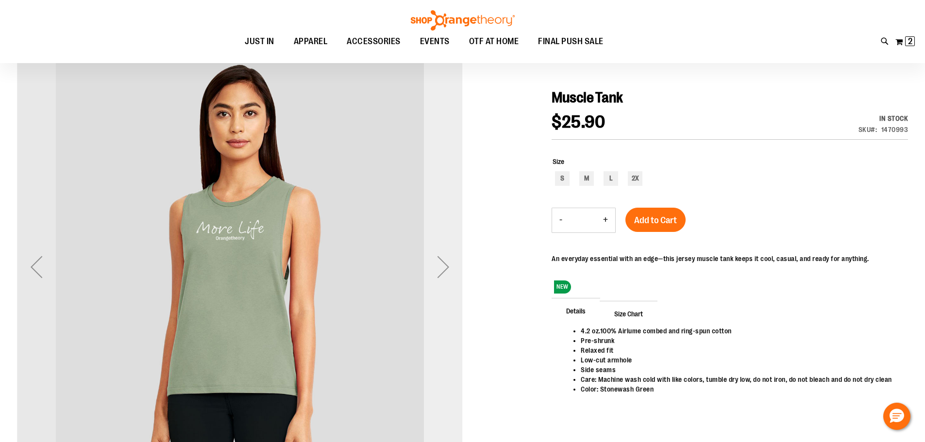
click at [441, 271] on div "Next" at bounding box center [443, 267] width 39 height 39
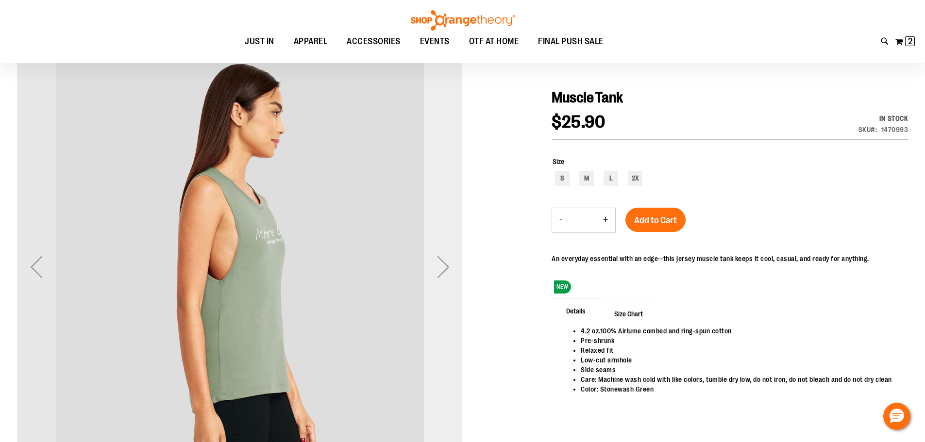
click at [441, 271] on div "Next" at bounding box center [443, 267] width 39 height 39
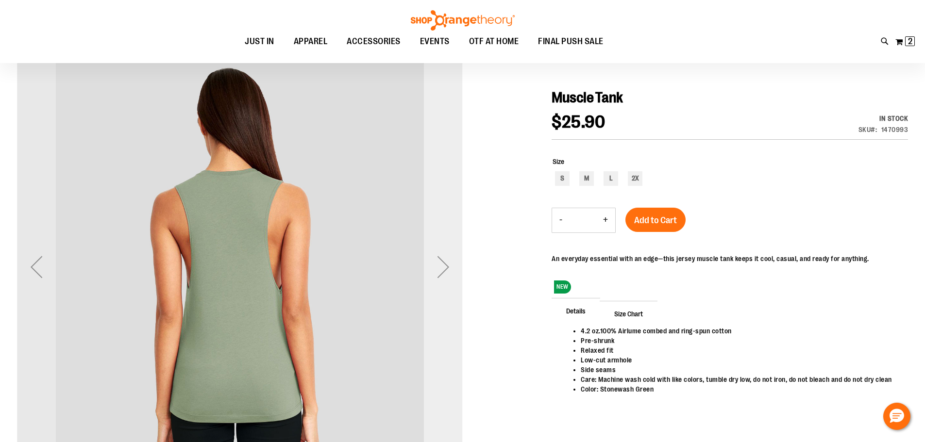
click at [441, 271] on div "Next" at bounding box center [443, 267] width 39 height 39
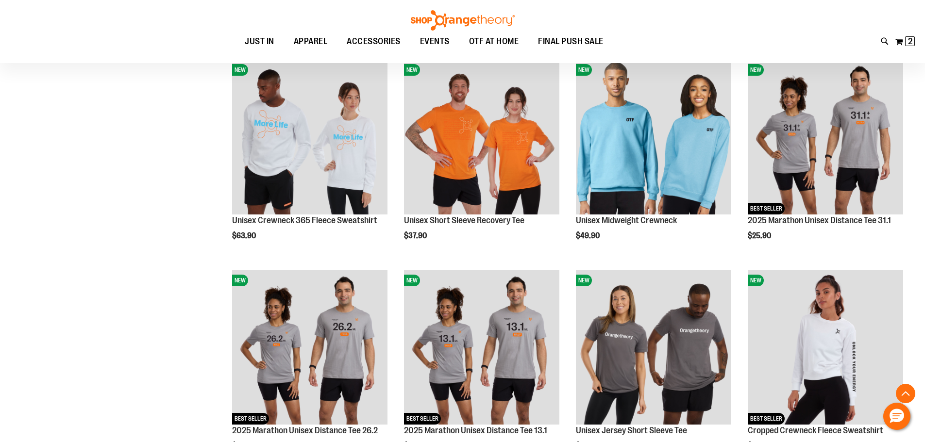
scroll to position [995, 0]
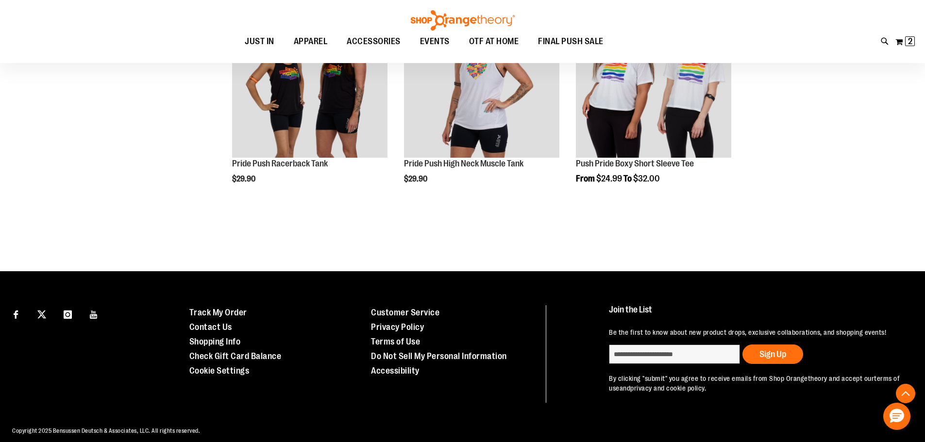
scroll to position [1679, 0]
